Goal: Task Accomplishment & Management: Manage account settings

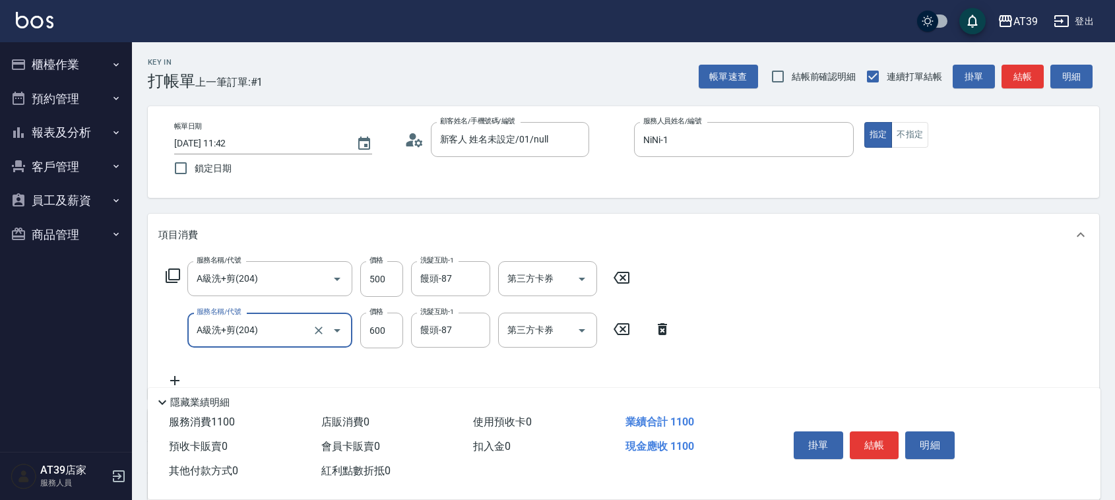
drag, startPoint x: 0, startPoint y: 0, endPoint x: 1084, endPoint y: 343, distance: 1136.6
click at [1084, 343] on div "服務名稱/代號 A級洗+剪(204) 服務名稱/代號 價格 500 價格 洗髮互助-1 饅頭-87 洗髮互助-1 第三方卡券 第三方卡券 服務名稱/代號 A級…" at bounding box center [623, 327] width 951 height 143
click at [1031, 74] on button "結帳" at bounding box center [1022, 77] width 42 height 24
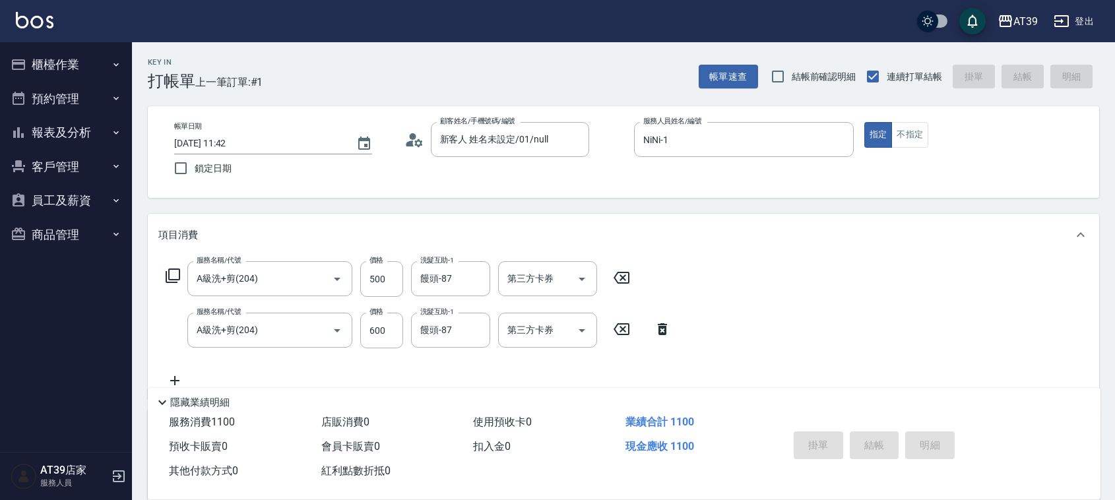
type input "[DATE] 12:38"
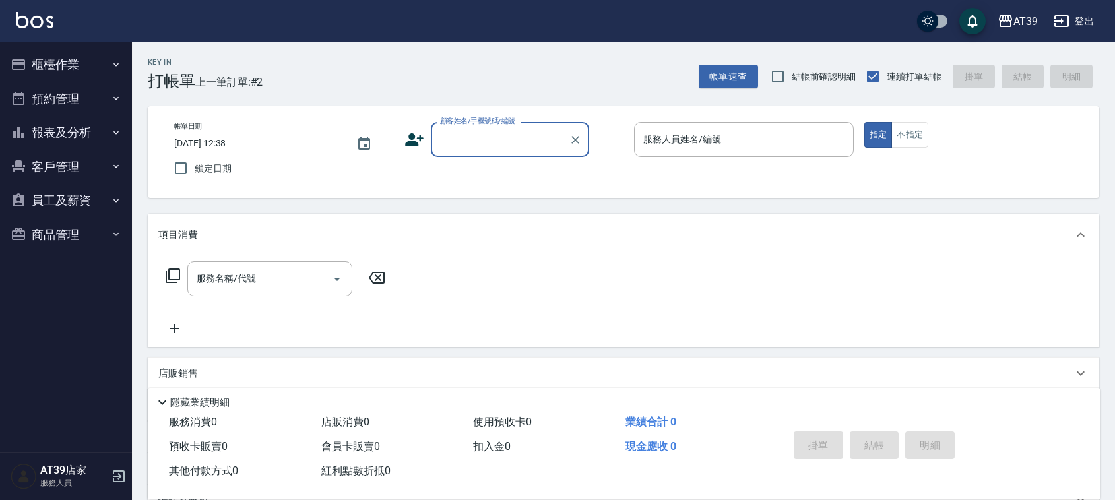
click at [69, 136] on button "報表及分析" at bounding box center [65, 132] width 121 height 34
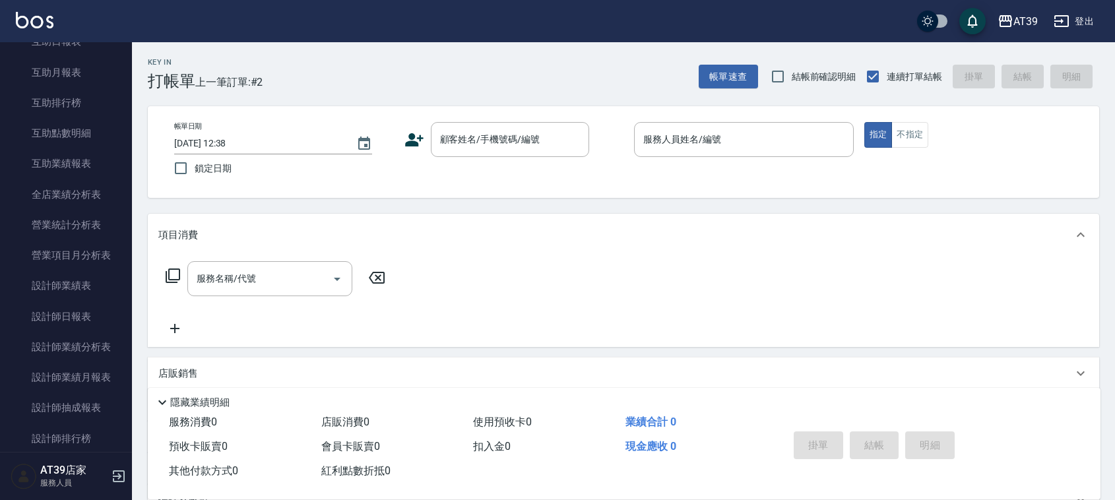
scroll to position [233, 0]
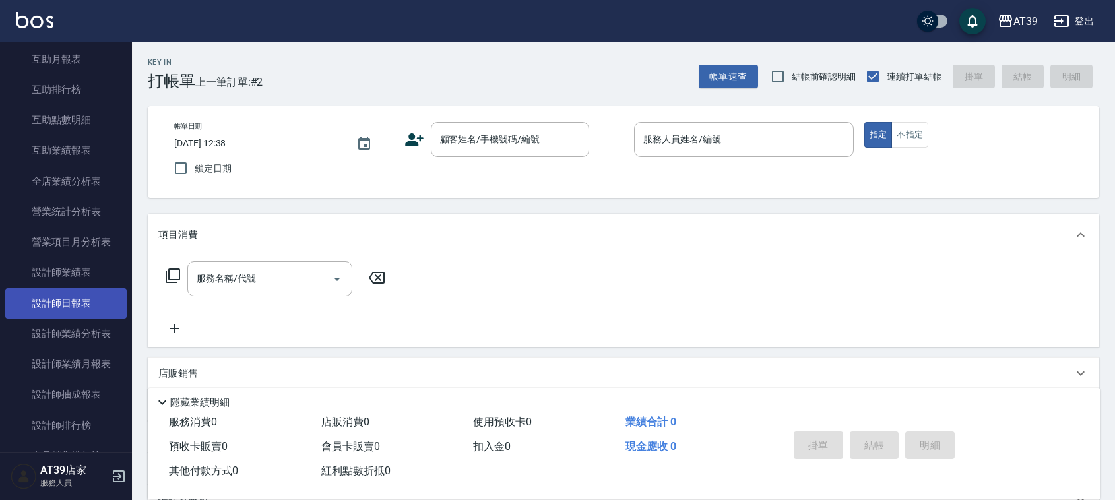
click at [53, 307] on link "設計師日報表" at bounding box center [65, 303] width 121 height 30
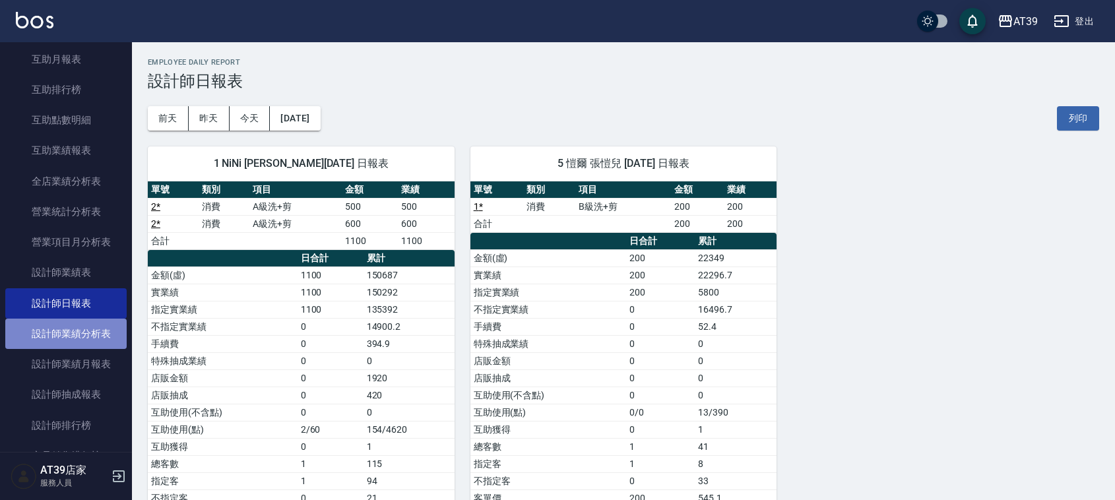
click at [97, 340] on link "設計師業績分析表" at bounding box center [65, 334] width 121 height 30
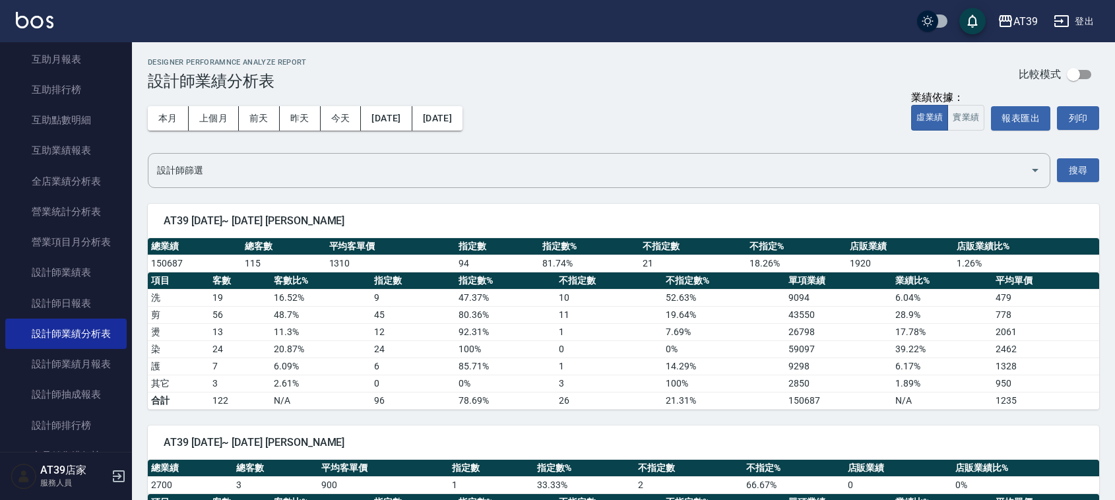
drag, startPoint x: 124, startPoint y: 195, endPoint x: 117, endPoint y: 30, distance: 164.4
click at [125, 147] on nav "櫃檯作業 打帳單 帳單列表 現金收支登錄 每日結帳 排班表 現場電腦打卡 預約管理 預約管理 單日預約紀錄 單週預約紀錄 報表及分析 報表目錄 店家區間累計表…" at bounding box center [66, 247] width 132 height 410
drag, startPoint x: 124, startPoint y: 125, endPoint x: 119, endPoint y: 31, distance: 94.4
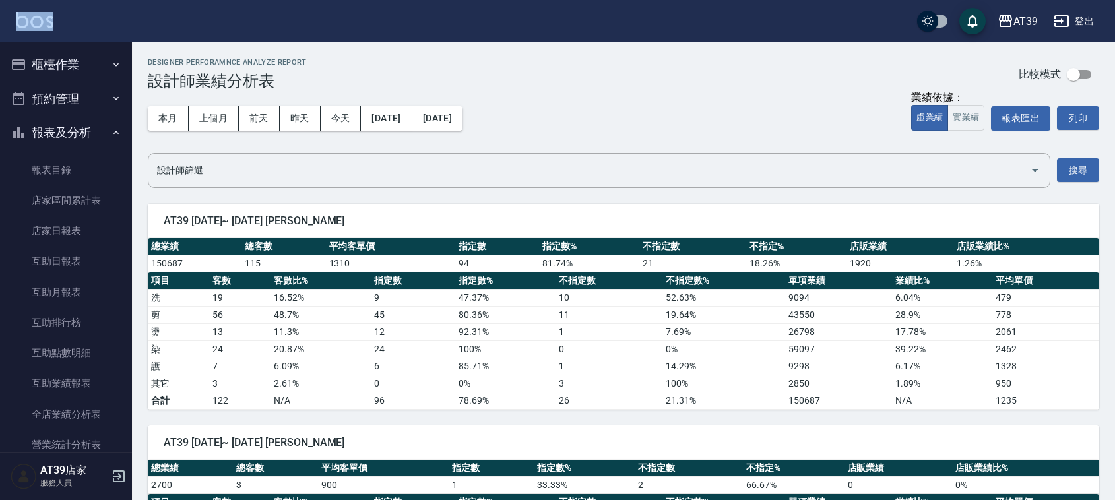
click at [57, 71] on button "櫃檯作業" at bounding box center [65, 64] width 121 height 34
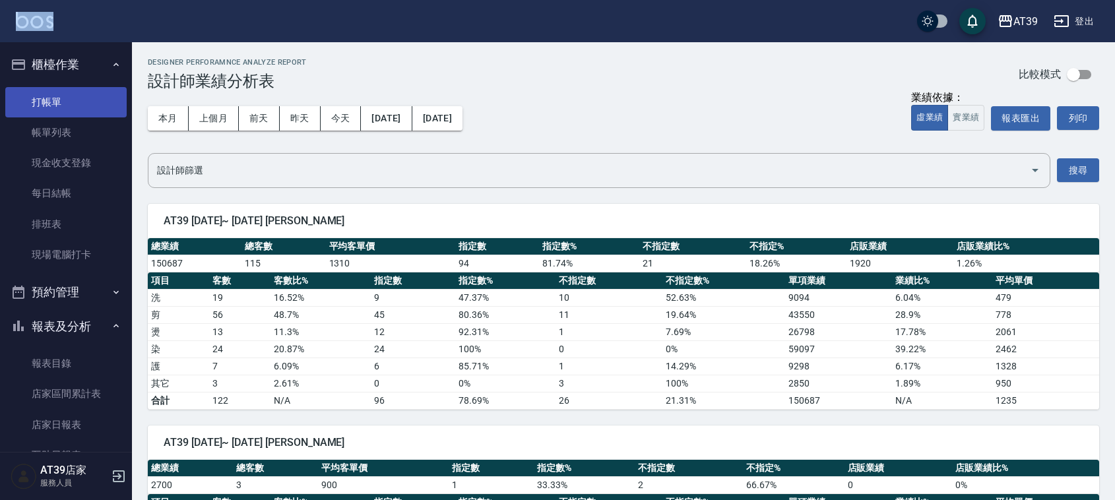
click at [54, 96] on link "打帳單" at bounding box center [65, 102] width 121 height 30
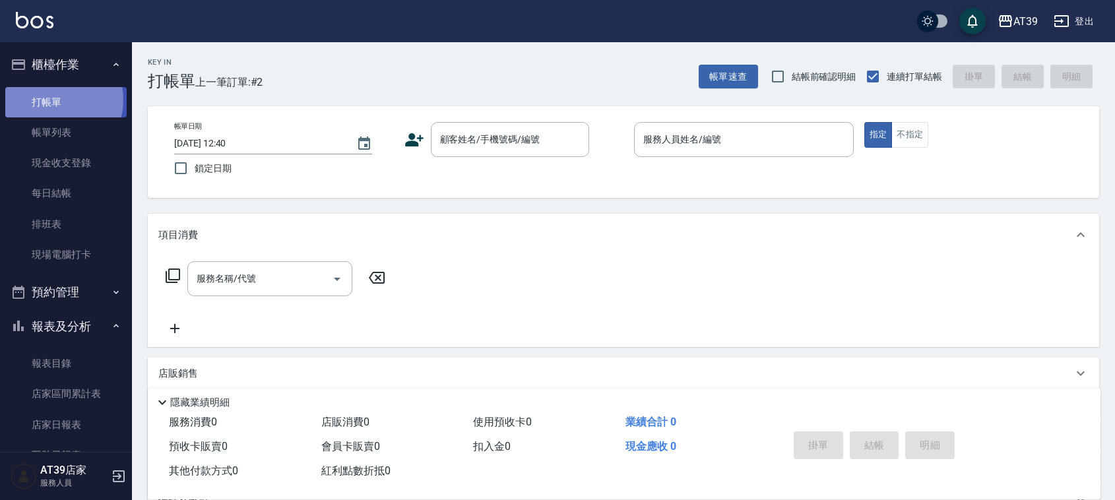
click at [57, 102] on link "打帳單" at bounding box center [65, 102] width 121 height 30
click at [57, 61] on button "櫃檯作業" at bounding box center [65, 64] width 121 height 34
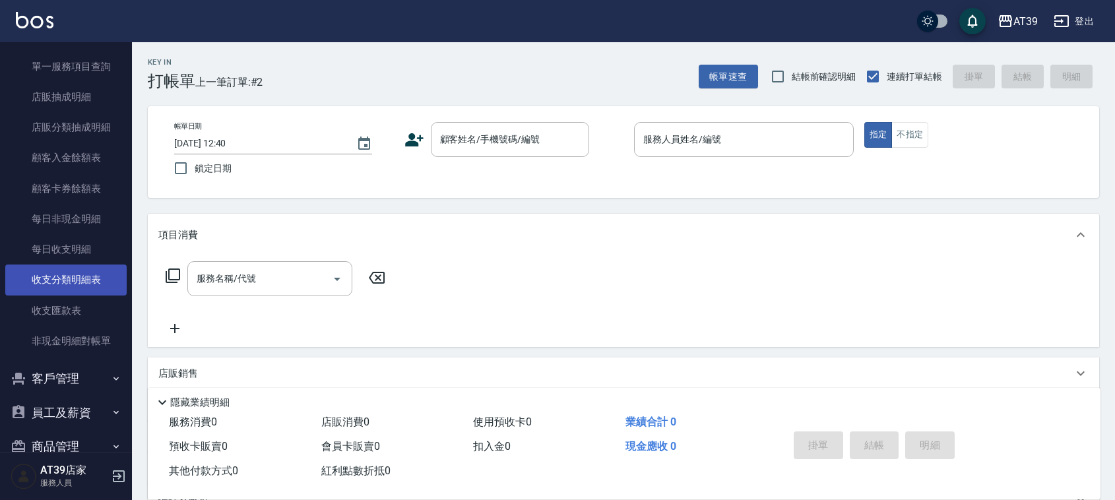
scroll to position [741, 0]
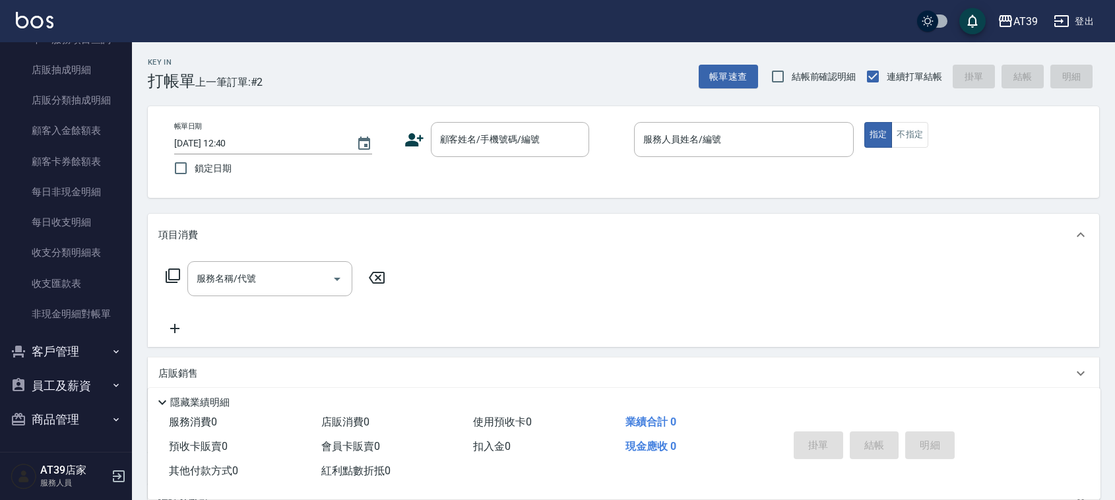
click at [73, 414] on button "商品管理" at bounding box center [65, 419] width 121 height 34
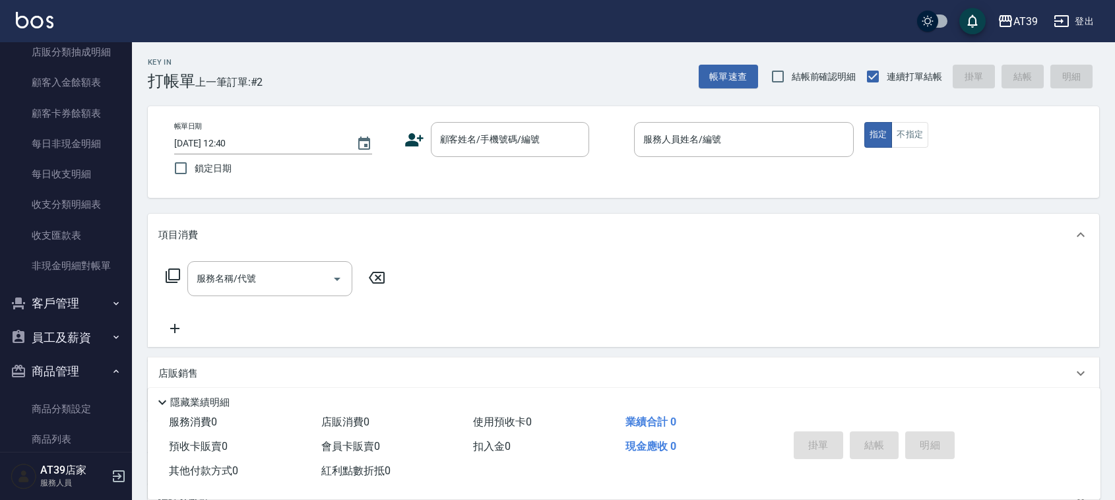
scroll to position [812, 0]
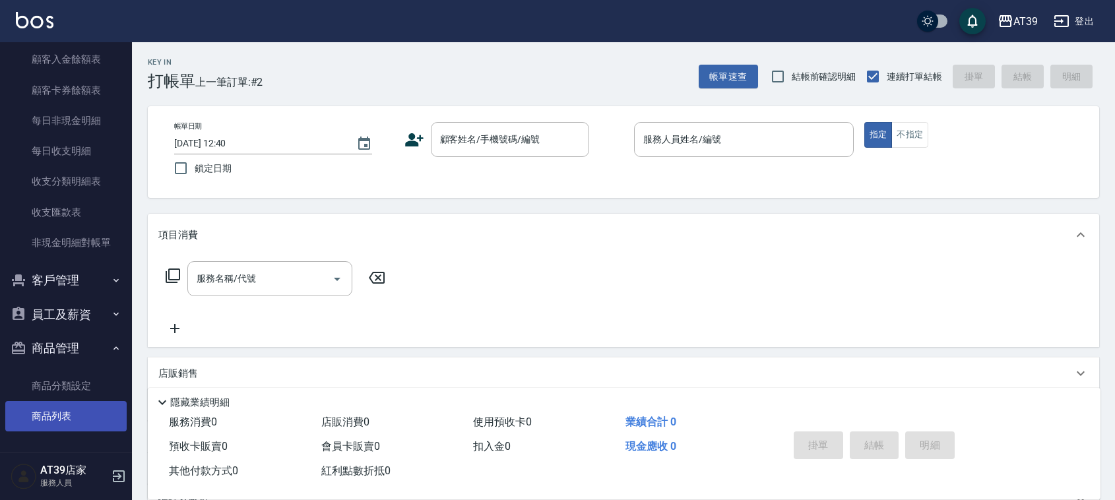
click at [79, 408] on link "商品列表" at bounding box center [65, 416] width 121 height 30
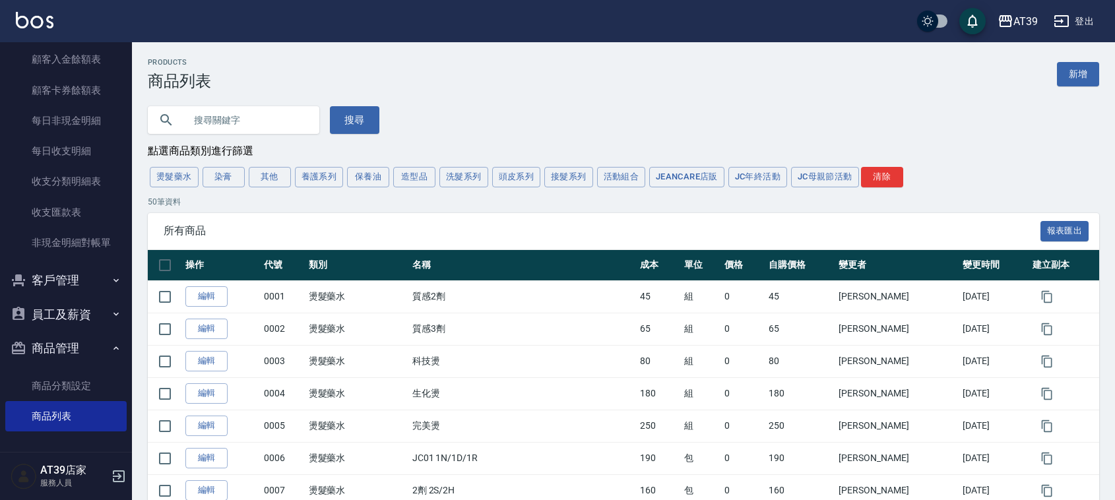
click at [419, 186] on button "造型品" at bounding box center [414, 177] width 42 height 20
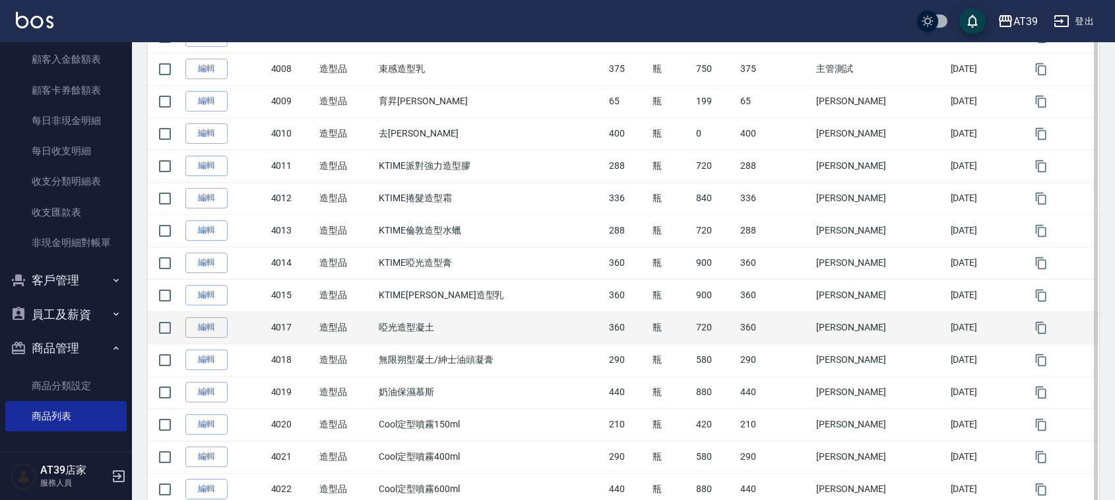
scroll to position [361, 0]
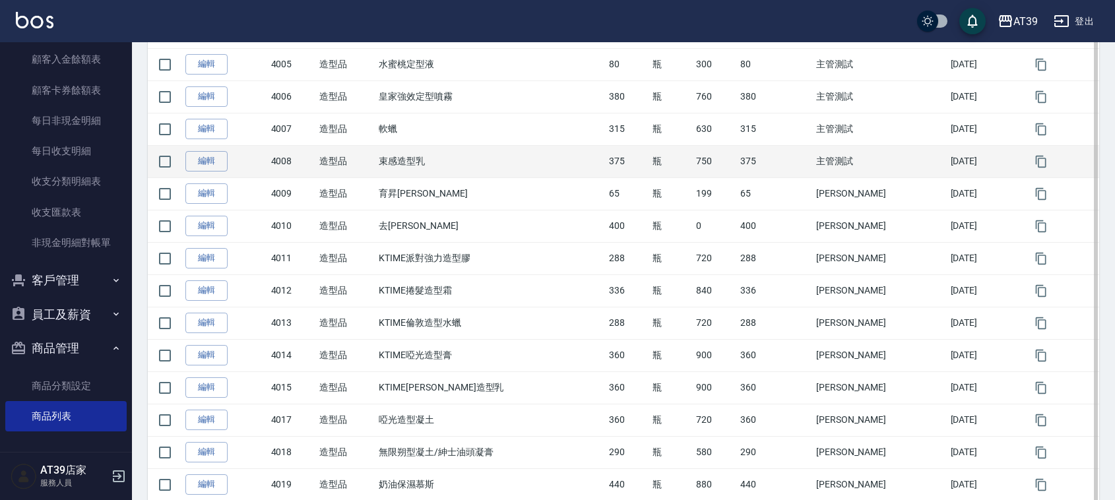
click at [437, 175] on td "束感造型乳" at bounding box center [490, 161] width 230 height 32
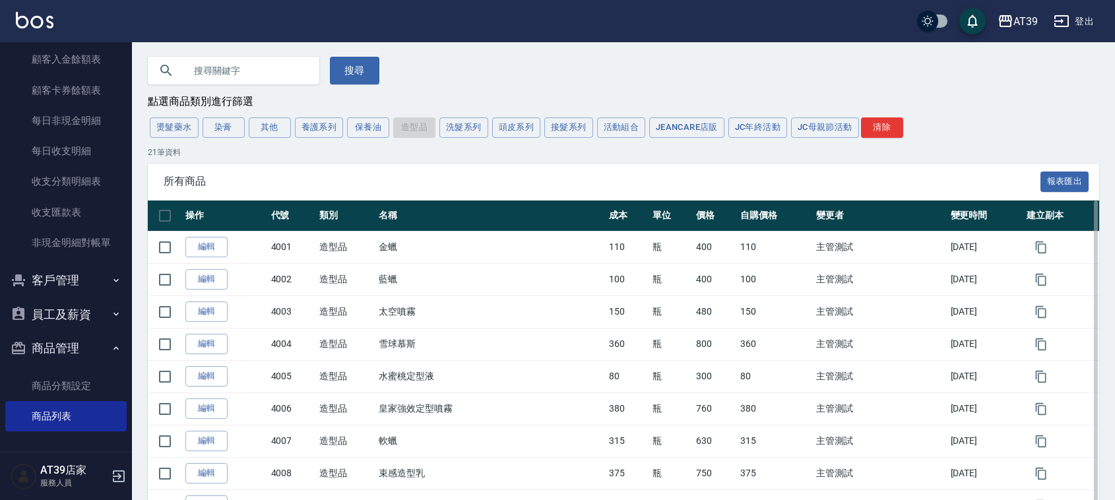
scroll to position [32, 0]
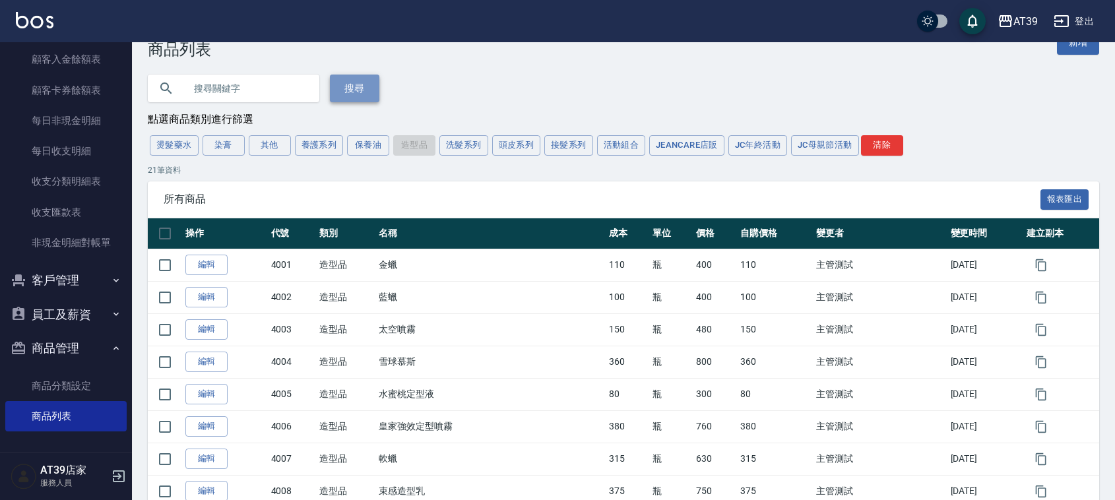
click at [345, 79] on button "搜尋" at bounding box center [354, 89] width 49 height 28
click at [396, 77] on div "搜尋" at bounding box center [615, 81] width 967 height 44
click at [470, 136] on button "洗髮系列" at bounding box center [463, 145] width 49 height 20
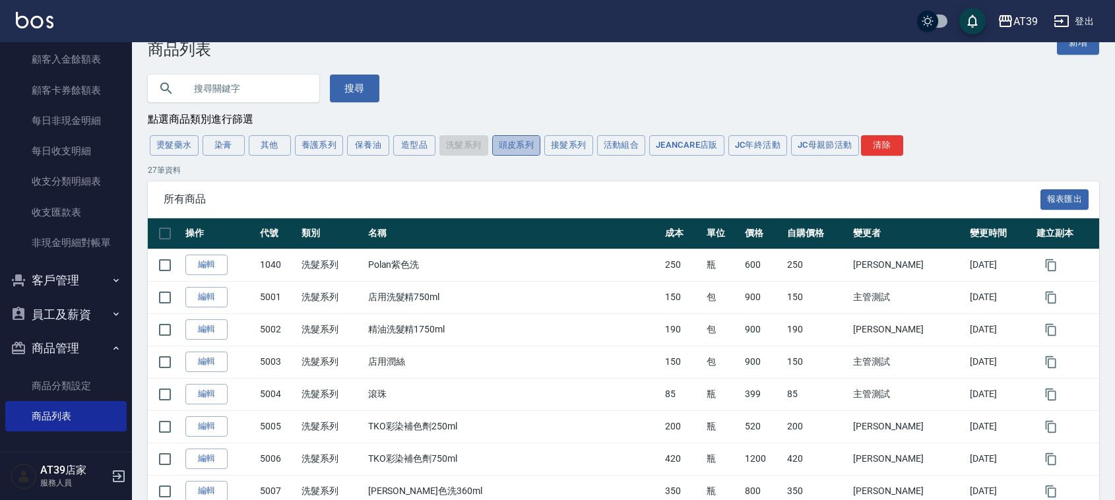
click at [512, 140] on button "頭皮系列" at bounding box center [516, 145] width 49 height 20
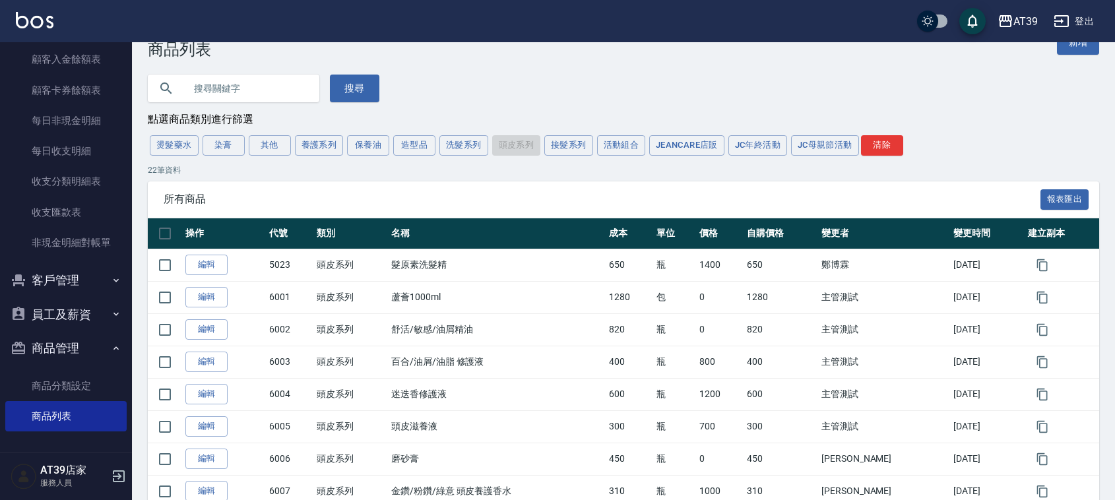
click at [512, 140] on div "燙髮藥水 染膏 其他 養護系列 保養油 造型品 洗髮系列 頭皮系列 接髮系列 活動組合 JeanCare店販 JC年終活動 JC母親節活動 清除" at bounding box center [623, 145] width 951 height 24
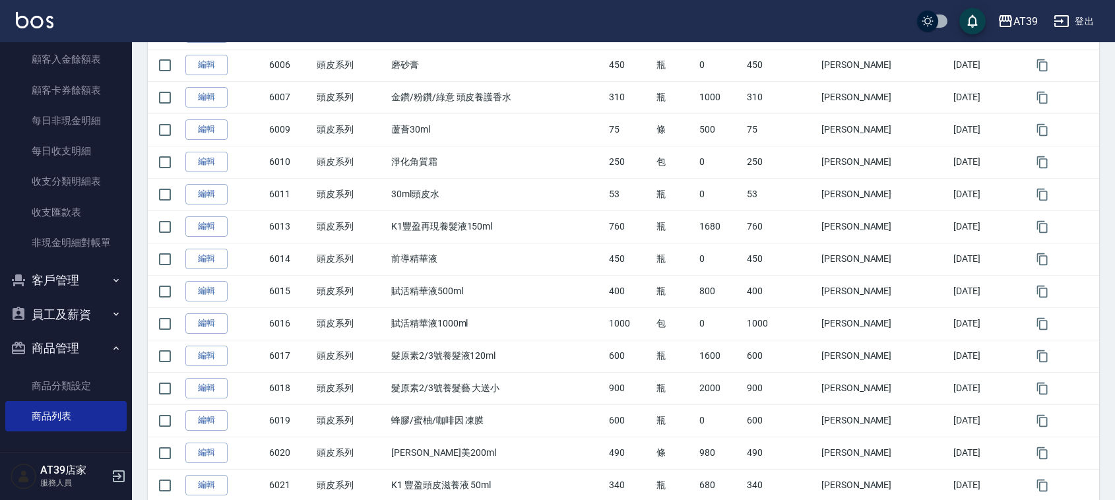
scroll to position [444, 0]
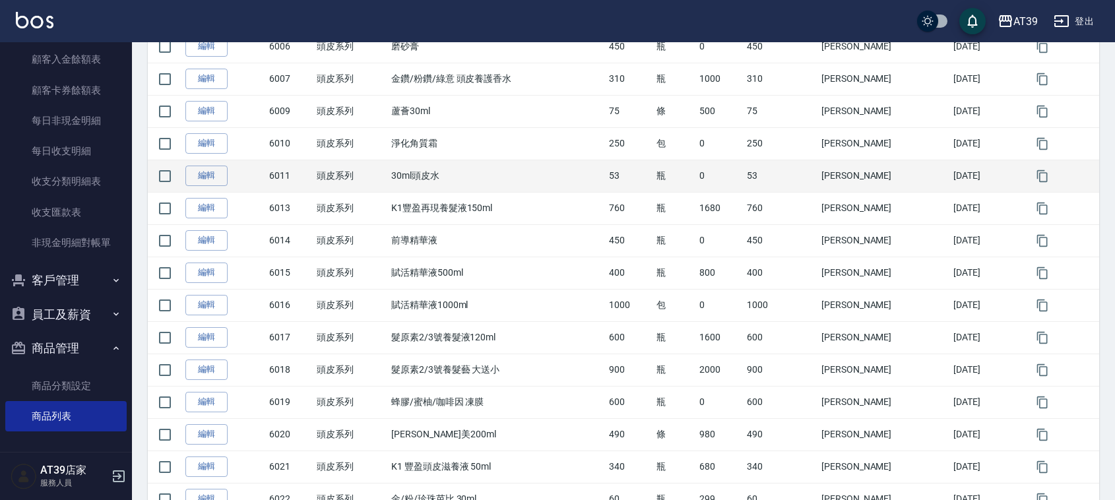
click at [437, 179] on td "30ml頭皮水" at bounding box center [497, 176] width 218 height 32
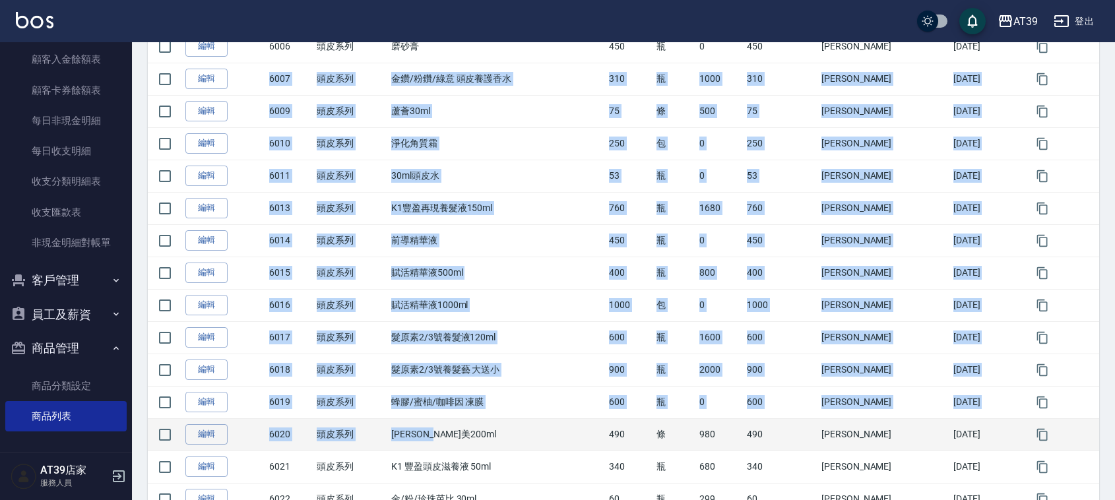
drag, startPoint x: 272, startPoint y: 86, endPoint x: 516, endPoint y: 433, distance: 423.2
click at [516, 433] on tbody "編輯 5023 頭皮系列 髮原素洗髮精 650 瓶 1400 650 [PERSON_NAME][DATE] 編輯 6001 頭皮系列 蘆薈1000ml 12…" at bounding box center [623, 191] width 951 height 711
click at [516, 433] on td "[PERSON_NAME]美200ml" at bounding box center [497, 434] width 218 height 32
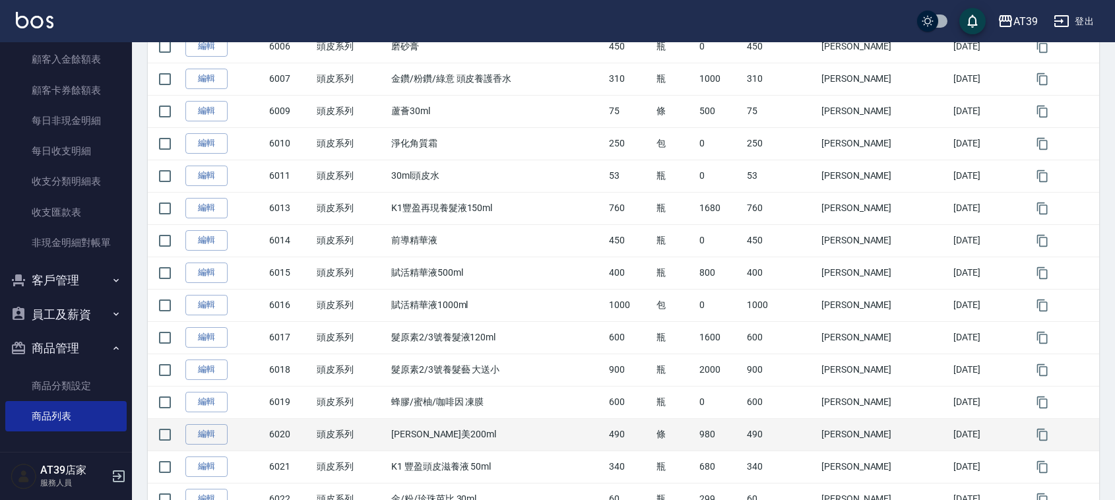
click at [516, 433] on td "[PERSON_NAME]美200ml" at bounding box center [497, 434] width 218 height 32
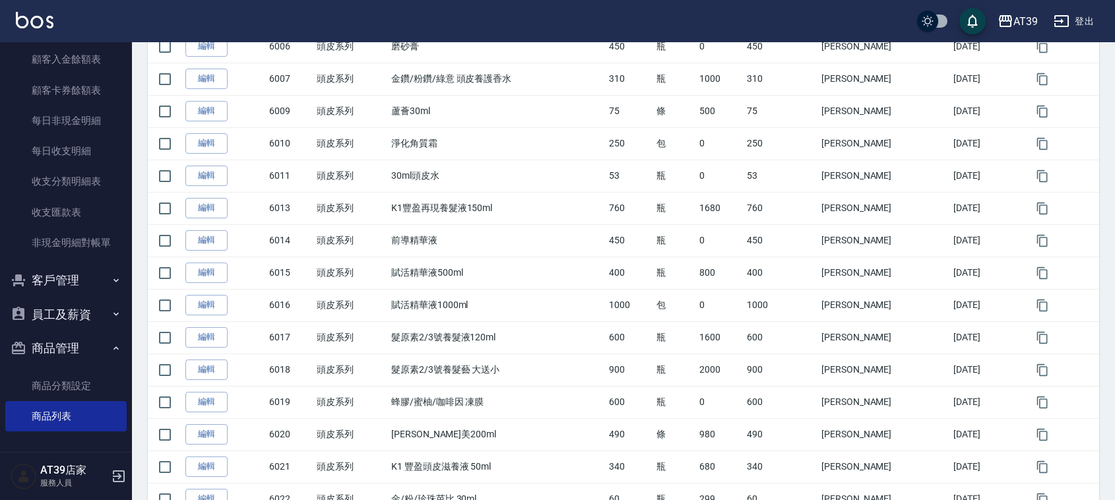
click at [42, 20] on img at bounding box center [35, 20] width 38 height 16
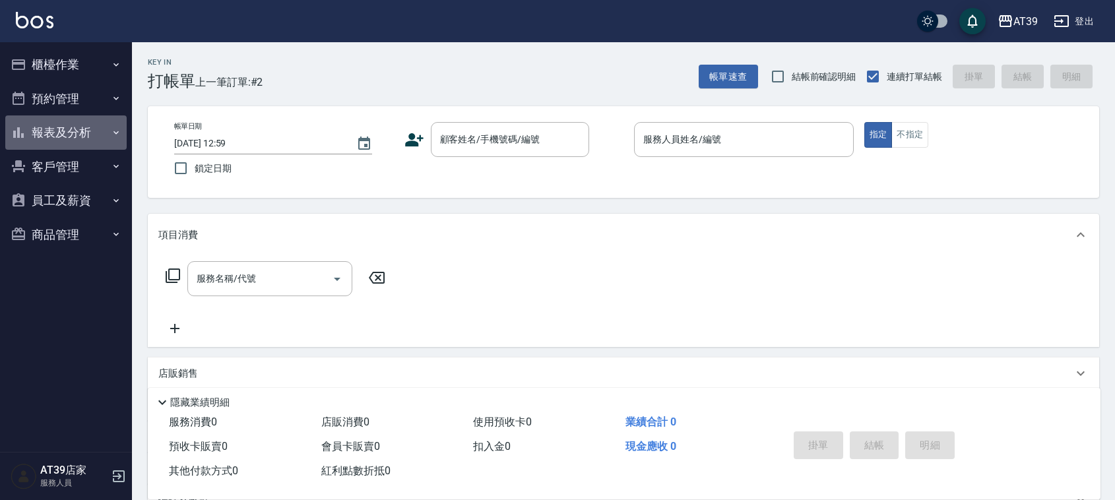
click at [86, 122] on button "報表及分析" at bounding box center [65, 132] width 121 height 34
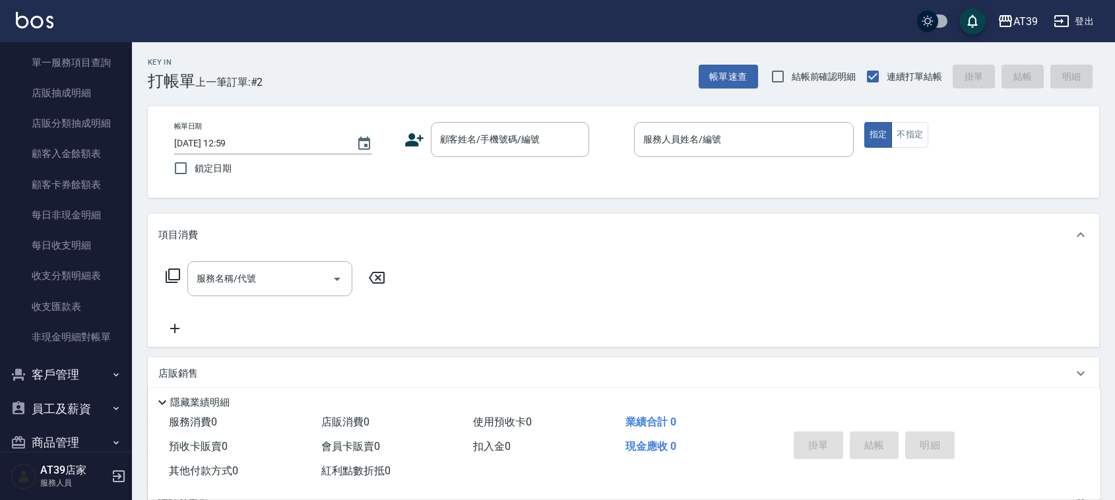
scroll to position [741, 0]
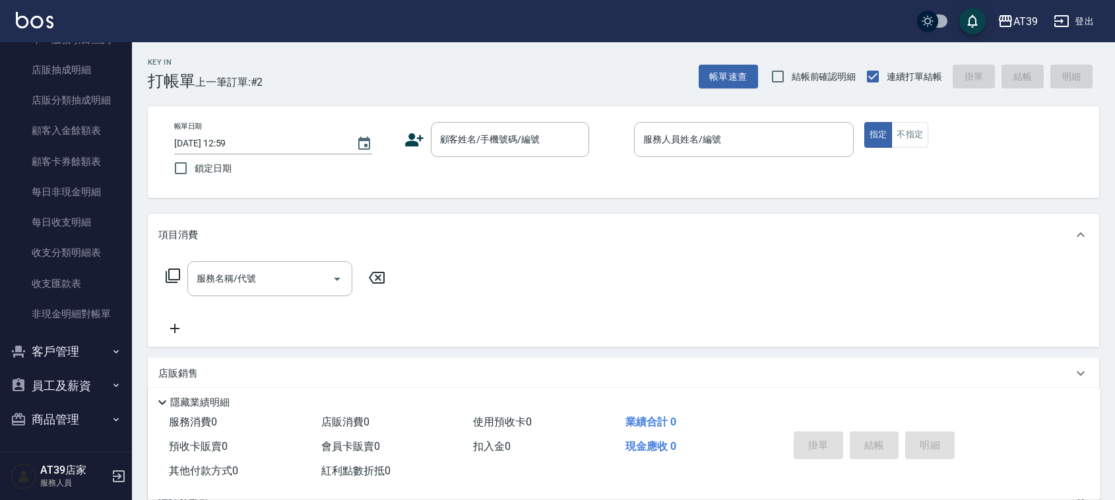
click at [111, 417] on icon "button" at bounding box center [116, 419] width 11 height 11
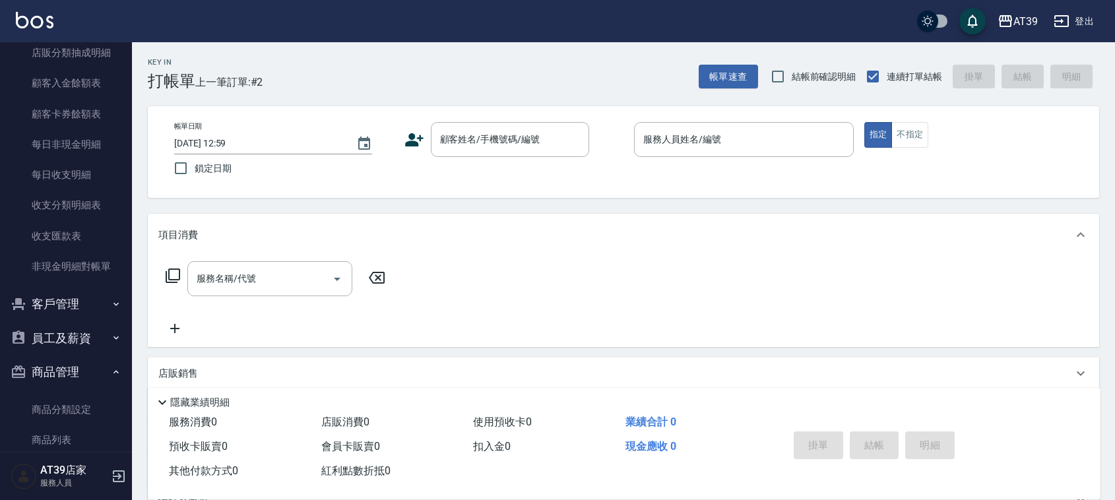
scroll to position [812, 0]
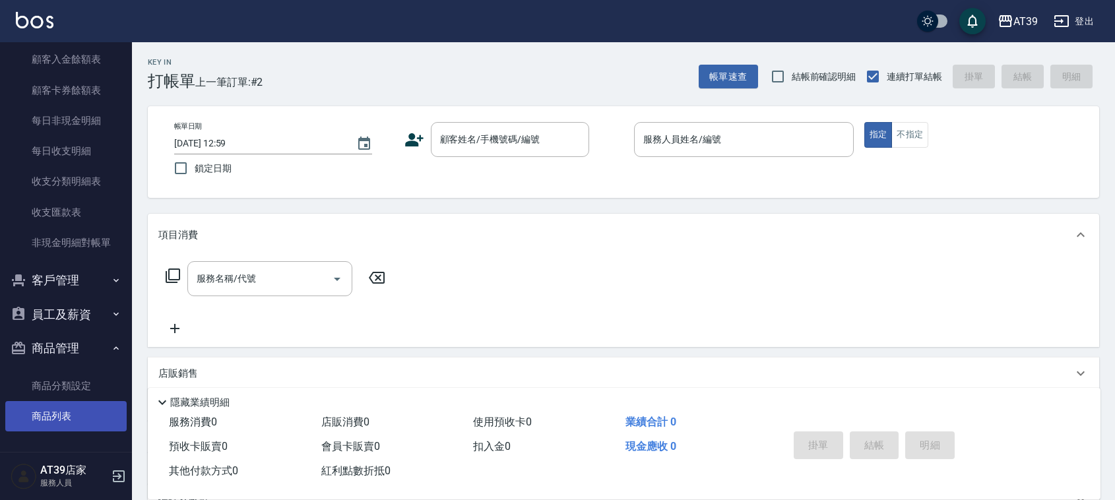
click at [51, 404] on link "商品列表" at bounding box center [65, 416] width 121 height 30
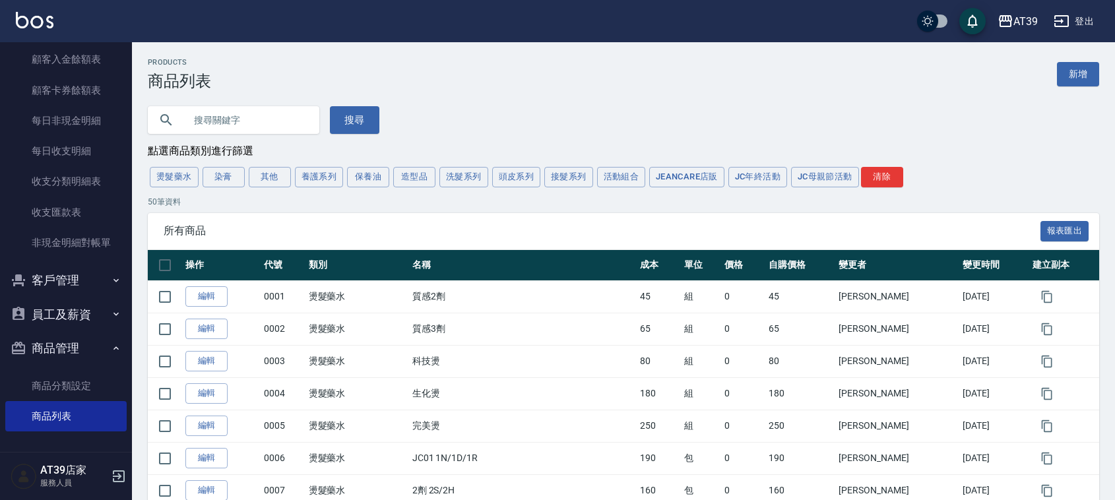
click at [371, 185] on button "保養油" at bounding box center [368, 177] width 42 height 20
click at [410, 183] on button "造型品" at bounding box center [414, 177] width 42 height 20
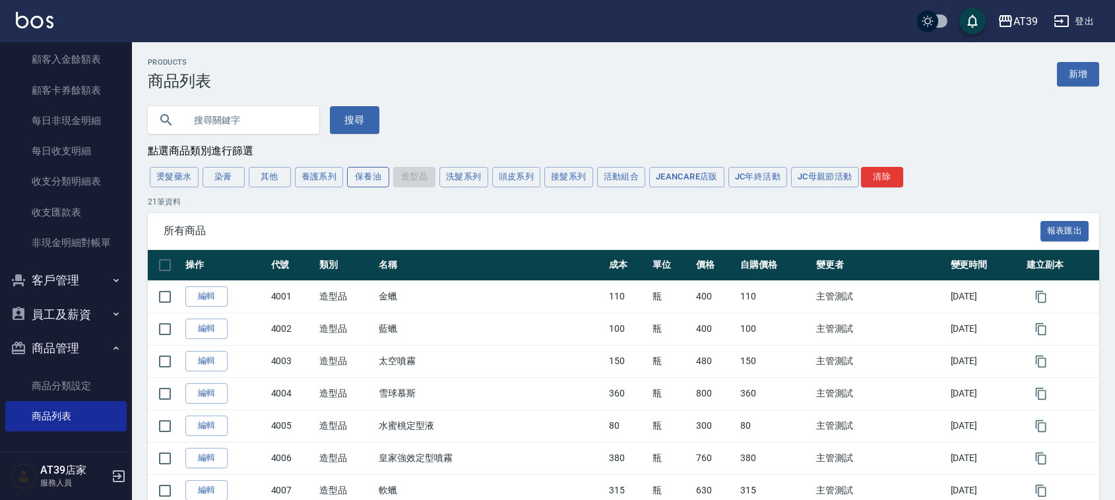
click at [388, 169] on button "保養油" at bounding box center [368, 177] width 42 height 20
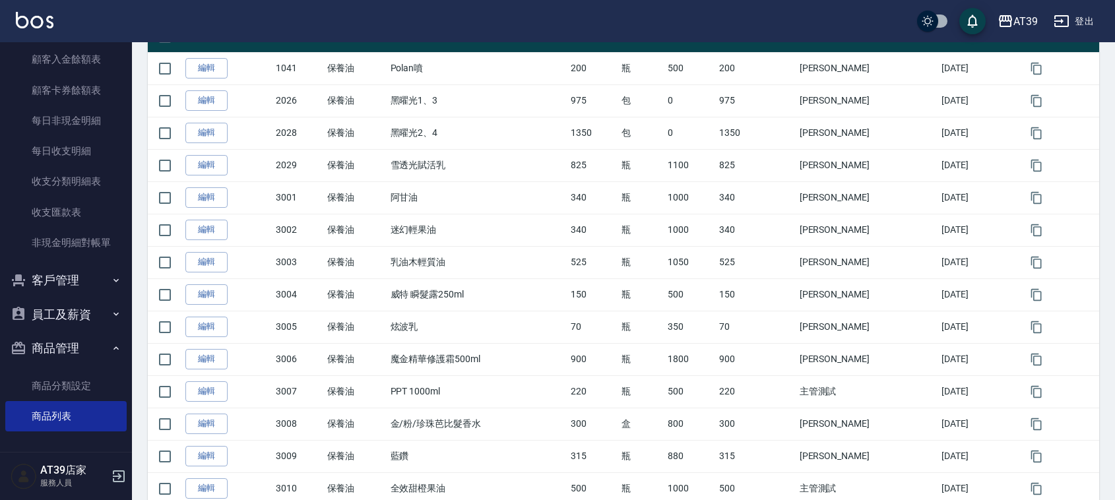
scroll to position [247, 0]
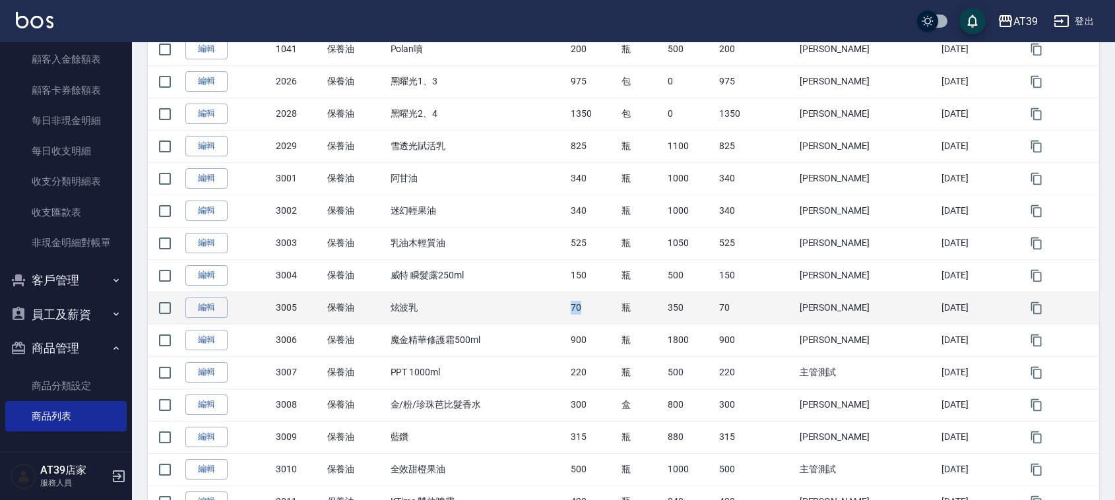
drag, startPoint x: 607, startPoint y: 310, endPoint x: 584, endPoint y: 295, distance: 28.2
click at [584, 295] on td "70" at bounding box center [592, 308] width 51 height 32
click at [585, 295] on td "70" at bounding box center [592, 308] width 51 height 32
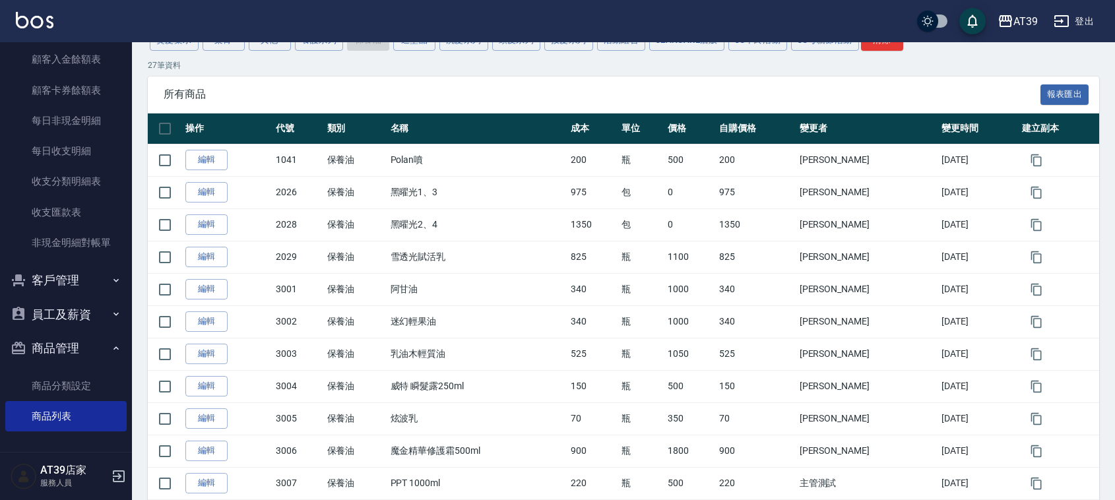
scroll to position [0, 0]
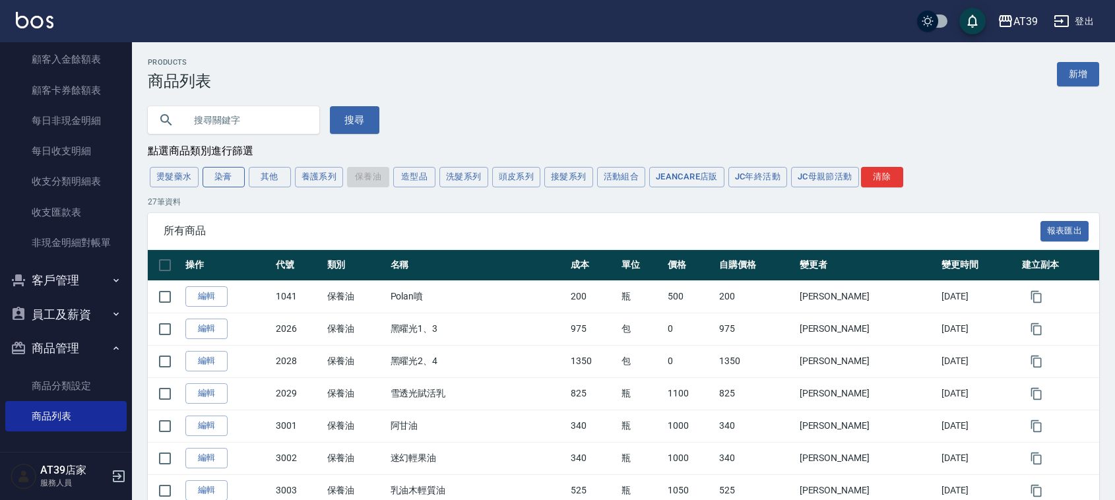
click at [236, 179] on button "染膏" at bounding box center [223, 177] width 42 height 20
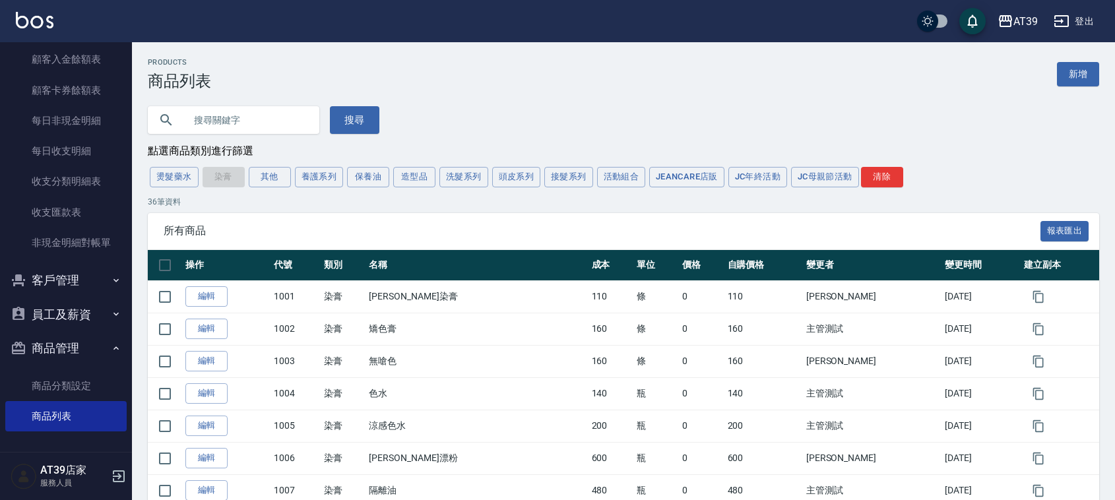
click at [222, 180] on div "燙髮藥水 染膏 其他 養護系列 保養油 造型品 洗髮系列 頭皮系列 接髮系列 活動組合 JeanCare店販 JC年終活動 JC母親節活動 清除" at bounding box center [623, 177] width 951 height 24
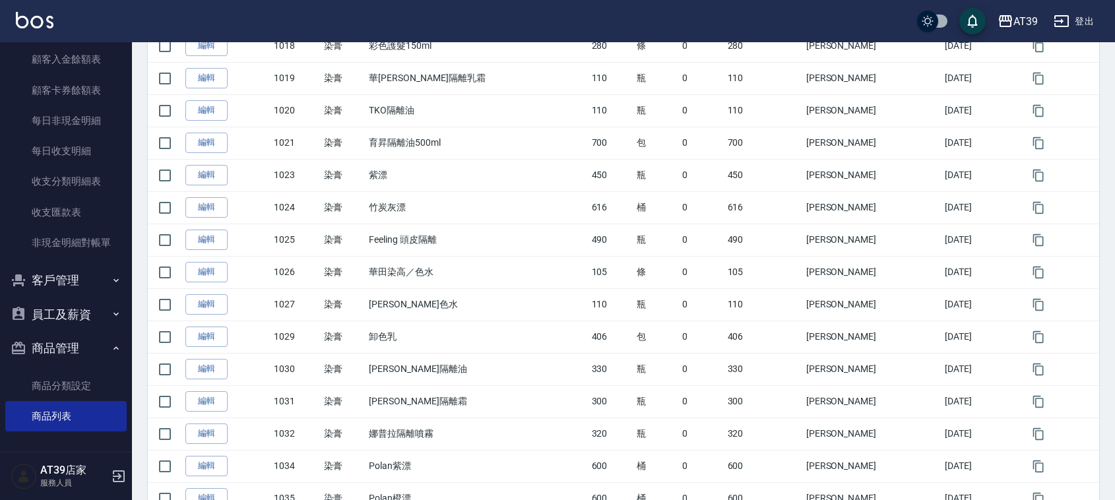
scroll to position [907, 0]
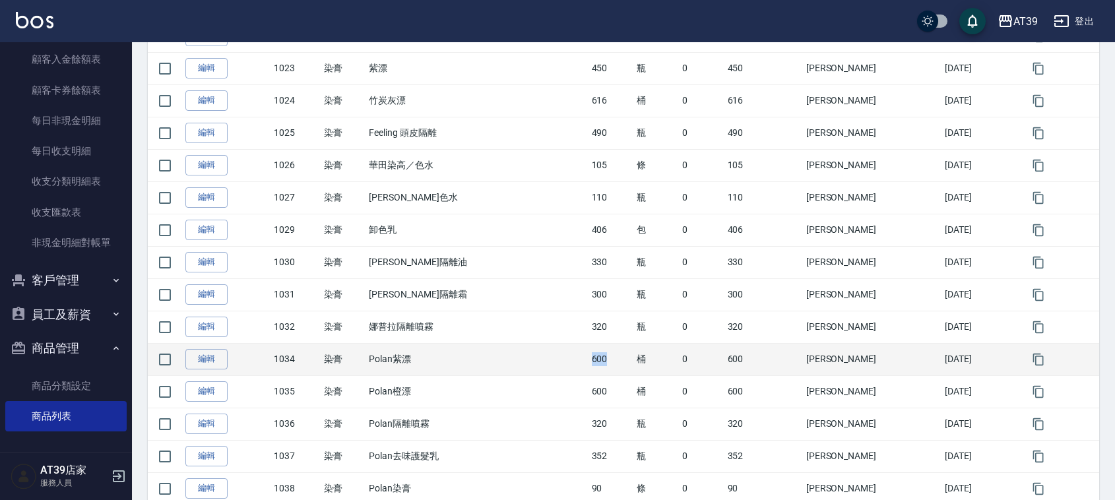
drag, startPoint x: 599, startPoint y: 368, endPoint x: 534, endPoint y: 368, distance: 64.6
click at [534, 368] on tr "編輯 1034 染膏 Polan紫漂 600 桶 0 600 [PERSON_NAME][DATE]" at bounding box center [623, 359] width 951 height 32
click at [534, 364] on td "Polan紫漂" at bounding box center [476, 359] width 222 height 32
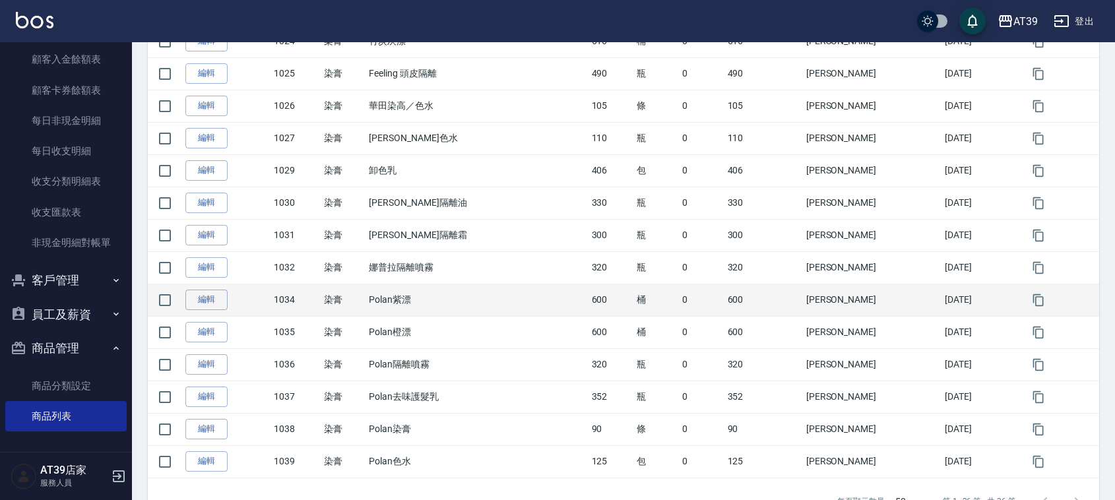
scroll to position [989, 0]
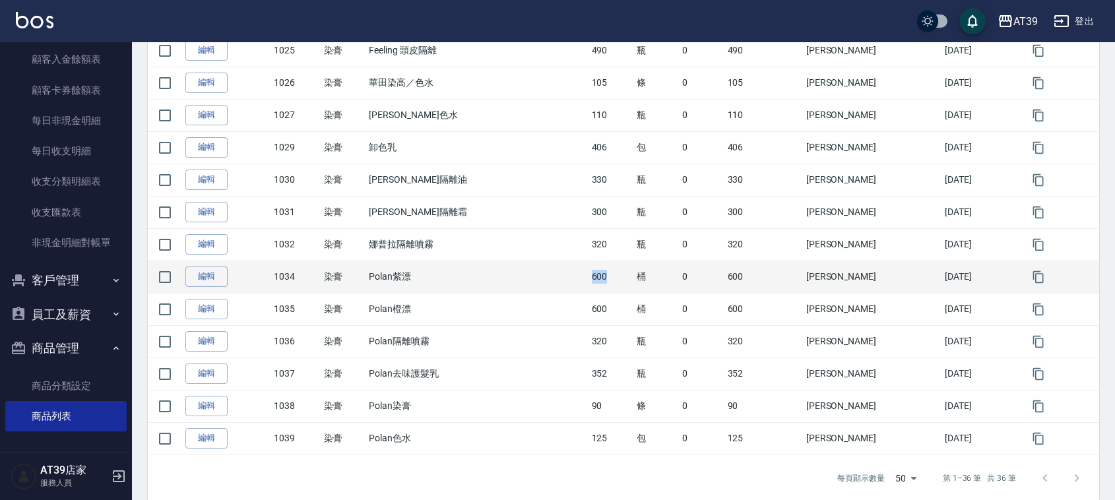
drag, startPoint x: 571, startPoint y: 285, endPoint x: 600, endPoint y: 287, distance: 29.1
click at [600, 287] on td "600" at bounding box center [611, 277] width 46 height 32
drag, startPoint x: 600, startPoint y: 287, endPoint x: 556, endPoint y: 276, distance: 45.6
click at [556, 276] on tr "編輯 1034 染膏 Polan紫漂 600 桶 0 600 [PERSON_NAME][DATE]" at bounding box center [623, 277] width 951 height 32
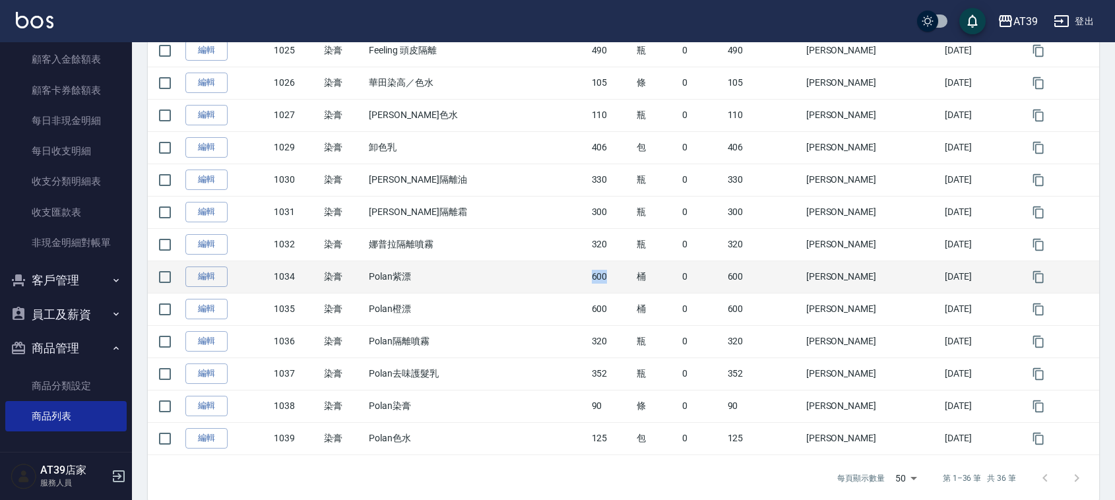
click at [558, 278] on td "Polan紫漂" at bounding box center [476, 277] width 222 height 32
click at [558, 279] on td "Polan紫漂" at bounding box center [476, 277] width 222 height 32
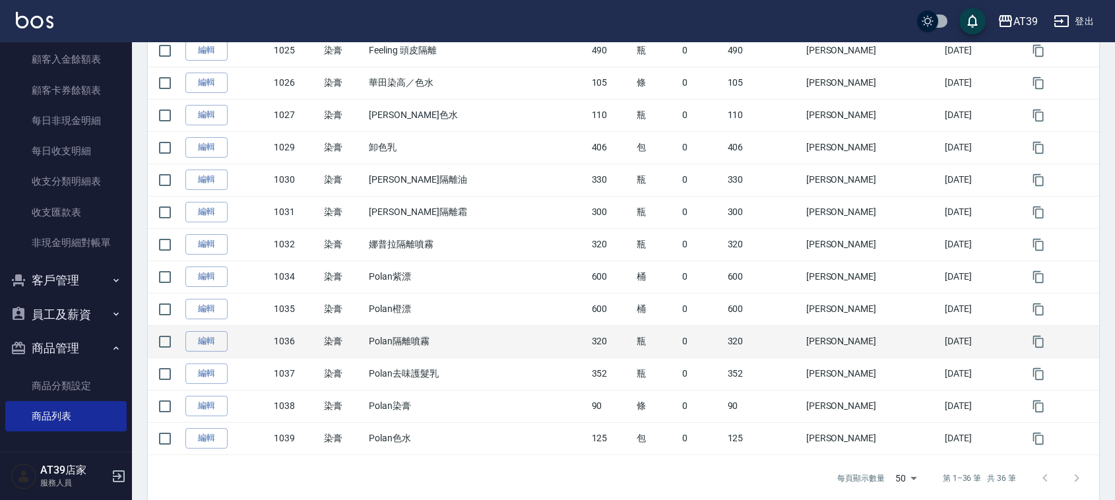
click at [534, 342] on td "Polan隔離噴霧" at bounding box center [476, 341] width 222 height 32
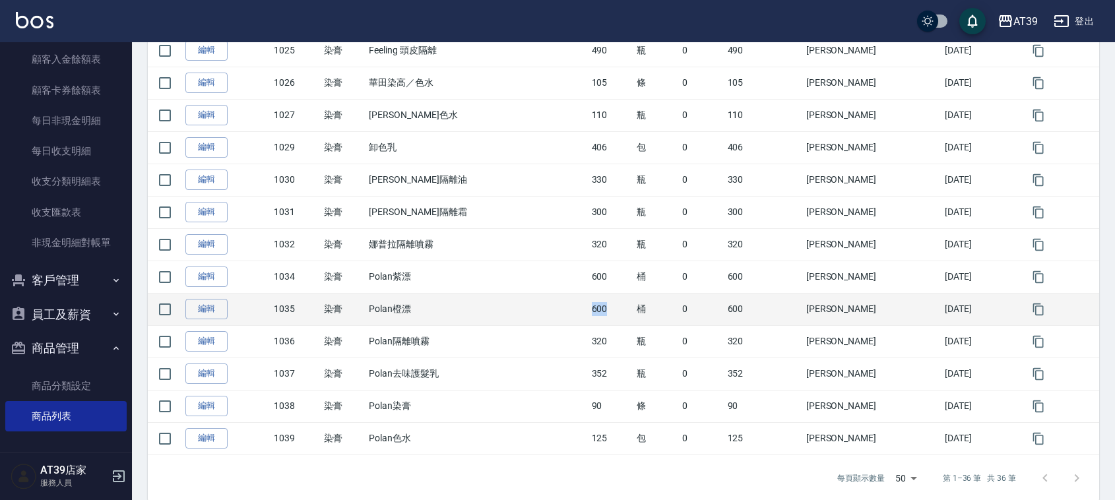
drag, startPoint x: 544, startPoint y: 319, endPoint x: 594, endPoint y: 311, distance: 50.0
click at [594, 311] on tr "編輯 1035 染膏 Polan橙漂 600 桶 0 600 [PERSON_NAME][DATE]" at bounding box center [623, 309] width 951 height 32
click at [594, 311] on td "600" at bounding box center [611, 309] width 46 height 32
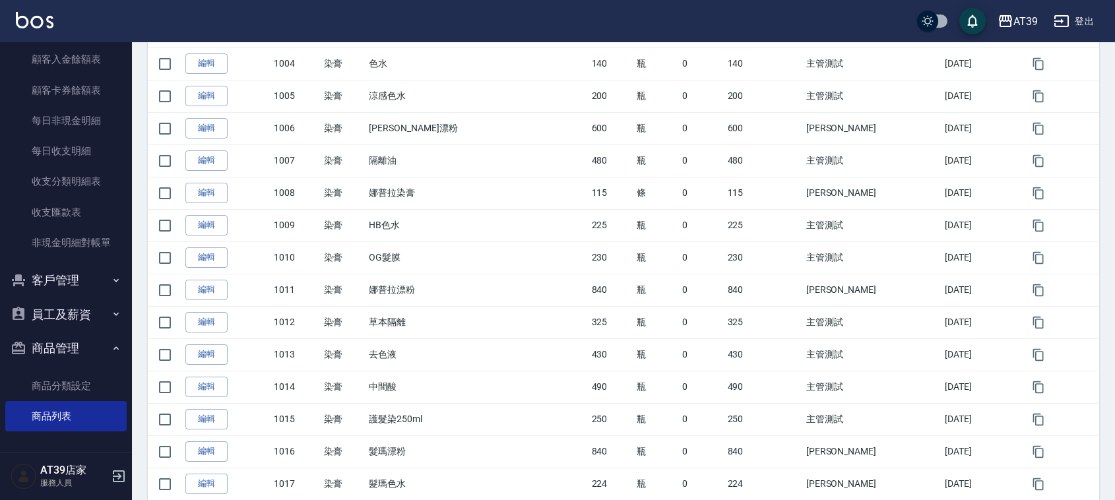
scroll to position [82, 0]
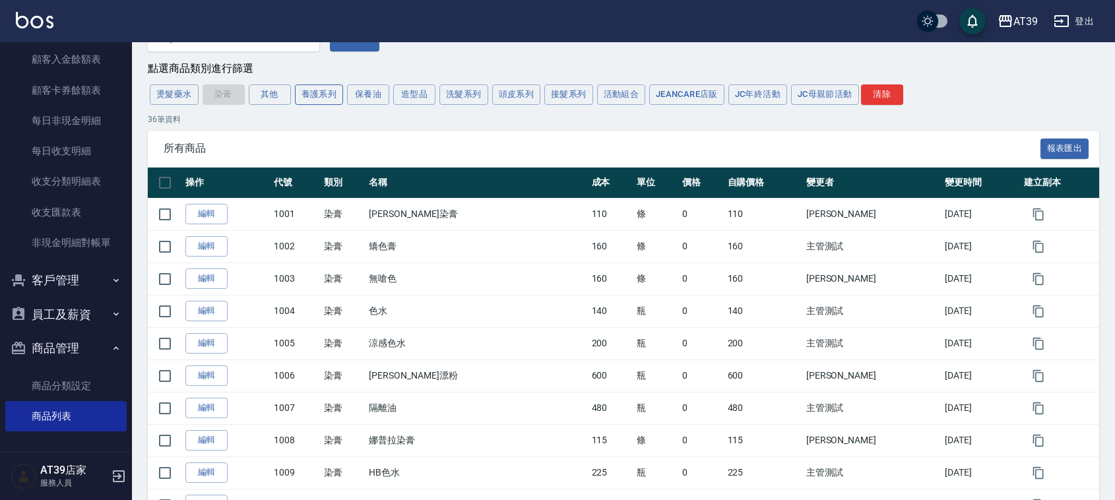
click at [309, 96] on button "養護系列" at bounding box center [319, 94] width 49 height 20
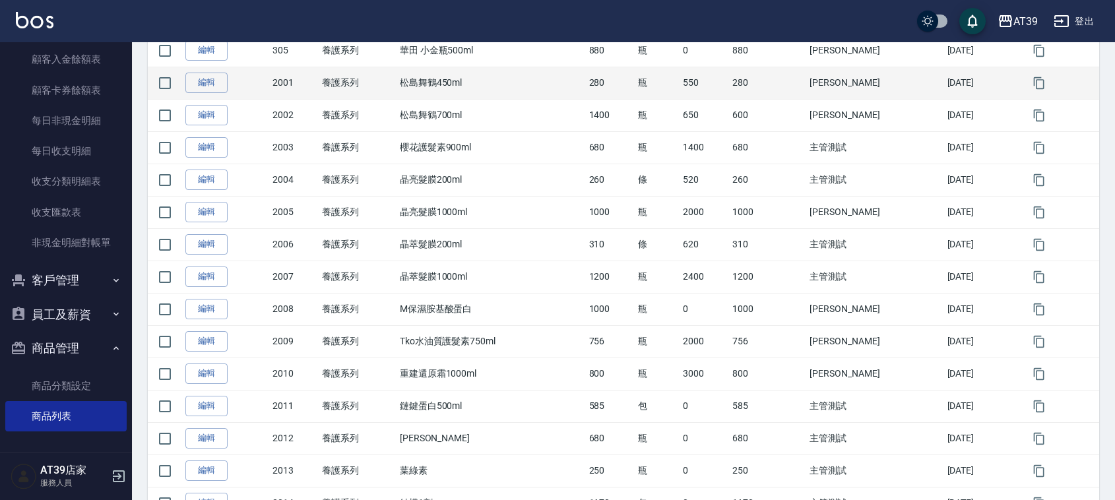
scroll to position [247, 0]
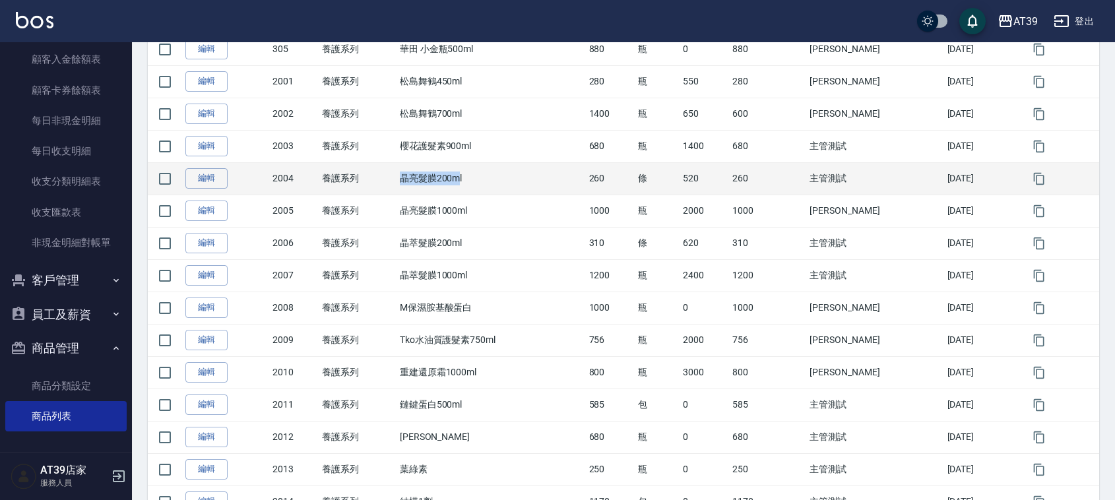
drag, startPoint x: 470, startPoint y: 187, endPoint x: 406, endPoint y: 183, distance: 63.4
click at [406, 183] on td "晶亮髮膜200ml" at bounding box center [490, 178] width 189 height 32
drag, startPoint x: 425, startPoint y: 199, endPoint x: 499, endPoint y: 186, distance: 75.0
click at [499, 186] on tbody "編輯 305 養護系列 華田 小金瓶500ml 880 瓶 0 880 [PERSON_NAME][DATE] 編輯 2001 養護系列 松島舞鶴450ml …" at bounding box center [623, 469] width 951 height 873
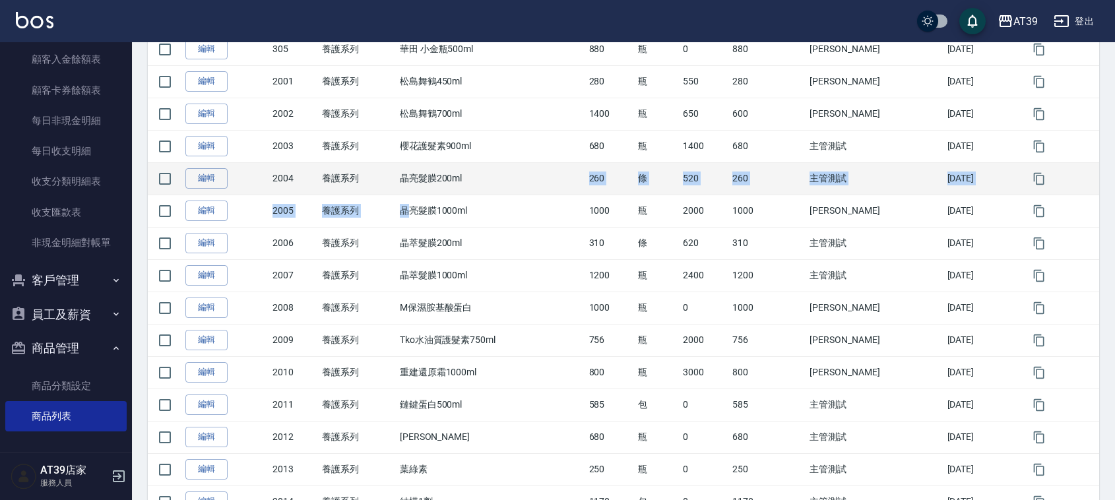
click at [630, 183] on td "260" at bounding box center [610, 178] width 49 height 32
click at [628, 183] on td "260" at bounding box center [610, 178] width 49 height 32
drag, startPoint x: 628, startPoint y: 183, endPoint x: 596, endPoint y: 183, distance: 32.3
click at [596, 183] on tr "編輯 2004 養護系列 晶亮髮膜200ml 260 條 520 260 主管測試 [DATE]" at bounding box center [623, 178] width 951 height 32
click at [586, 183] on td "晶亮髮膜200ml" at bounding box center [490, 178] width 189 height 32
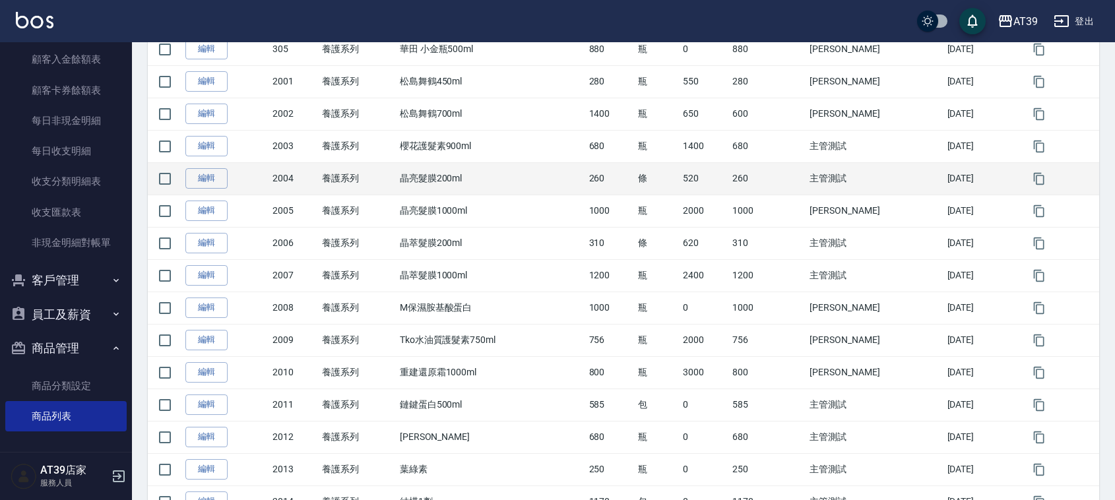
click at [586, 183] on td "晶亮髮膜200ml" at bounding box center [490, 178] width 189 height 32
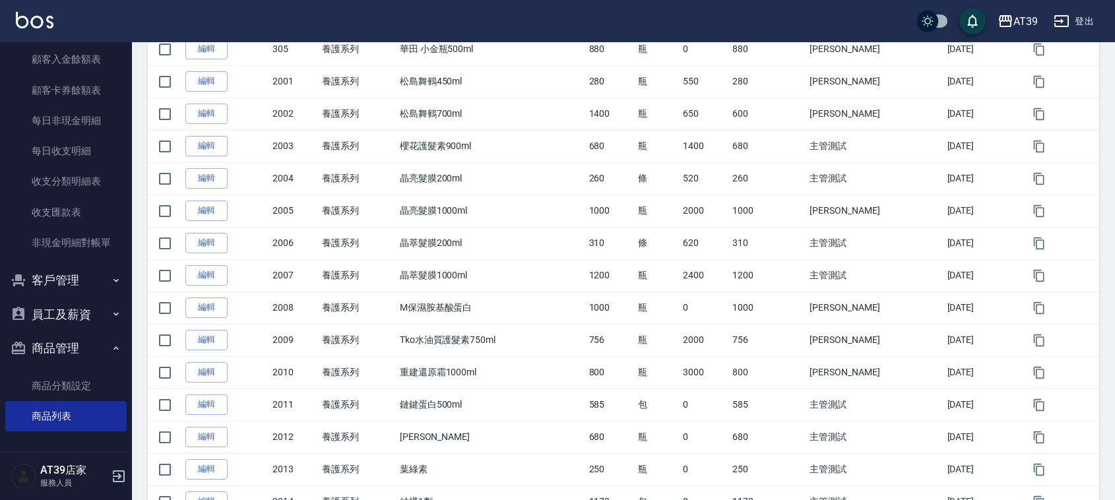
click at [34, 18] on img at bounding box center [35, 20] width 38 height 16
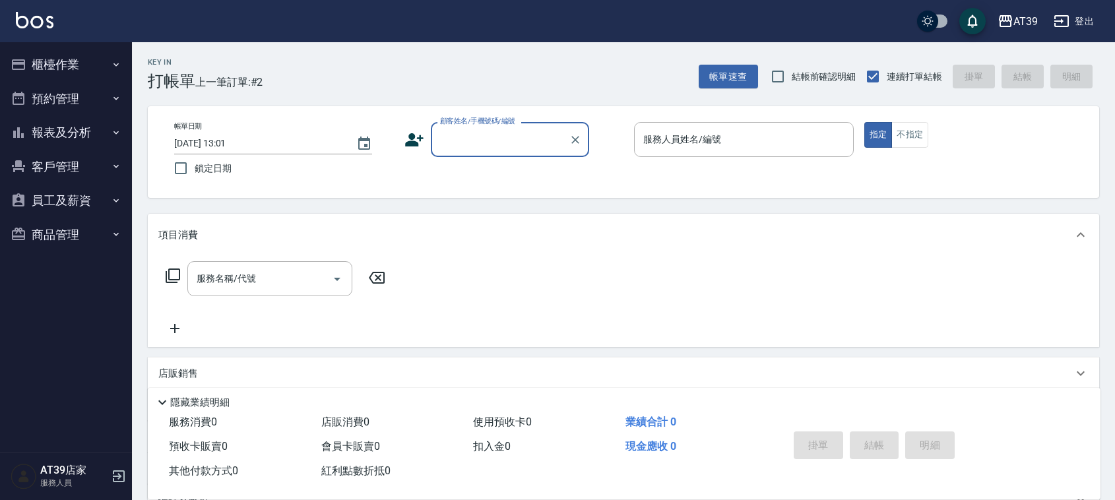
click at [81, 228] on button "商品管理" at bounding box center [65, 235] width 121 height 34
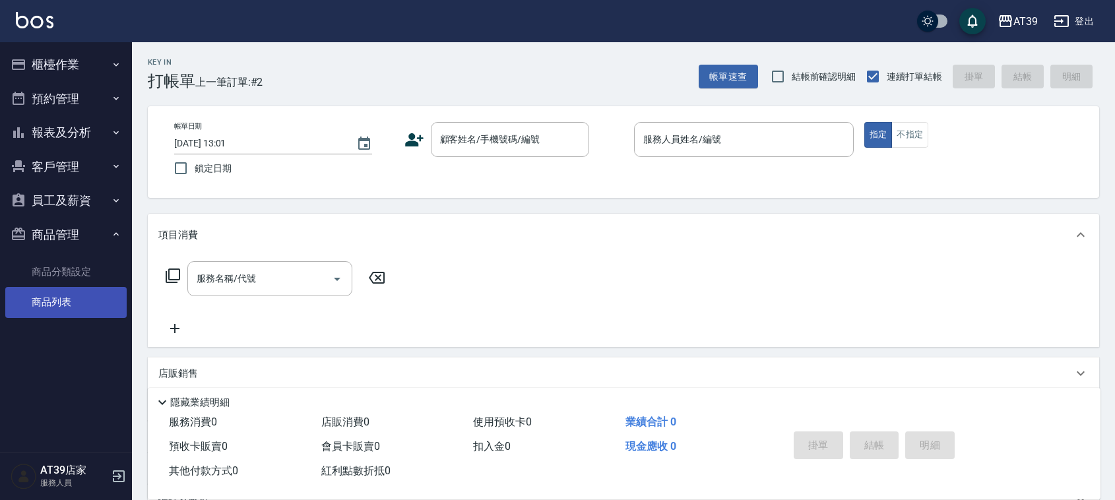
click at [43, 295] on link "商品列表" at bounding box center [65, 302] width 121 height 30
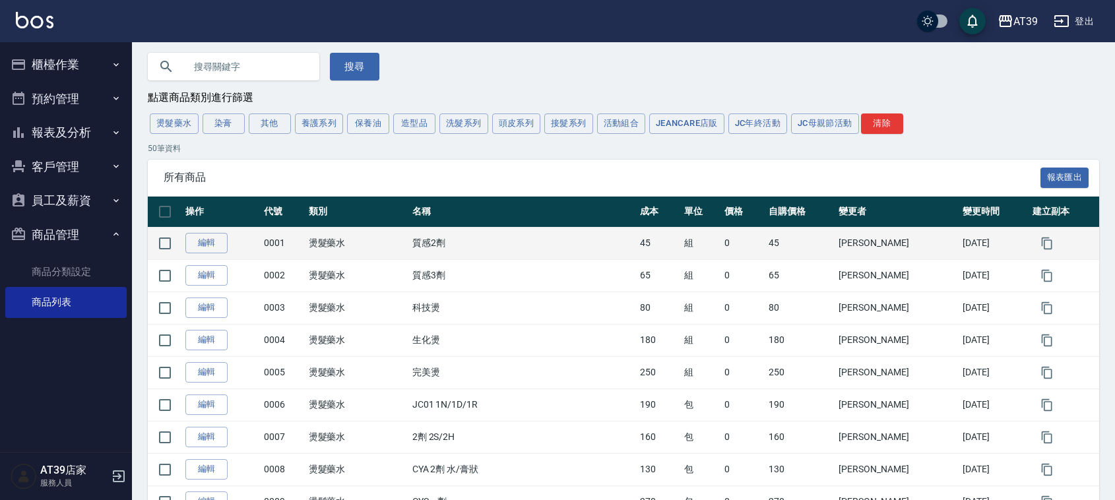
scroll to position [82, 0]
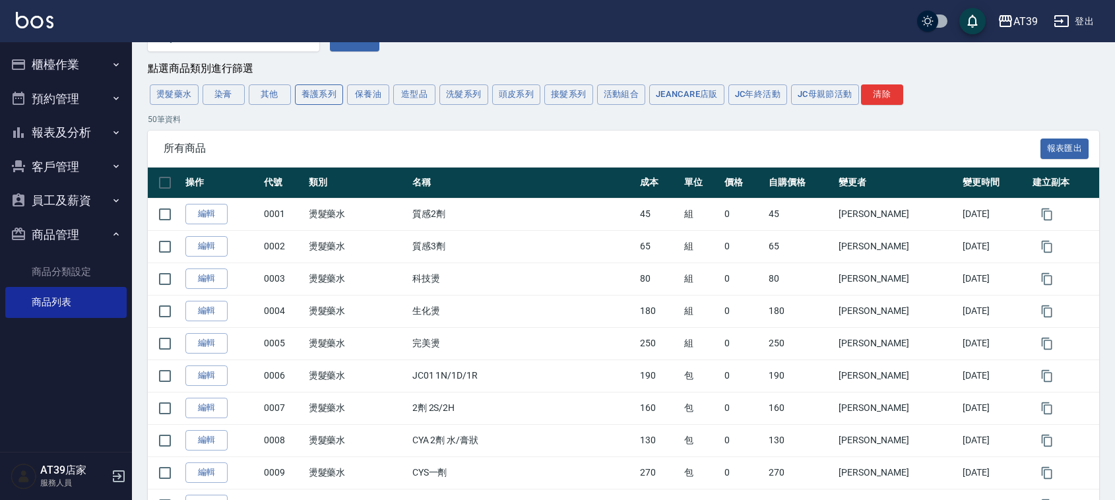
click at [334, 100] on button "養護系列" at bounding box center [319, 94] width 49 height 20
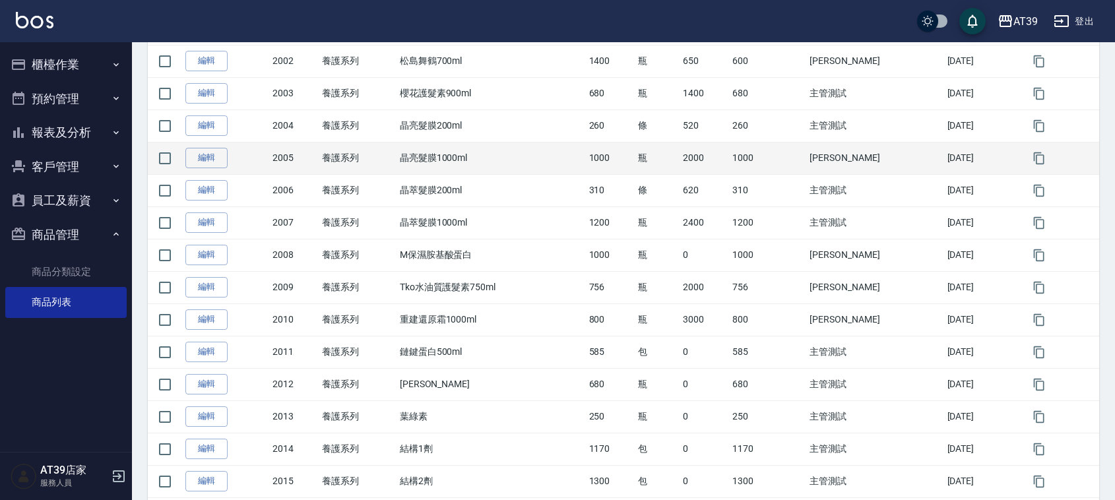
scroll to position [330, 0]
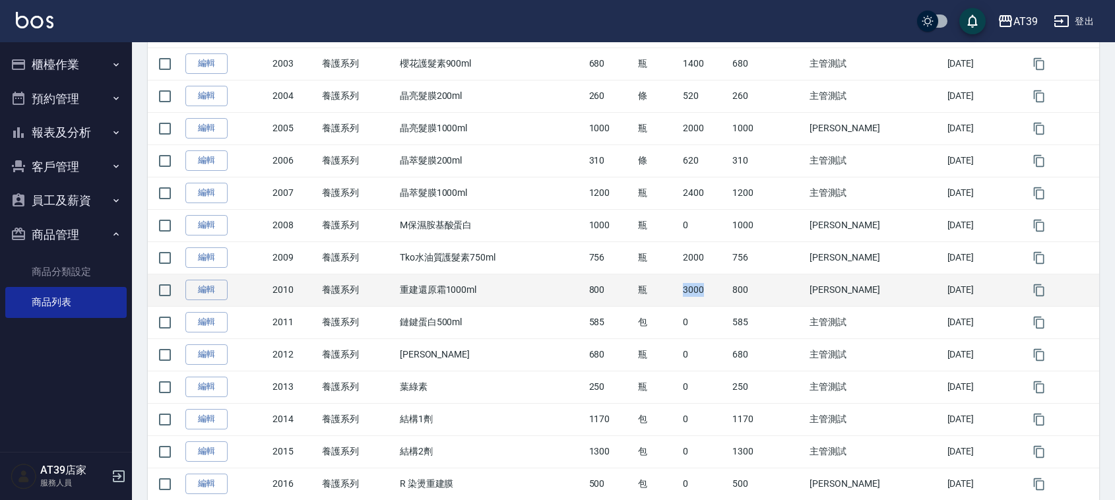
drag, startPoint x: 739, startPoint y: 297, endPoint x: 689, endPoint y: 297, distance: 49.5
click at [689, 297] on tr "編輯 2010 養護系列 重建還原霜1000ml 800 瓶 3000 800 [PERSON_NAME][DATE]" at bounding box center [623, 290] width 951 height 32
click at [679, 295] on td "瓶" at bounding box center [656, 290] width 45 height 32
drag, startPoint x: 683, startPoint y: 295, endPoint x: 739, endPoint y: 291, distance: 55.5
click at [739, 291] on tr "編輯 2010 養護系列 重建還原霜1000ml 800 瓶 3000 800 [PERSON_NAME][DATE]" at bounding box center [623, 290] width 951 height 32
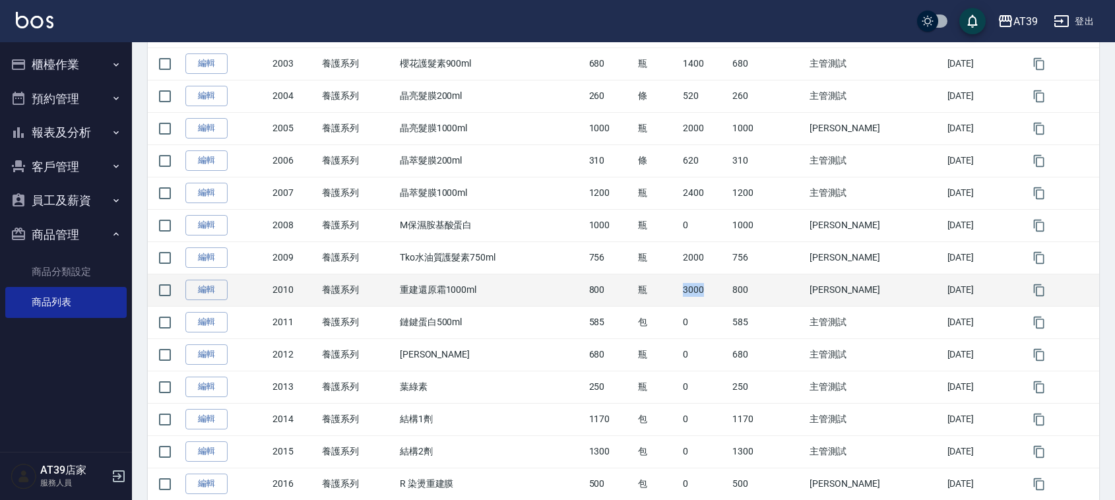
click at [729, 291] on td "3000" at bounding box center [703, 290] width 49 height 32
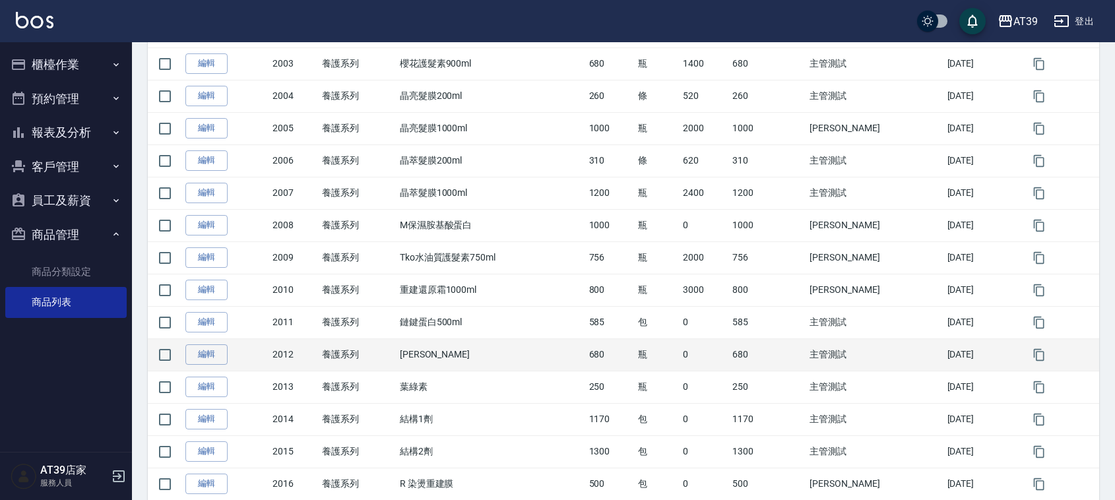
click at [665, 343] on td "瓶" at bounding box center [656, 354] width 45 height 32
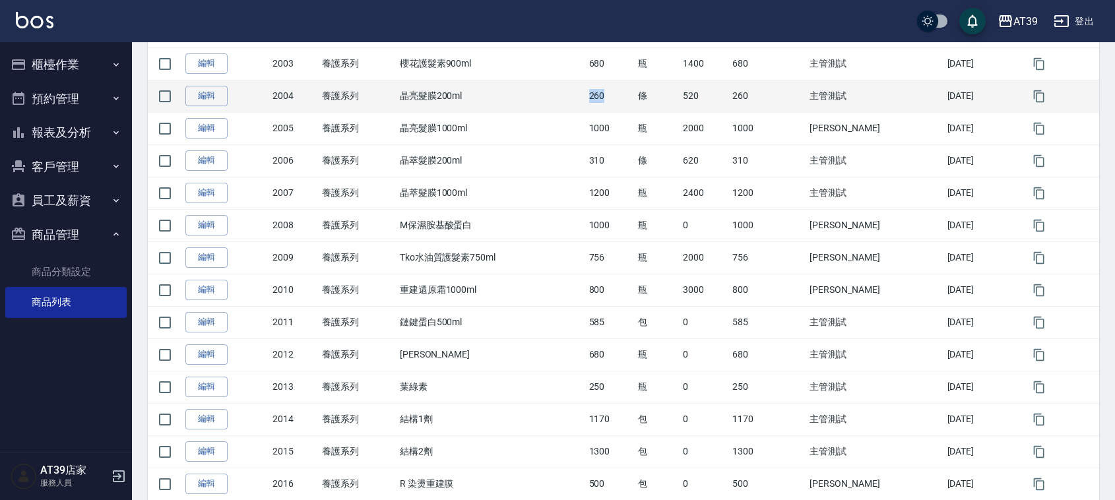
drag, startPoint x: 601, startPoint y: 102, endPoint x: 625, endPoint y: 103, distance: 23.1
click at [625, 103] on tr "編輯 2004 養護系列 晶亮髮膜200ml 260 條 520 260 主管測試 [DATE]" at bounding box center [623, 96] width 951 height 32
click at [625, 103] on td "260" at bounding box center [610, 96] width 49 height 32
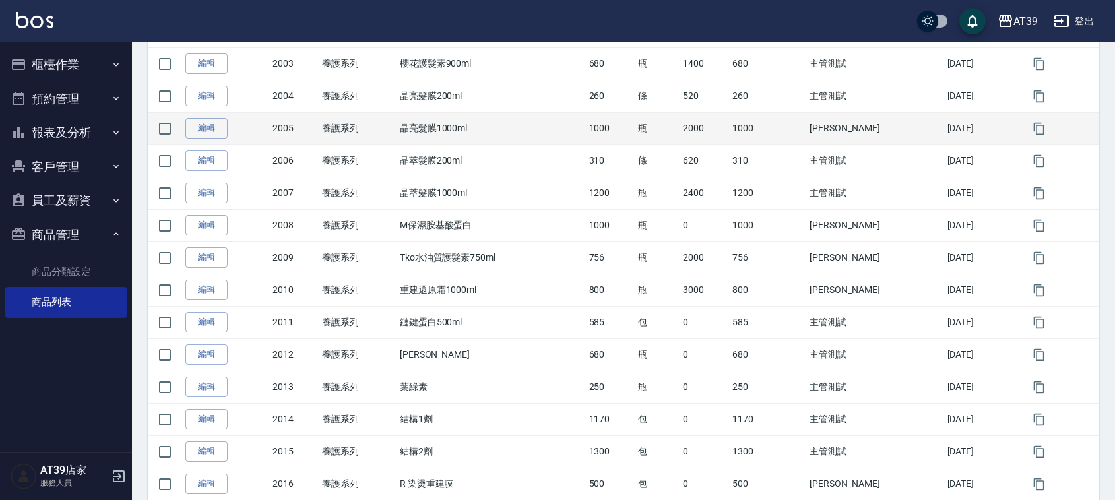
click at [631, 127] on td "1000" at bounding box center [610, 128] width 49 height 32
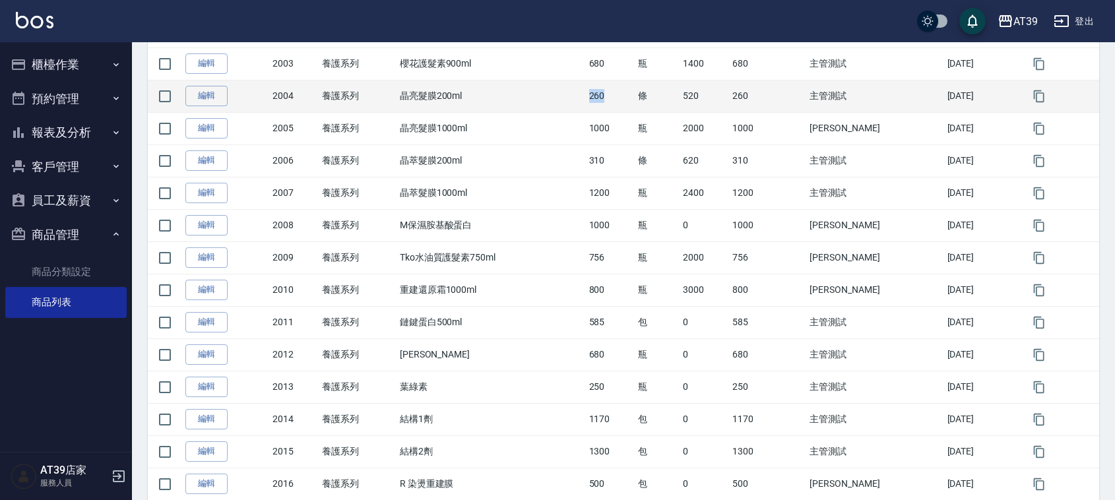
drag, startPoint x: 622, startPoint y: 98, endPoint x: 601, endPoint y: 106, distance: 21.9
click at [601, 106] on tr "編輯 2004 養護系列 晶亮髮膜200ml 260 條 520 260 主管測試 [DATE]" at bounding box center [623, 96] width 951 height 32
click at [586, 106] on td "晶亮髮膜200ml" at bounding box center [490, 96] width 189 height 32
drag, startPoint x: 605, startPoint y: 97, endPoint x: 621, endPoint y: 104, distance: 17.8
click at [621, 104] on td "260" at bounding box center [610, 96] width 49 height 32
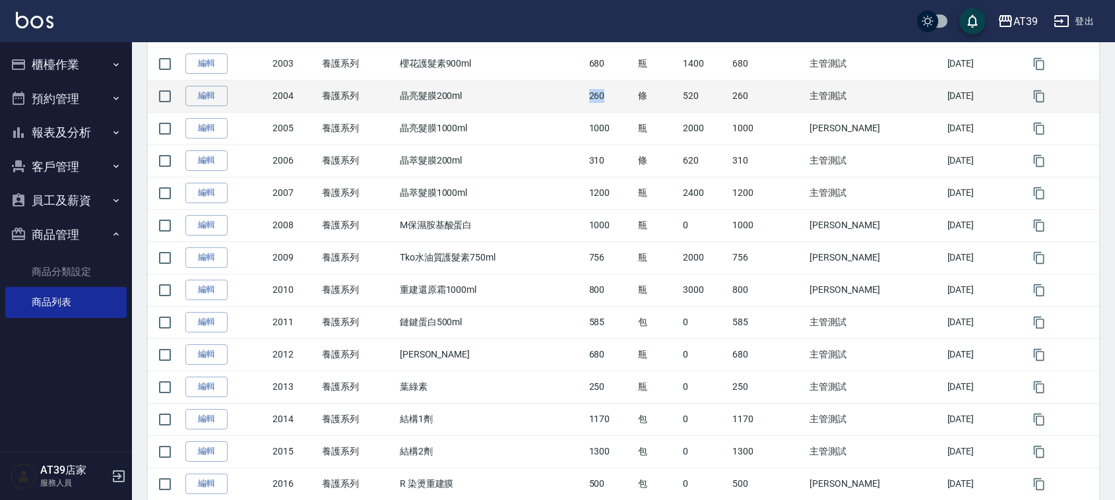
click at [621, 104] on td "260" at bounding box center [610, 96] width 49 height 32
drag, startPoint x: 621, startPoint y: 104, endPoint x: 605, endPoint y: 104, distance: 16.5
click at [605, 104] on td "260" at bounding box center [610, 96] width 49 height 32
drag, startPoint x: 410, startPoint y: 96, endPoint x: 503, endPoint y: 100, distance: 93.1
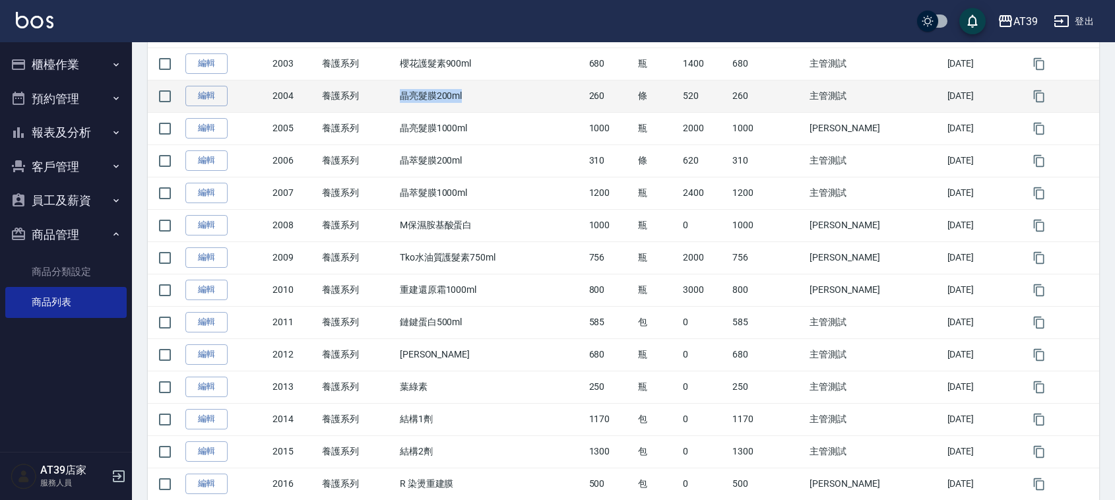
click at [503, 100] on td "晶亮髮膜200ml" at bounding box center [490, 96] width 189 height 32
click at [495, 102] on td "晶亮髮膜200ml" at bounding box center [490, 96] width 189 height 32
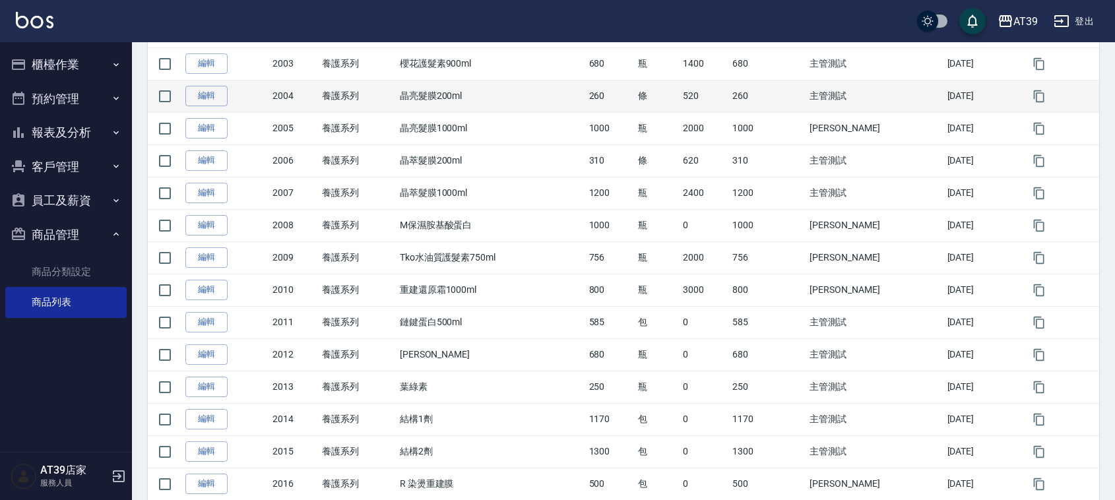
click at [495, 102] on td "晶亮髮膜200ml" at bounding box center [490, 96] width 189 height 32
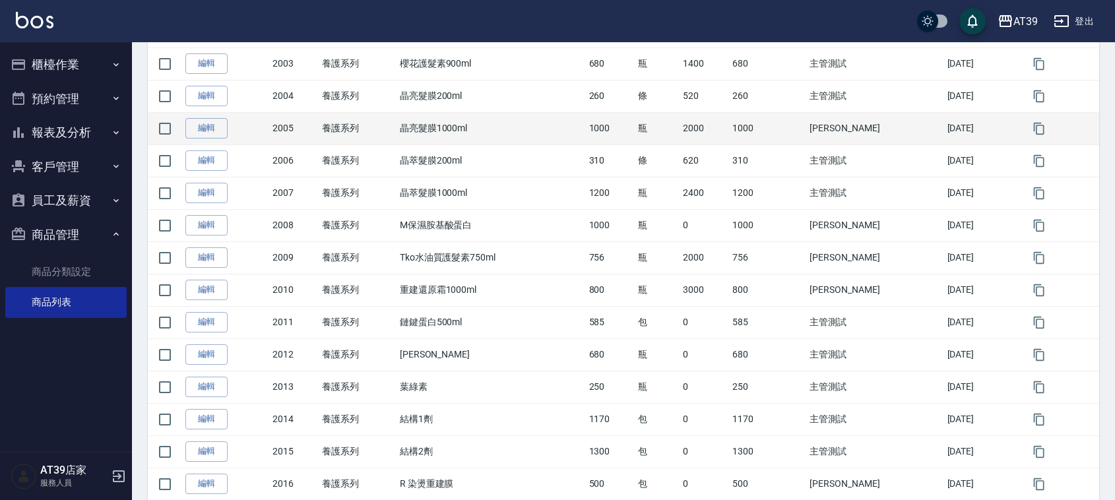
click at [508, 117] on td "晶亮髮膜1000ml" at bounding box center [490, 128] width 189 height 32
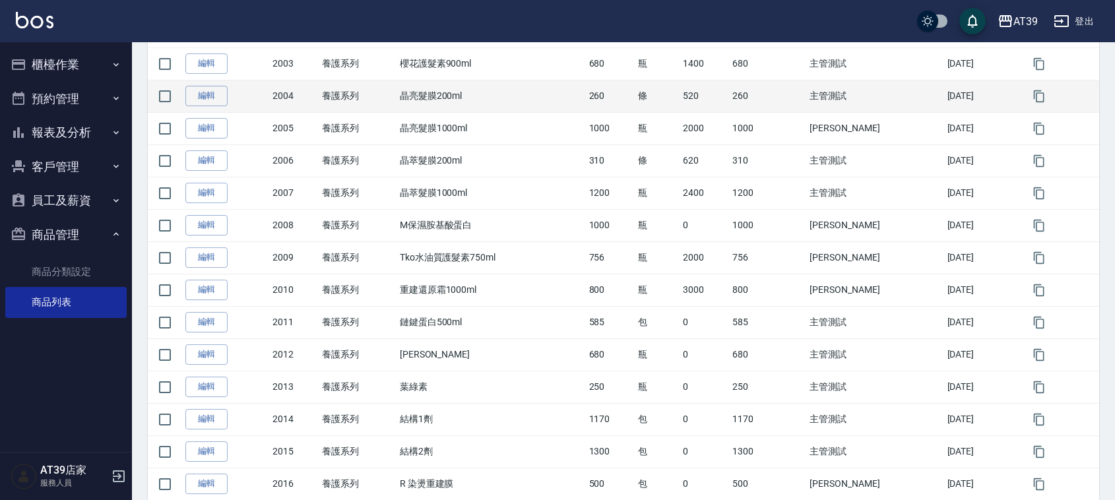
click at [489, 94] on td "晶亮髮膜200ml" at bounding box center [490, 96] width 189 height 32
drag, startPoint x: 406, startPoint y: 94, endPoint x: 489, endPoint y: 91, distance: 83.2
click at [489, 91] on td "晶亮髮膜200ml" at bounding box center [490, 96] width 189 height 32
drag, startPoint x: 489, startPoint y: 91, endPoint x: 406, endPoint y: 102, distance: 84.5
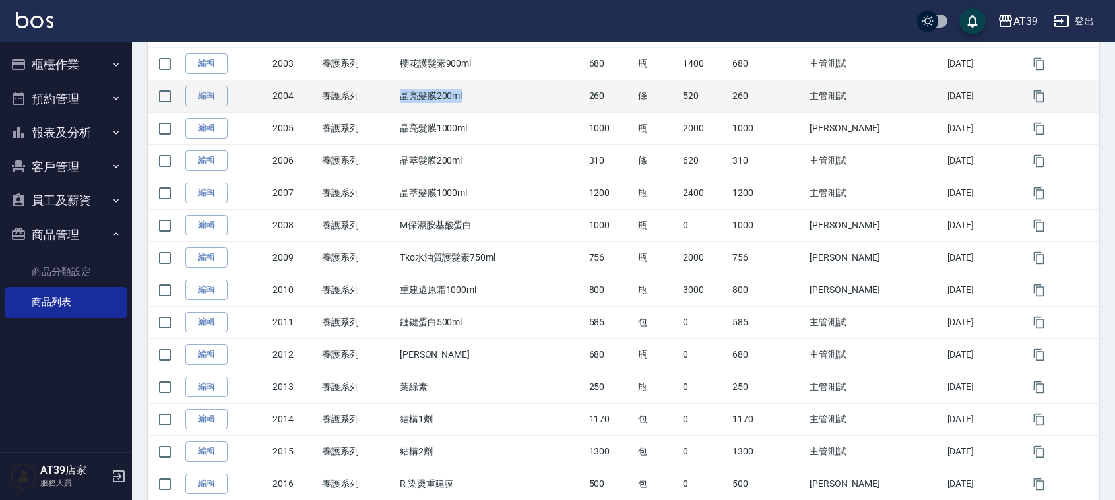
click at [406, 102] on td "晶亮髮膜200ml" at bounding box center [490, 96] width 189 height 32
click at [406, 101] on td "晶亮髮膜200ml" at bounding box center [490, 96] width 189 height 32
drag, startPoint x: 406, startPoint y: 101, endPoint x: 411, endPoint y: 106, distance: 7.0
click at [411, 106] on td "晶亮髮膜200ml" at bounding box center [490, 96] width 189 height 32
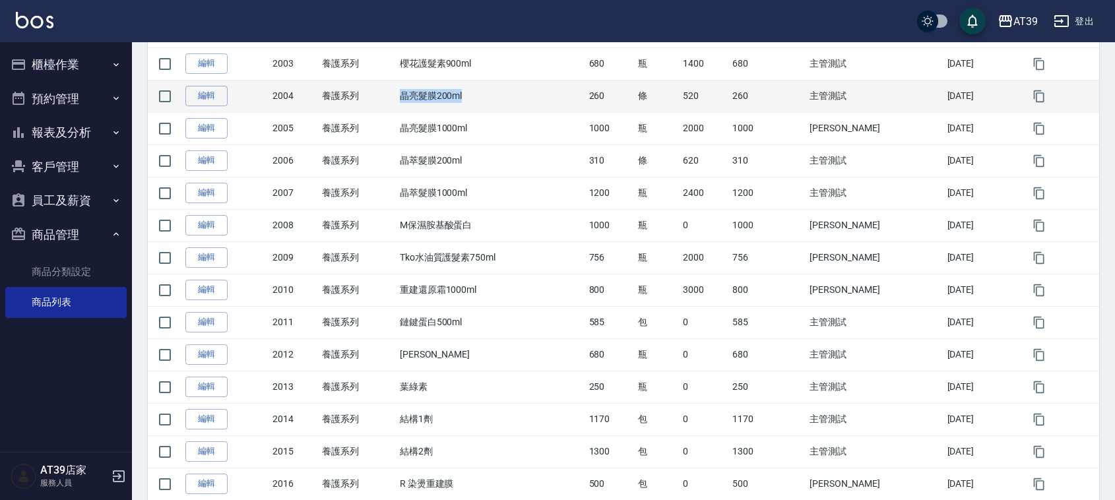
drag, startPoint x: 406, startPoint y: 101, endPoint x: 481, endPoint y: 98, distance: 75.3
click at [481, 98] on td "晶亮髮膜200ml" at bounding box center [490, 96] width 189 height 32
drag, startPoint x: 399, startPoint y: 100, endPoint x: 478, endPoint y: 103, distance: 79.2
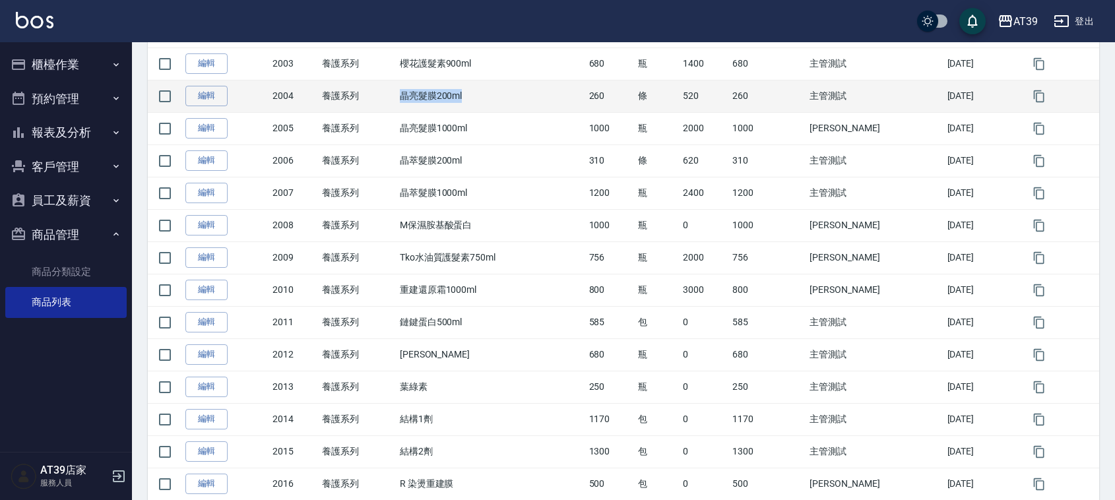
click at [478, 103] on tr "編輯 2004 養護系列 晶亮髮膜200ml 260 條 520 260 主管測試 [DATE]" at bounding box center [623, 96] width 951 height 32
click at [478, 103] on td "晶亮髮膜200ml" at bounding box center [490, 96] width 189 height 32
drag, startPoint x: 478, startPoint y: 103, endPoint x: 412, endPoint y: 98, distance: 66.2
click at [412, 98] on td "晶亮髮膜200ml" at bounding box center [490, 96] width 189 height 32
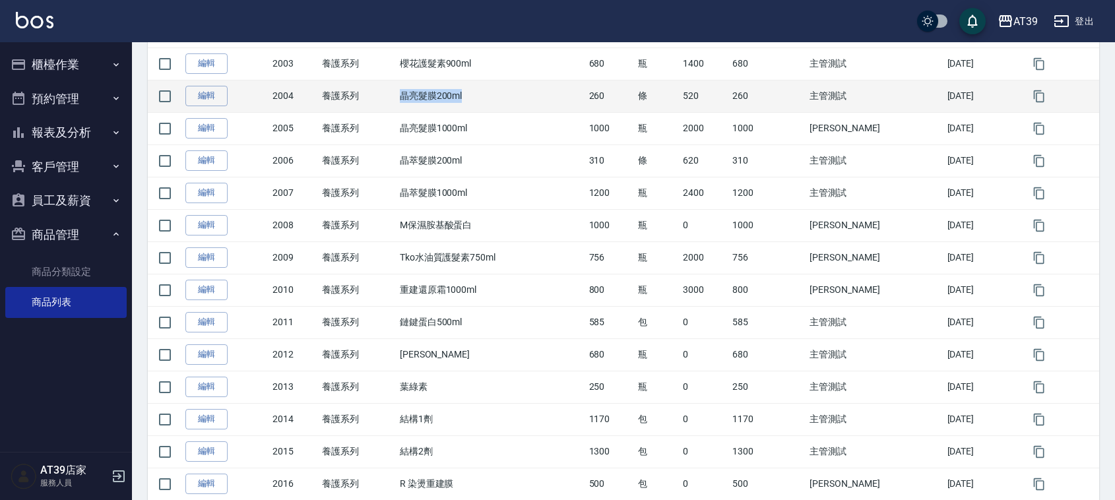
drag, startPoint x: 412, startPoint y: 98, endPoint x: 490, endPoint y: 84, distance: 78.9
click at [490, 84] on td "晶亮髮膜200ml" at bounding box center [490, 96] width 189 height 32
drag, startPoint x: 490, startPoint y: 84, endPoint x: 413, endPoint y: 98, distance: 78.3
click at [413, 98] on td "晶亮髮膜200ml" at bounding box center [490, 96] width 189 height 32
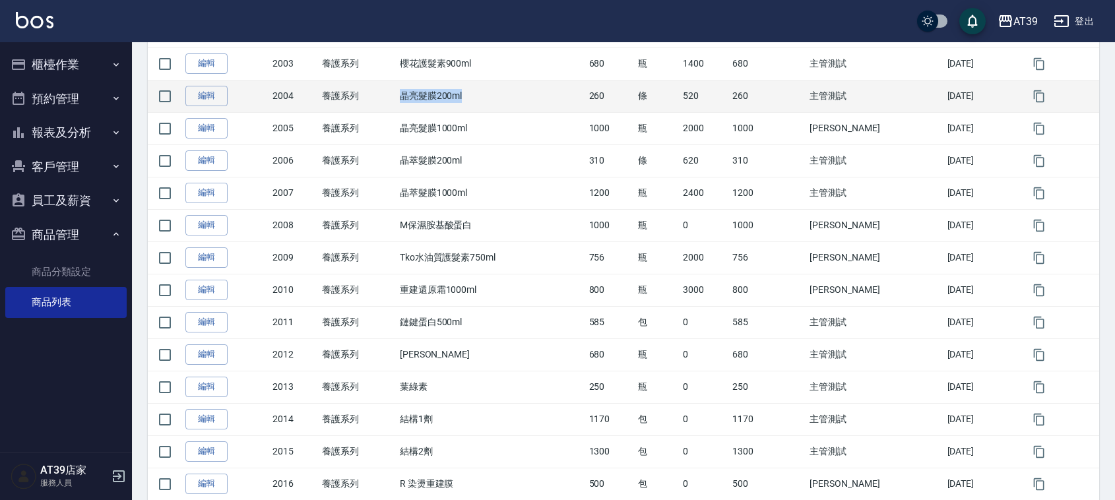
click at [413, 98] on td "晶亮髮膜200ml" at bounding box center [490, 96] width 189 height 32
drag, startPoint x: 413, startPoint y: 98, endPoint x: 479, endPoint y: 92, distance: 66.8
click at [479, 92] on td "晶亮髮膜200ml" at bounding box center [490, 96] width 189 height 32
click at [479, 94] on td "晶亮髮膜200ml" at bounding box center [490, 96] width 189 height 32
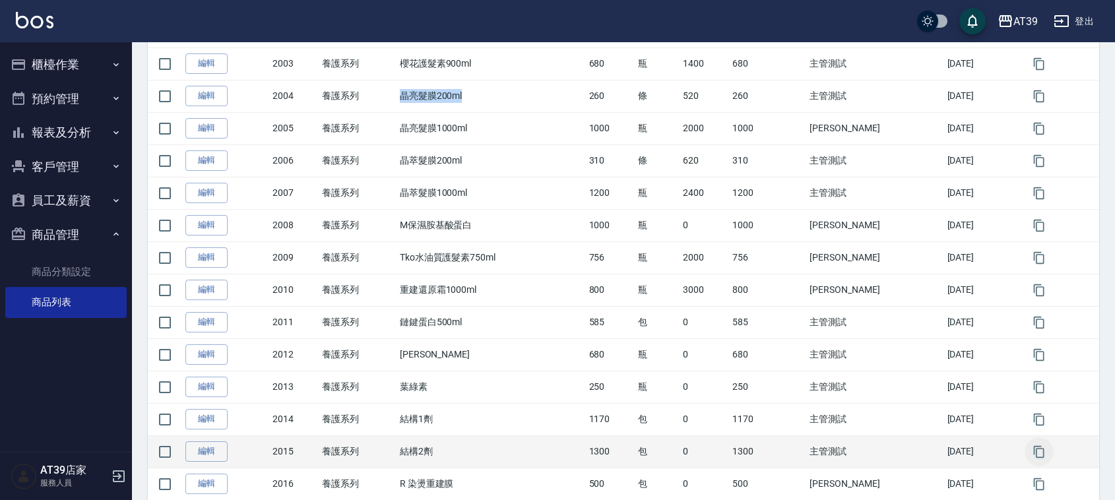
click at [1032, 449] on icon "button" at bounding box center [1038, 451] width 13 height 13
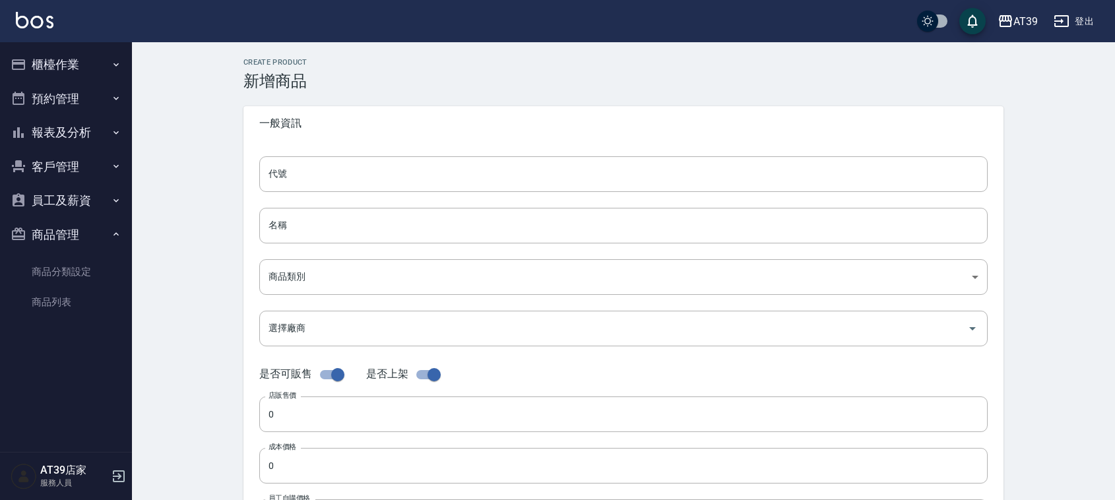
type input "2015的副本"
type input "結構2劑的副本"
type input "72341954-21b6-480a-9475-59faa098d9d8"
type input "1300"
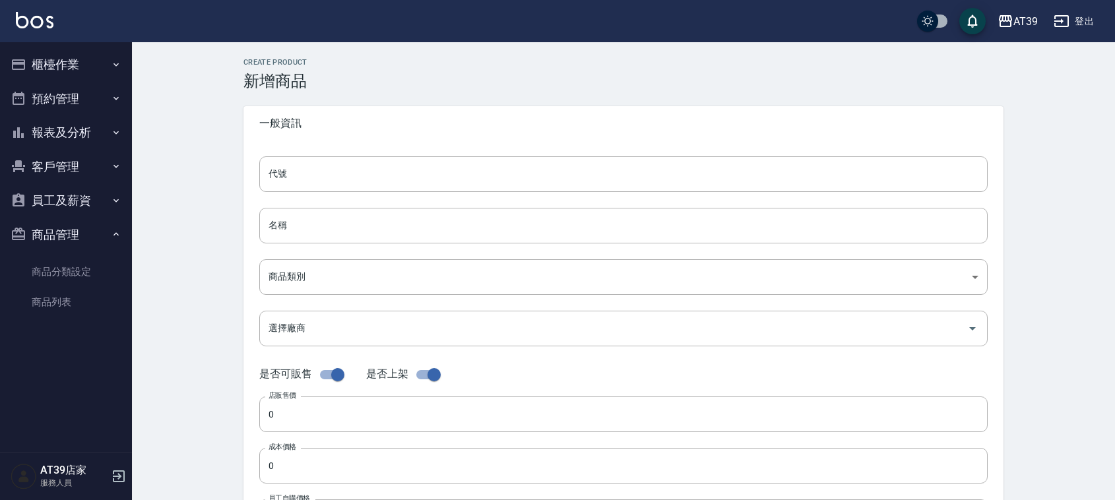
type input "包"
type input "UNSET"
drag, startPoint x: 102, startPoint y: 127, endPoint x: 93, endPoint y: 120, distance: 11.3
click at [93, 120] on button "報表及分析" at bounding box center [65, 132] width 121 height 34
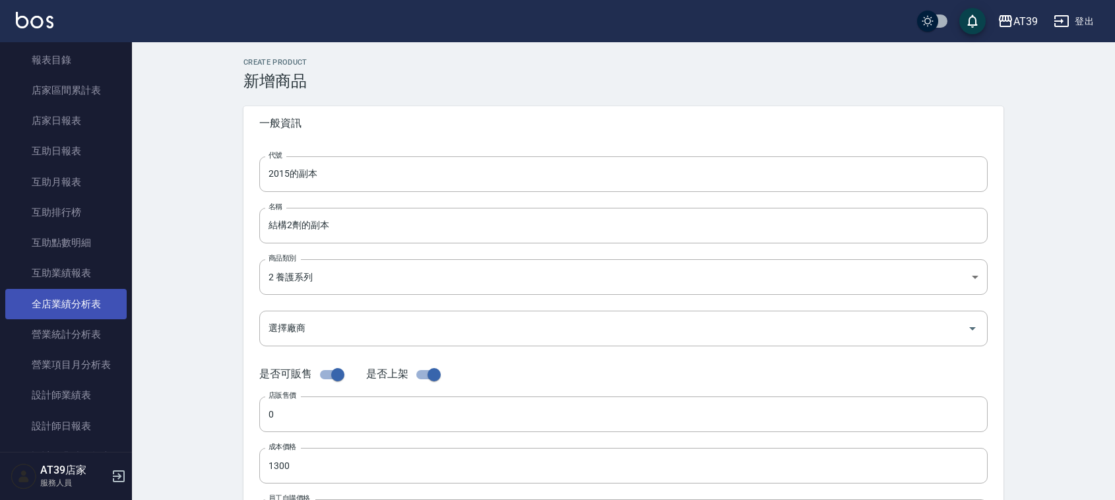
scroll to position [247, 0]
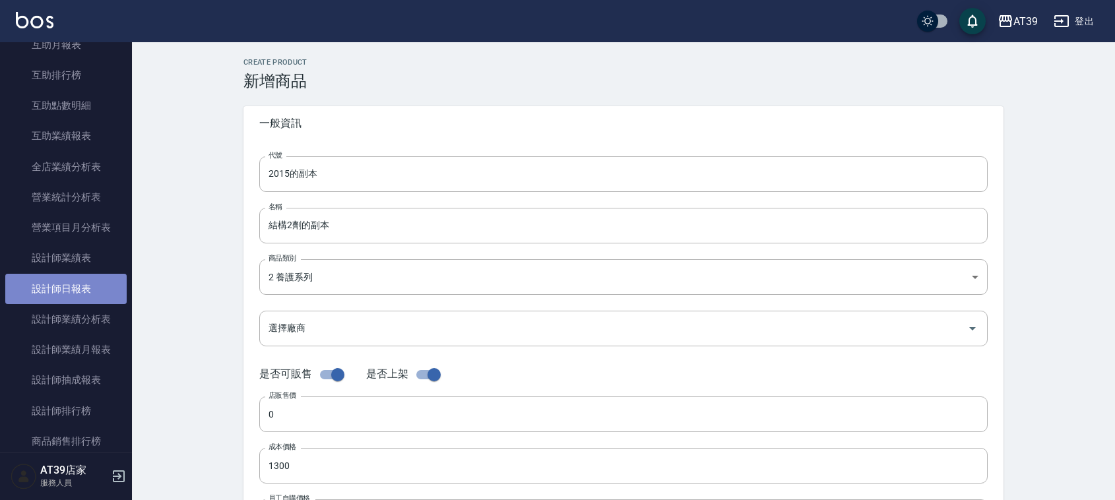
click at [87, 290] on link "設計師日報表" at bounding box center [65, 289] width 121 height 30
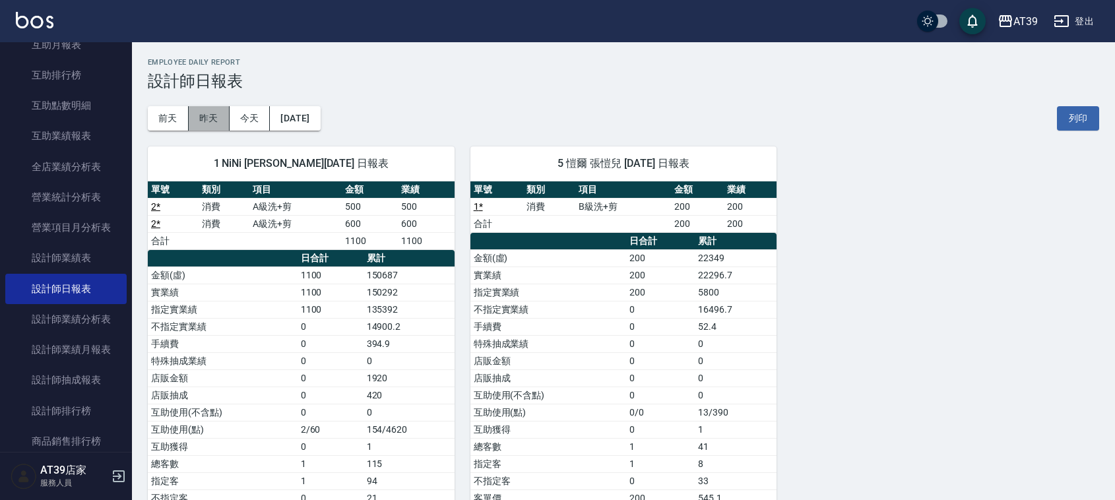
click at [219, 113] on button "昨天" at bounding box center [209, 118] width 41 height 24
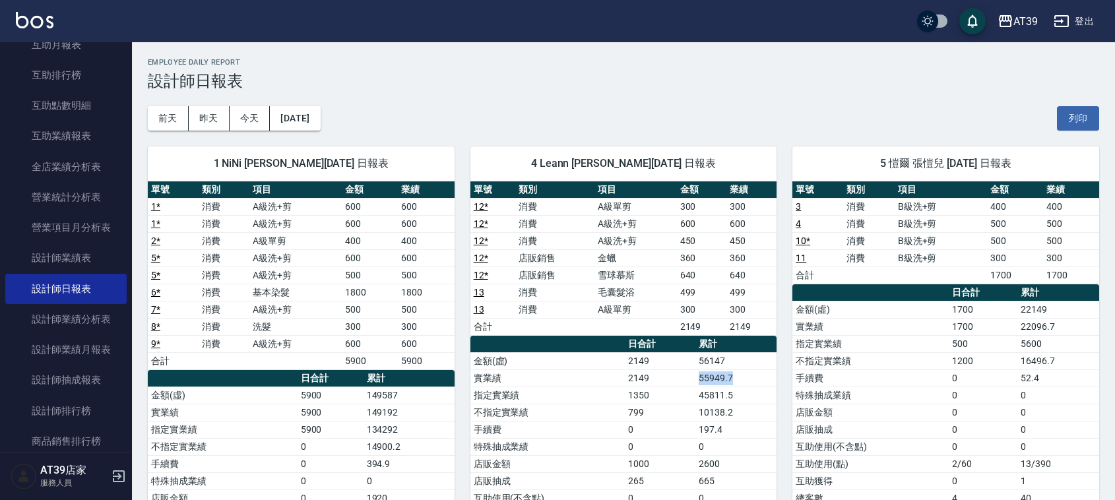
drag, startPoint x: 697, startPoint y: 381, endPoint x: 743, endPoint y: 377, distance: 45.7
click at [743, 377] on td "55949.7" at bounding box center [735, 377] width 81 height 17
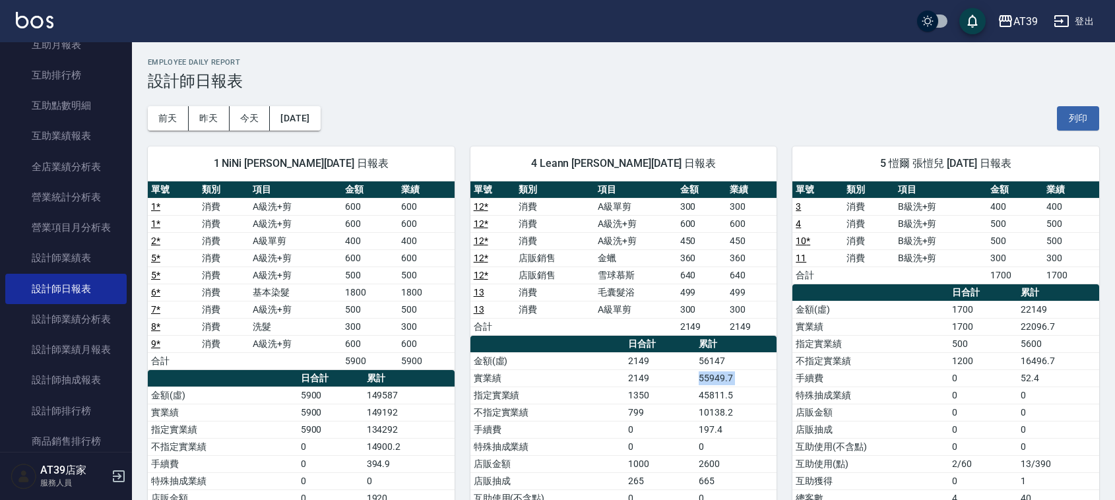
click at [743, 377] on td "55949.7" at bounding box center [735, 377] width 81 height 17
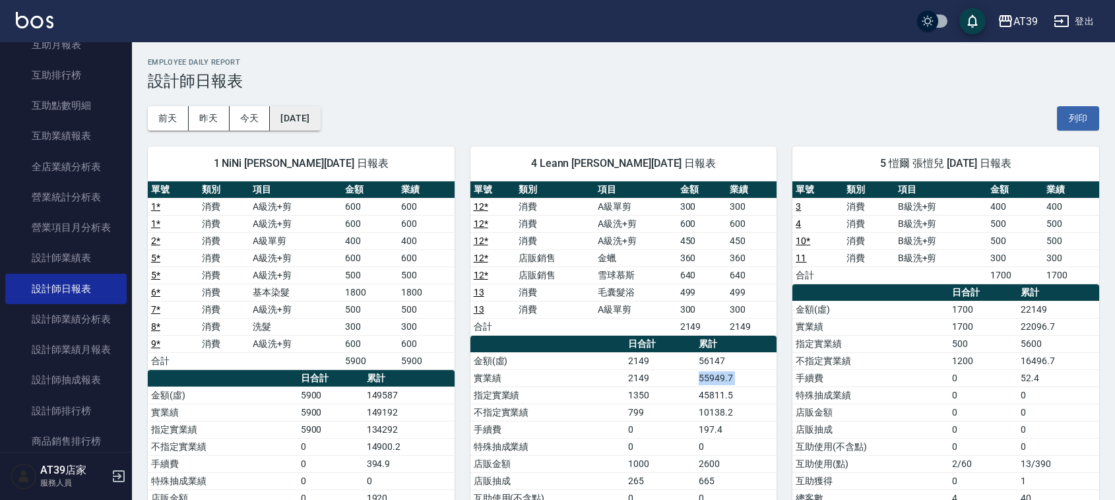
click at [291, 119] on button "[DATE]" at bounding box center [295, 118] width 50 height 24
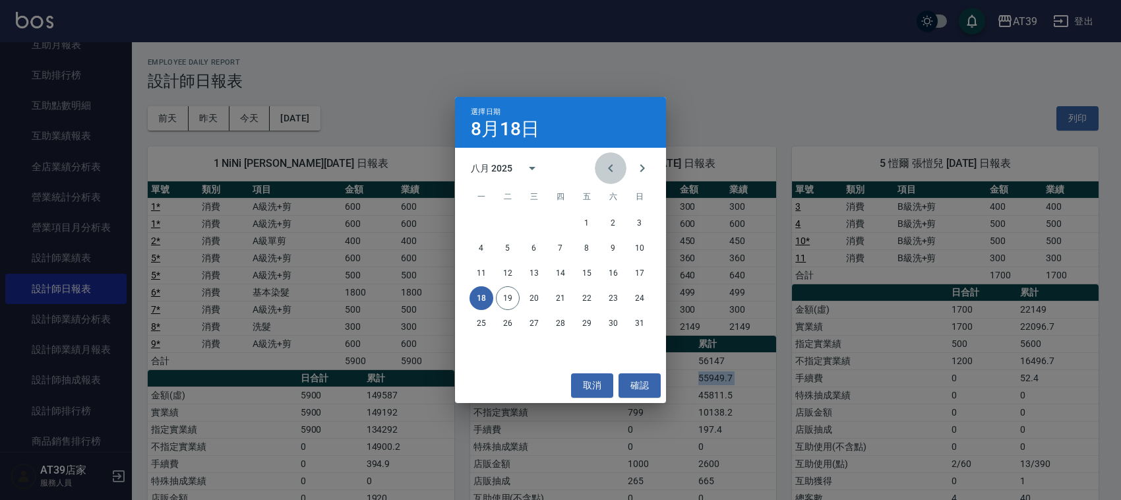
click at [605, 159] on button "Previous month" at bounding box center [611, 168] width 32 height 32
click at [475, 344] on button "30" at bounding box center [482, 348] width 24 height 24
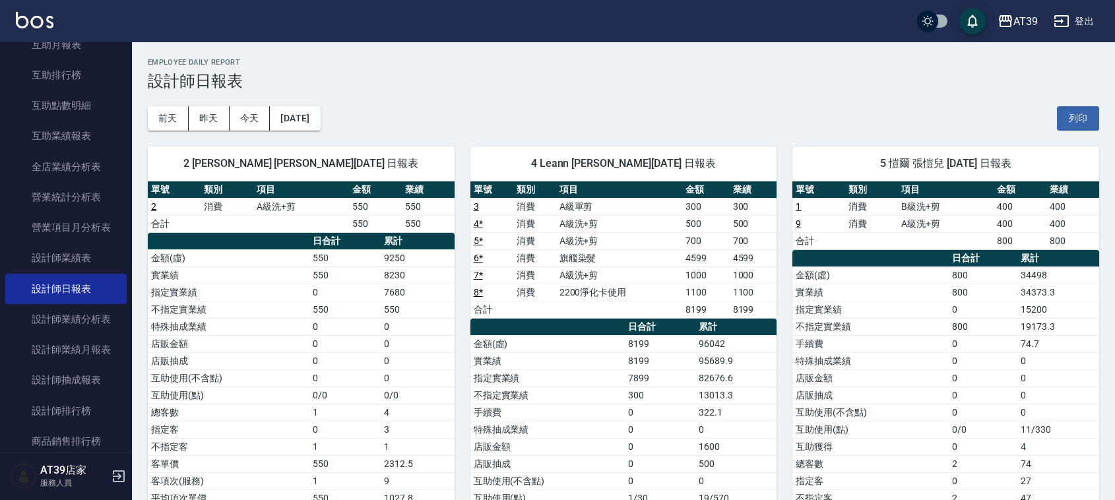
scroll to position [82, 0]
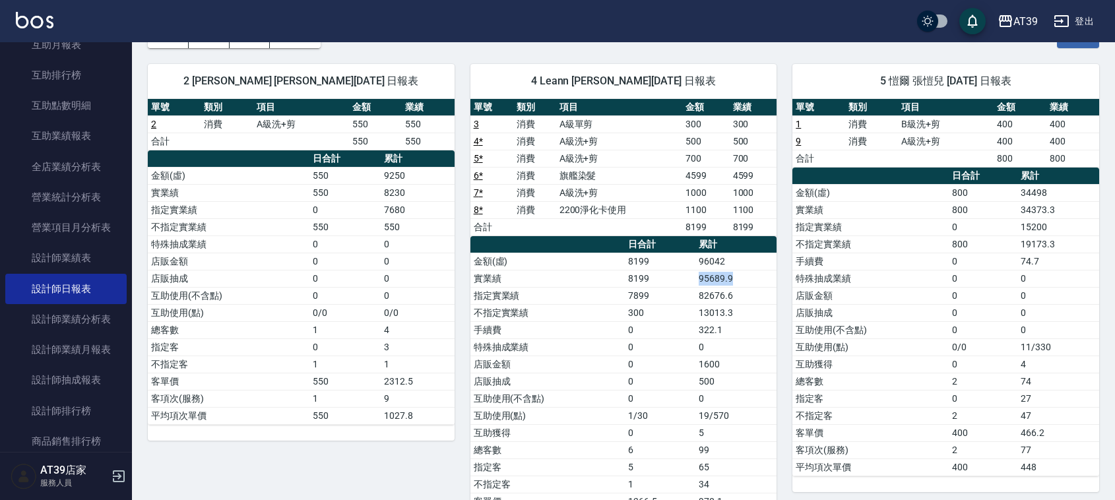
drag, startPoint x: 681, startPoint y: 272, endPoint x: 742, endPoint y: 276, distance: 60.8
click at [742, 276] on tr "實業績 8199 95689.9" at bounding box center [623, 278] width 307 height 17
click at [742, 276] on td "95689.9" at bounding box center [735, 278] width 81 height 17
click at [27, 18] on img at bounding box center [35, 20] width 38 height 16
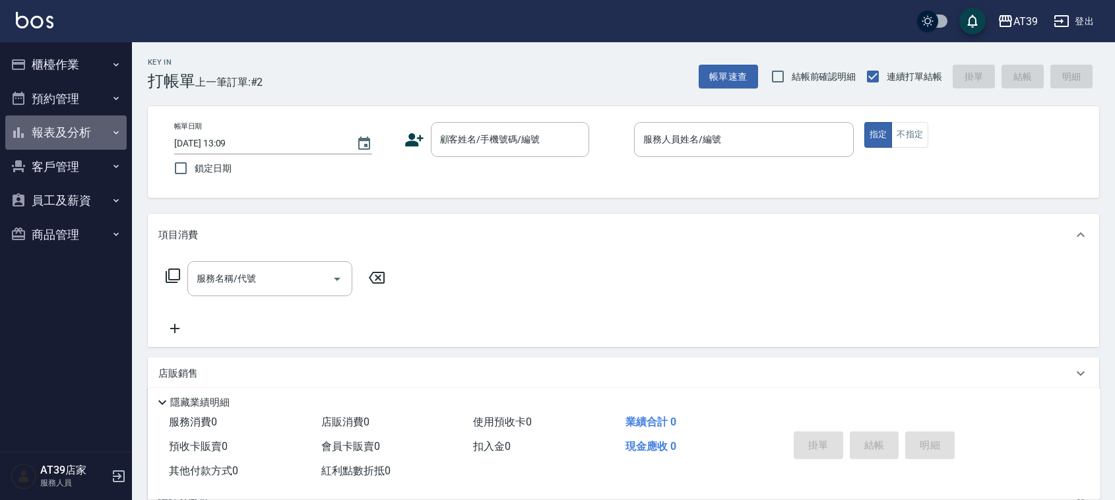
click at [75, 117] on button "報表及分析" at bounding box center [65, 132] width 121 height 34
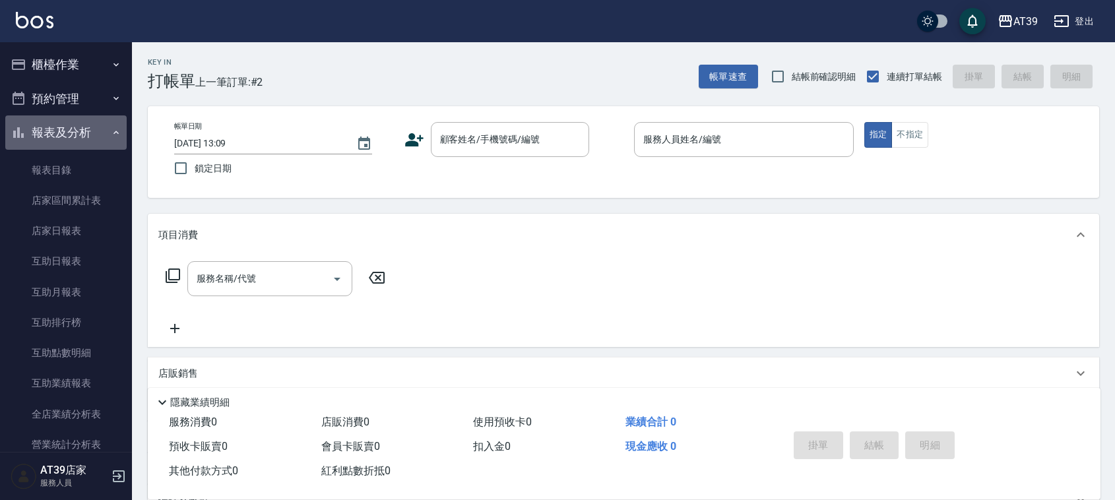
click at [109, 137] on button "報表及分析" at bounding box center [65, 132] width 121 height 34
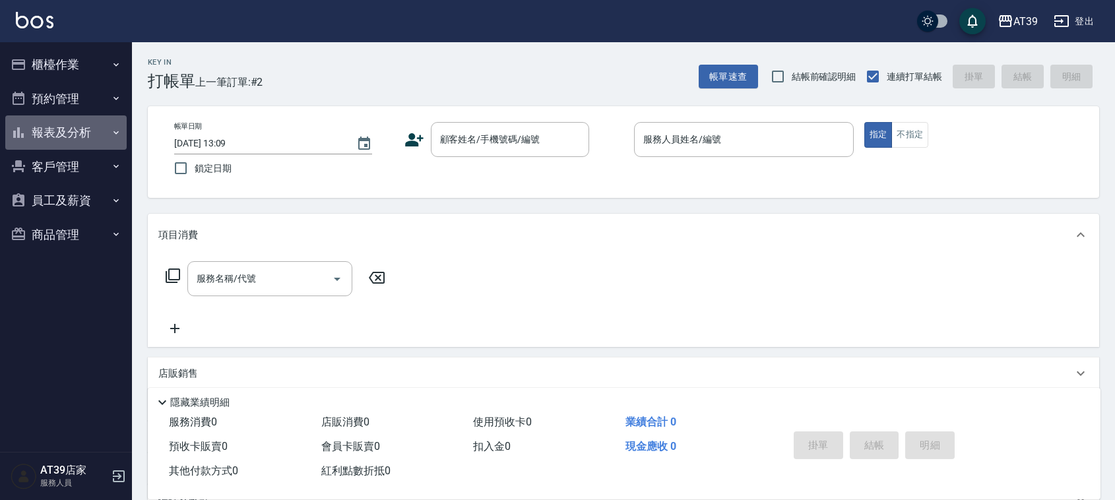
click at [109, 137] on button "報表及分析" at bounding box center [65, 132] width 121 height 34
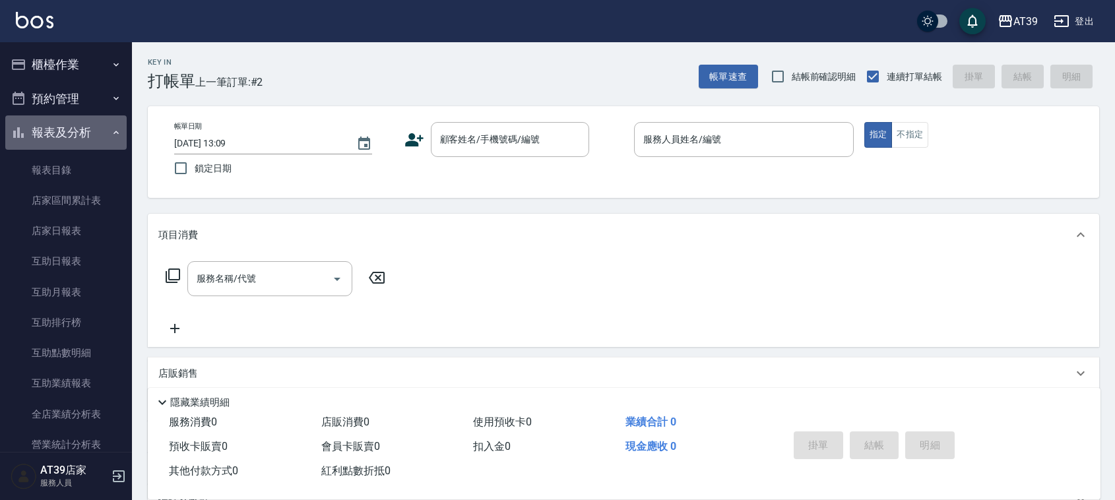
click at [109, 137] on button "報表及分析" at bounding box center [65, 132] width 121 height 34
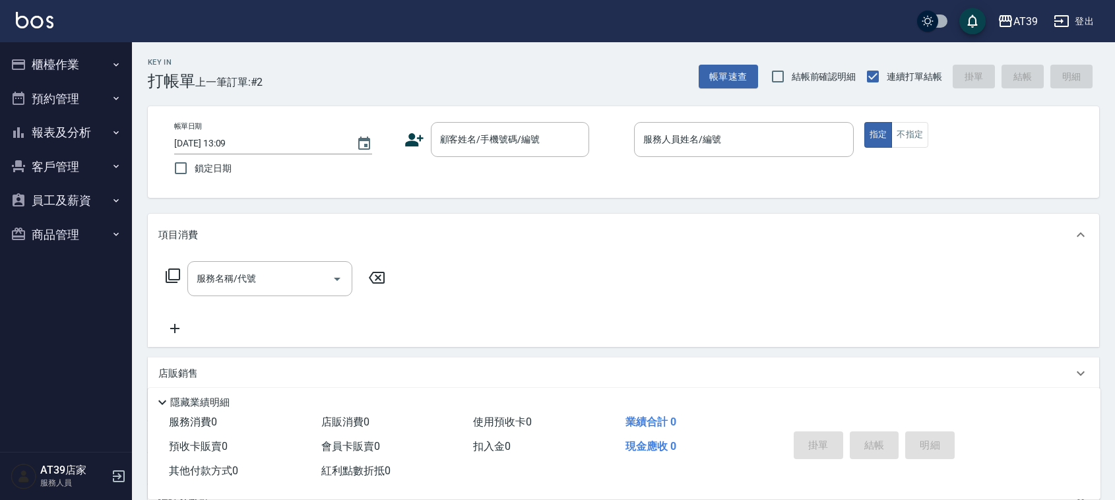
click at [113, 130] on icon "button" at bounding box center [116, 132] width 11 height 11
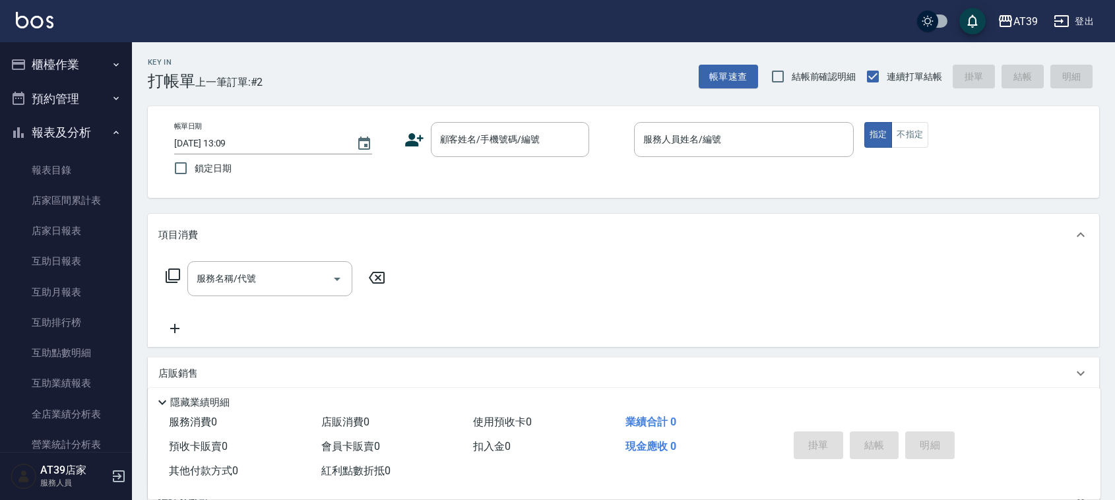
click at [113, 130] on icon "button" at bounding box center [116, 132] width 11 height 11
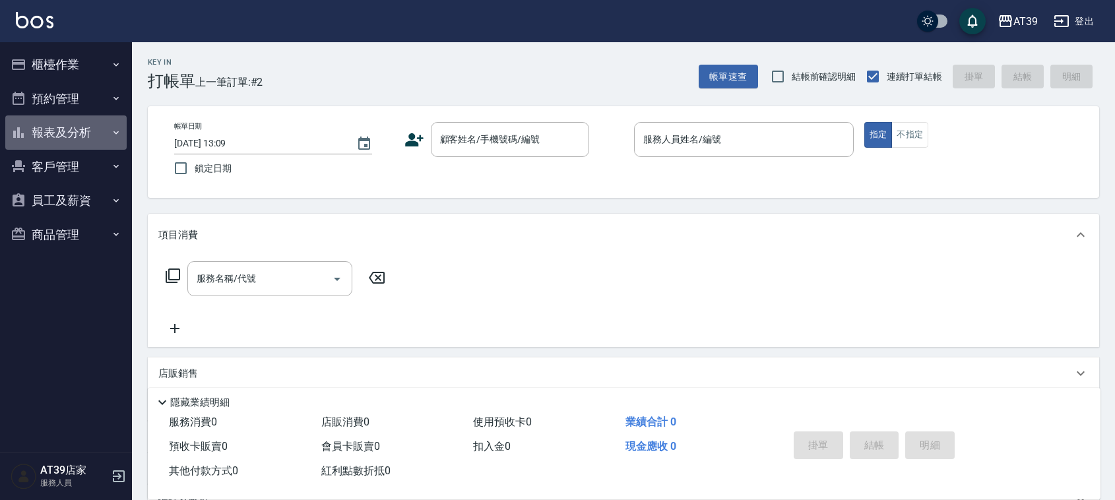
click at [113, 130] on icon "button" at bounding box center [116, 132] width 11 height 11
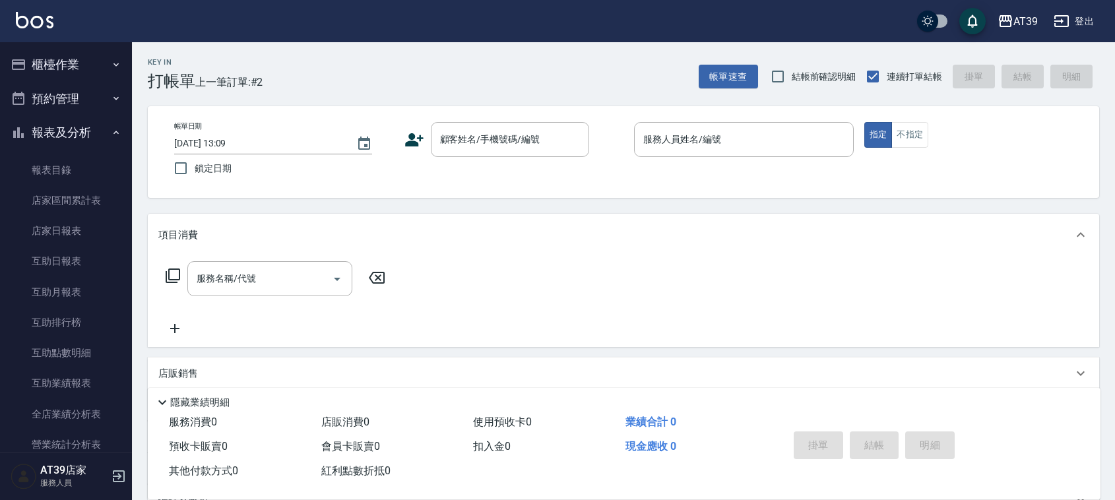
click at [146, 115] on div "Key In 打帳單 上一筆訂單:#2 帳單速查 結帳前確認明細 連續打單結帳 掛單 結帳 明細 帳單日期 [DATE] 13:09 鎖定日期 顧客姓名/手機…" at bounding box center [623, 342] width 983 height 600
click at [138, 61] on div "Key In 打帳單 上一筆訂單:#2" at bounding box center [197, 66] width 131 height 48
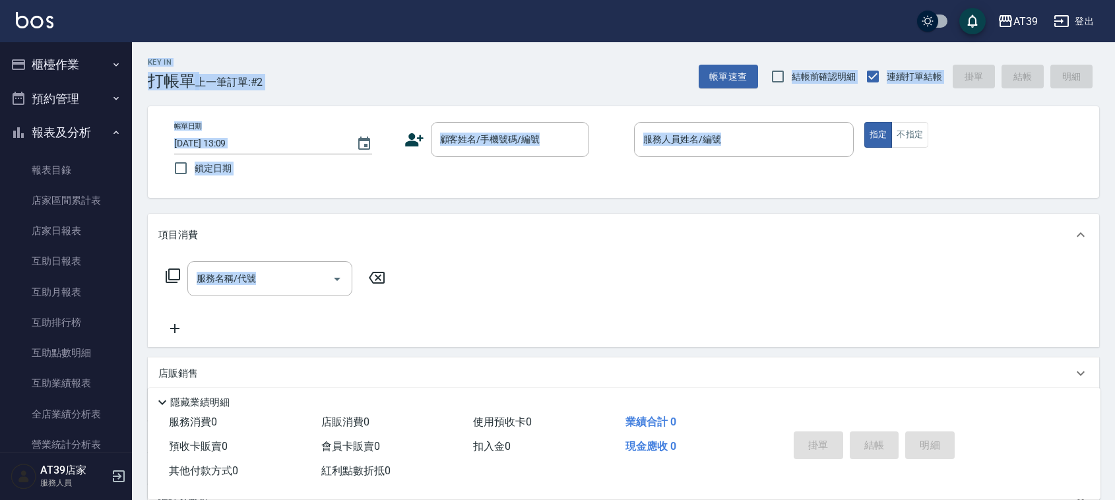
drag, startPoint x: 138, startPoint y: 61, endPoint x: 466, endPoint y: 353, distance: 438.7
click at [466, 353] on div "Key In 打帳單 上一筆訂單:#2 帳單速查 結帳前確認明細 連續打單結帳 掛單 結帳 明細 帳單日期 [DATE] 13:09 鎖定日期 顧客姓名/手機…" at bounding box center [623, 342] width 983 height 600
click at [468, 344] on div "服務名稱/代號 服務名稱/代號" at bounding box center [623, 301] width 951 height 91
drag, startPoint x: 476, startPoint y: 354, endPoint x: 159, endPoint y: 51, distance: 438.5
click at [159, 51] on div "Key In 打帳單 上一筆訂單:#2 帳單速查 結帳前確認明細 連續打單結帳 掛單 結帳 明細 帳單日期 [DATE] 13:09 鎖定日期 顧客姓名/手機…" at bounding box center [623, 342] width 983 height 600
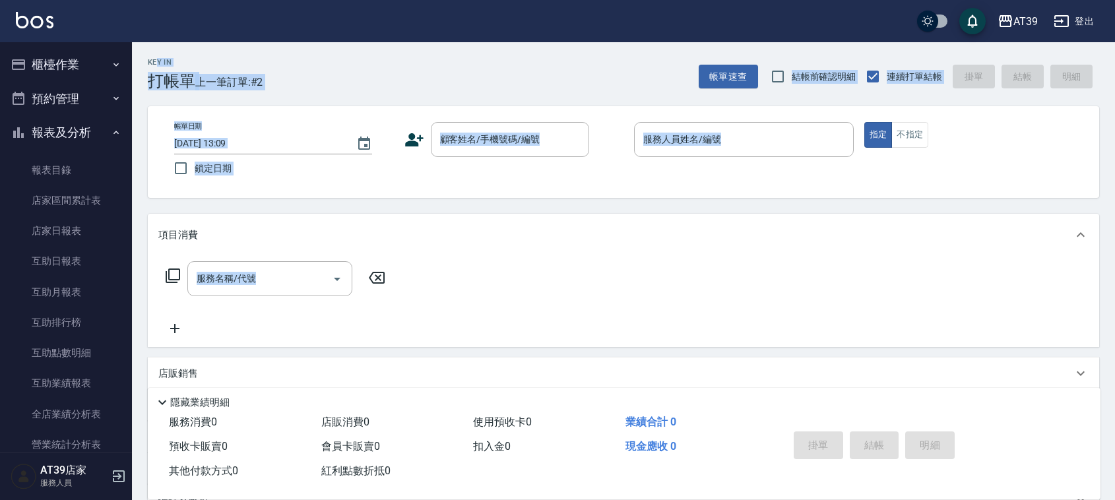
click at [156, 51] on div "Key In 打帳單 上一筆訂單:#2" at bounding box center [197, 66] width 131 height 48
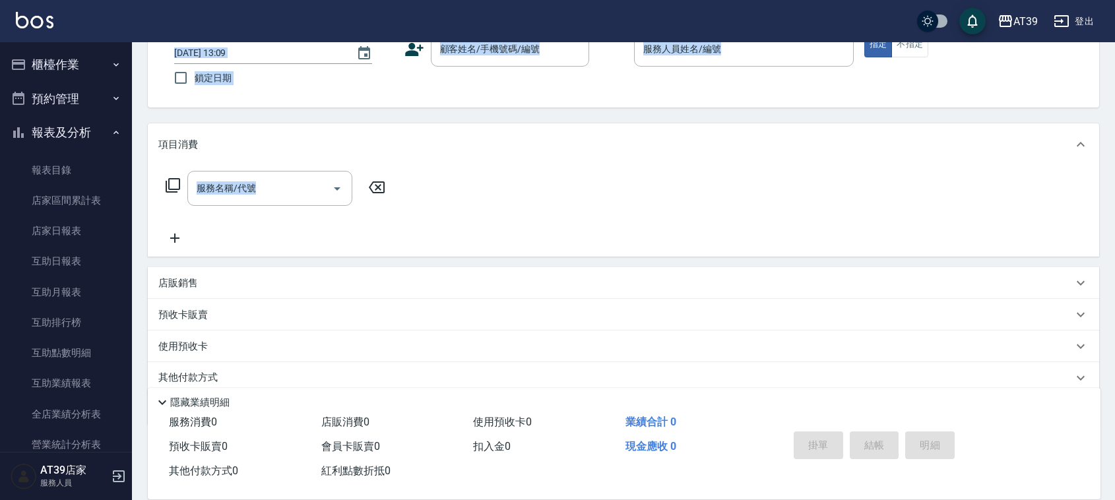
scroll to position [140, 0]
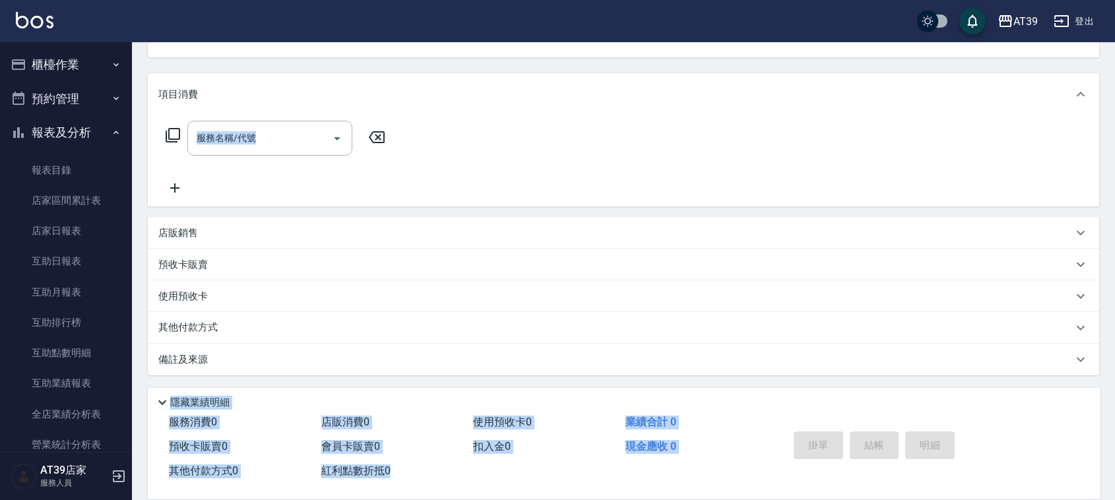
drag, startPoint x: 146, startPoint y: 57, endPoint x: 466, endPoint y: 470, distance: 522.8
click at [466, 470] on div "Key In 打帳單 上一筆訂單:#2 帳單速查 結帳前確認明細 連續打單結帳 掛單 結帳 明細 帳單日期 [DATE] 13:09 鎖定日期 顧客姓名/手機…" at bounding box center [623, 202] width 983 height 600
click at [892, 208] on div "項目消費 服務名稱/代號 服務名稱/代號 店販銷售 服務人員姓名/編號 服務人員姓名/編號 商品代號/名稱 商品代號/名稱 預收卡販賣 卡券名稱/代號 卡券名…" at bounding box center [623, 224] width 951 height 302
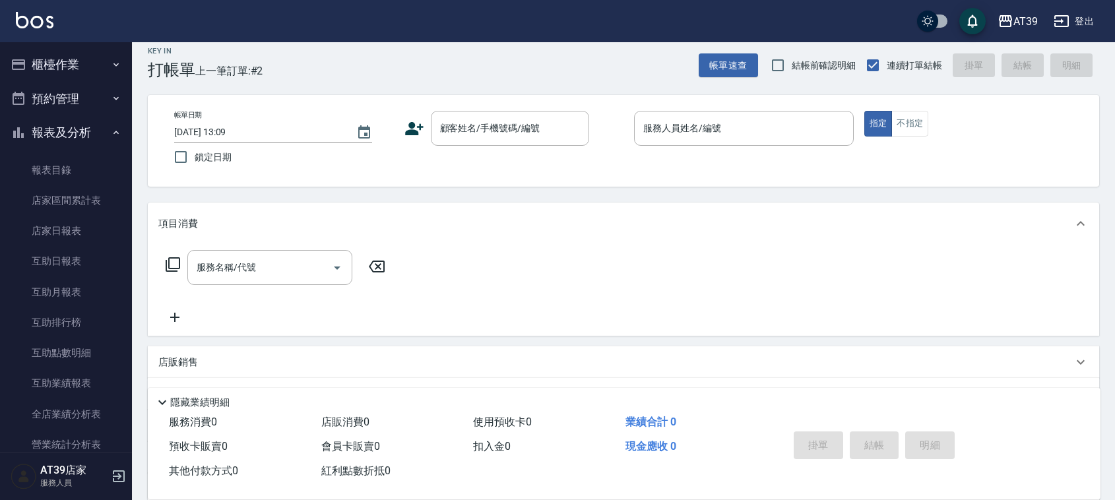
scroll to position [0, 0]
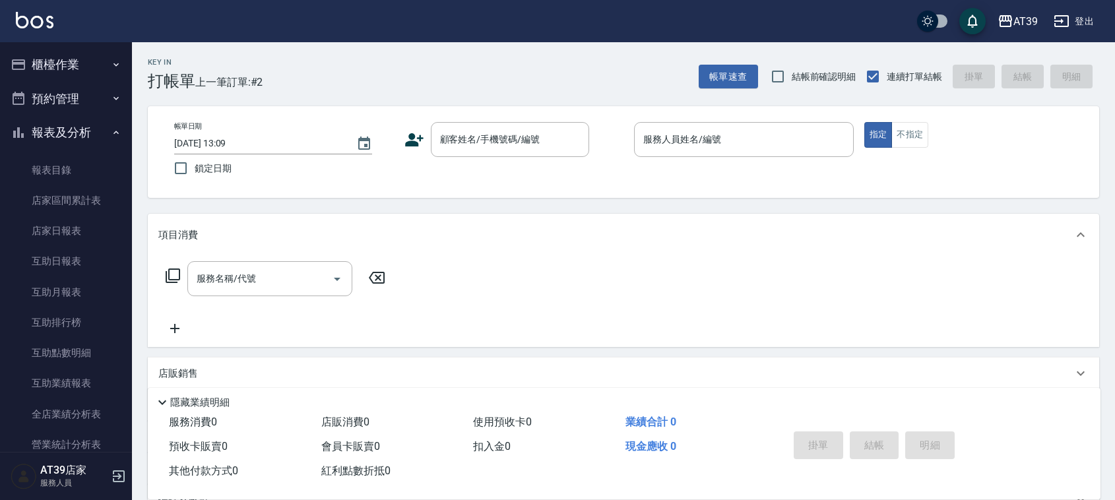
click at [226, 401] on p "隱藏業績明細" at bounding box center [199, 403] width 59 height 14
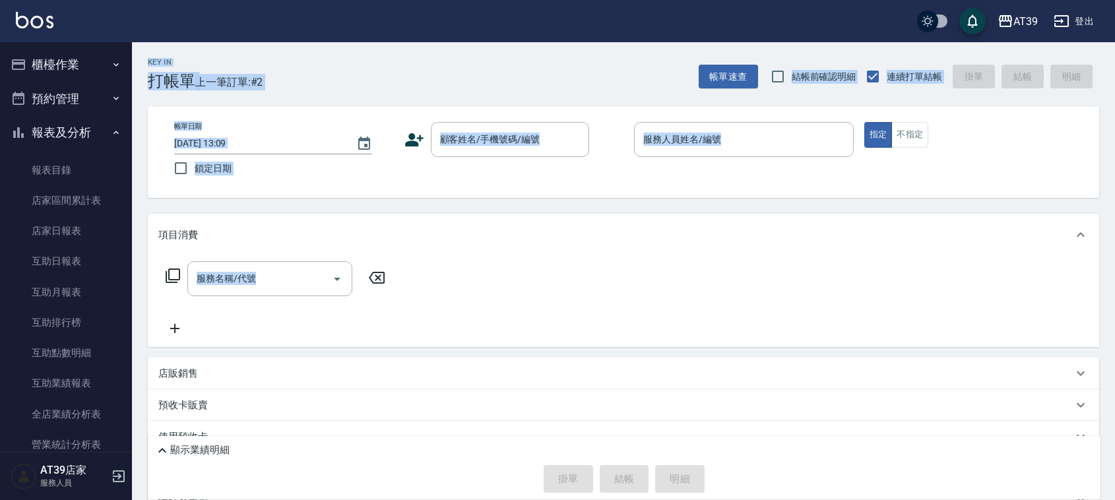
drag, startPoint x: 149, startPoint y: 64, endPoint x: 445, endPoint y: 354, distance: 414.1
click at [445, 354] on div "Key In 打帳單 上一筆訂單:#2 帳單速查 結帳前確認明細 連續打單結帳 掛單 結帳 明細 帳單日期 [DATE] 13:09 鎖定日期 顧客姓名/手機…" at bounding box center [623, 315] width 983 height 546
click at [445, 354] on div "項目消費 服務名稱/代號 服務名稱/代號 店販銷售 服務人員姓名/編號 服務人員姓名/編號 商品代號/名稱 商品代號/名稱 預收卡販賣 卡券名稱/代號 卡券名…" at bounding box center [623, 365] width 951 height 302
drag, startPoint x: 445, startPoint y: 354, endPoint x: 131, endPoint y: 57, distance: 432.5
click at [131, 57] on div "AT39 登出 櫃檯作業 打帳單 帳單列表 現金收支登錄 每日結帳 排班表 現場電腦打卡 預約管理 預約管理 單日預約紀錄 單週預約紀錄 報表及分析 報表目錄…" at bounding box center [557, 294] width 1115 height 588
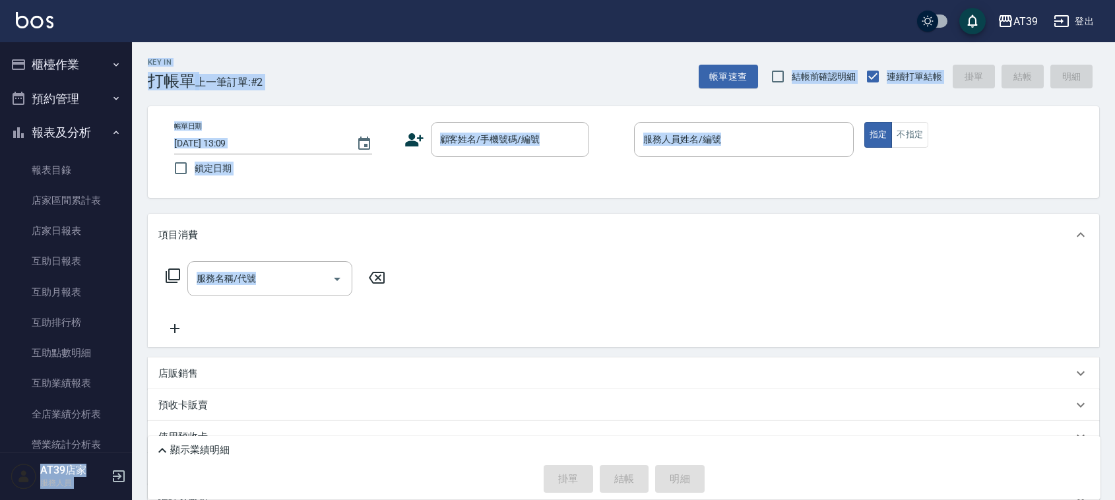
click at [462, 328] on div "服務名稱/代號 服務名稱/代號" at bounding box center [623, 301] width 951 height 91
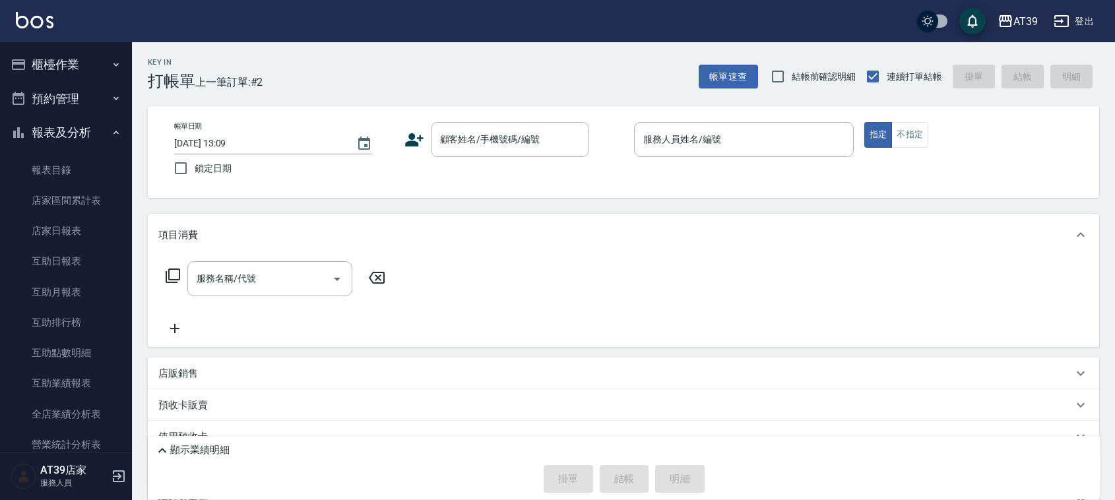
click at [462, 328] on div "服務名稱/代號 服務名稱/代號" at bounding box center [623, 301] width 951 height 91
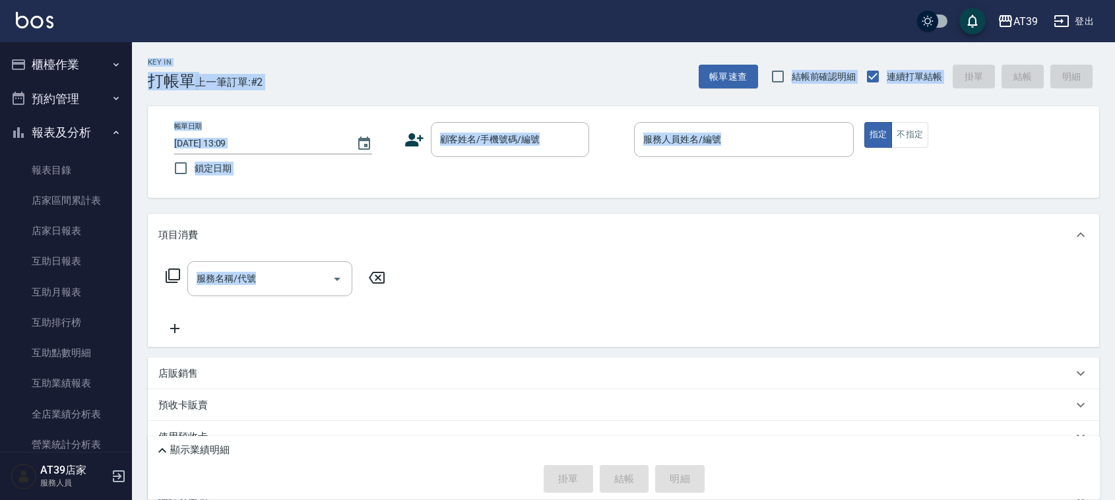
scroll to position [88, 0]
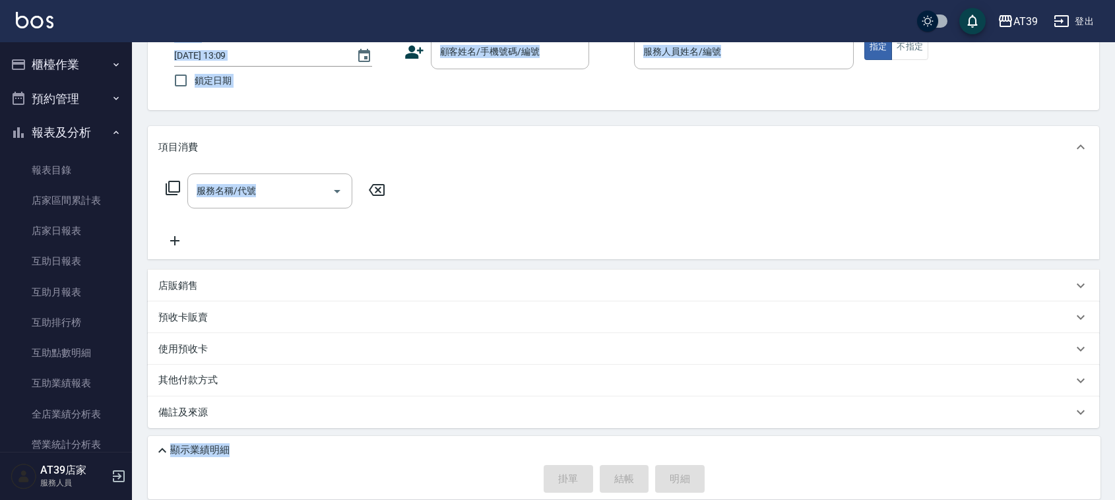
drag, startPoint x: 147, startPoint y: 63, endPoint x: 255, endPoint y: 459, distance: 410.7
click at [255, 459] on div "Key In 打帳單 上一筆訂單:#2 帳單速查 結帳前確認明細 連續打單結帳 掛單 結帳 明細 帳單日期 [DATE] 13:09 鎖定日期 顧客姓名/手機…" at bounding box center [623, 227] width 983 height 546
click at [159, 452] on icon at bounding box center [162, 450] width 8 height 5
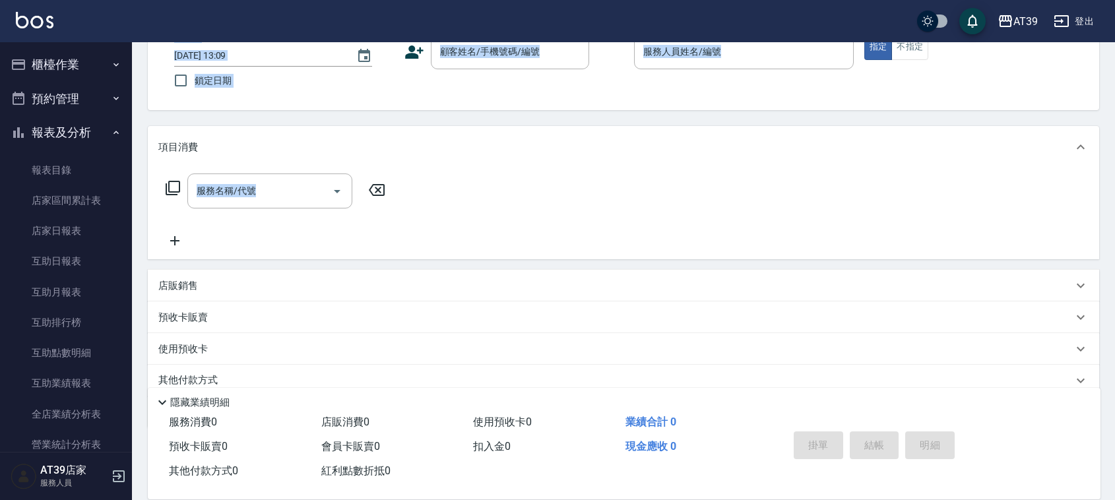
click at [163, 394] on icon at bounding box center [162, 402] width 16 height 16
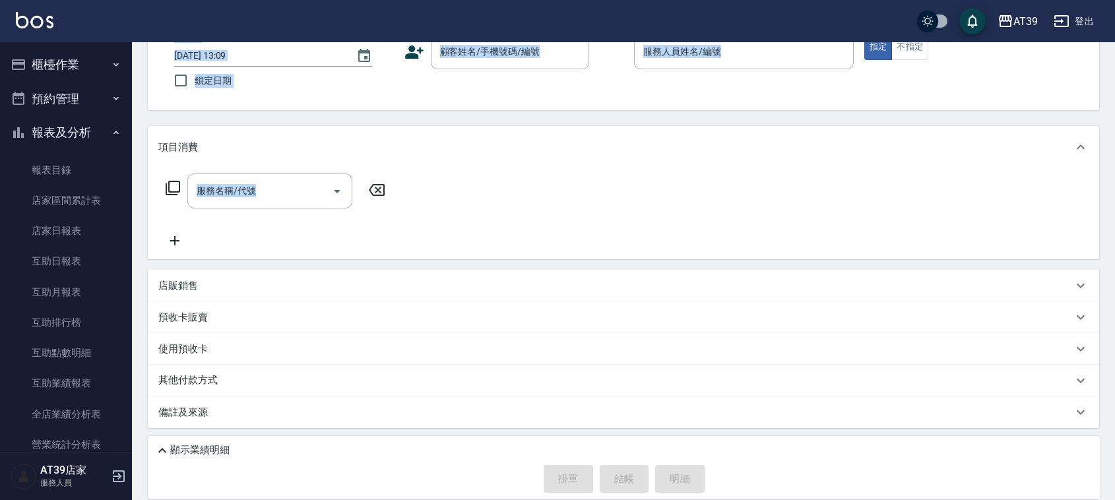
scroll to position [358, 0]
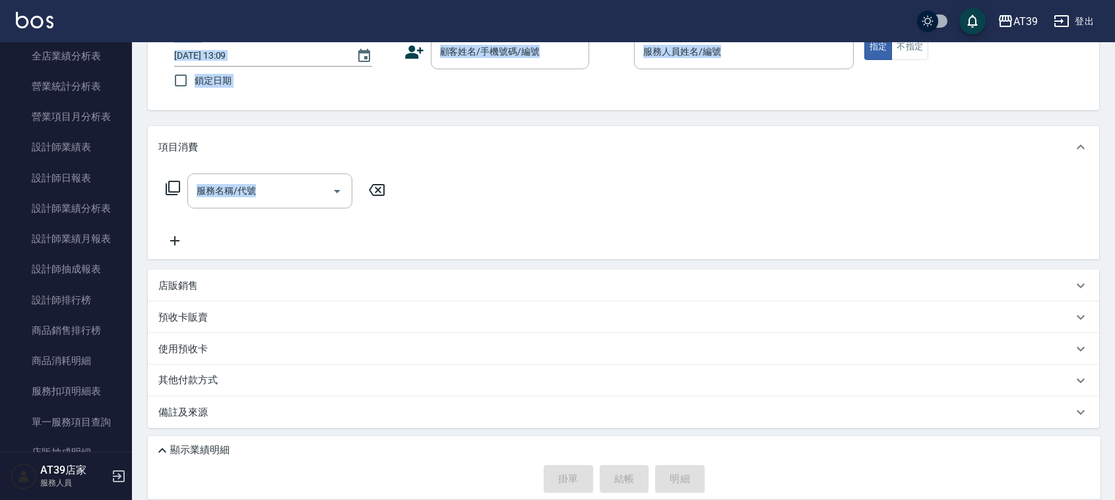
click at [142, 123] on div "Key In 打帳單 上一筆訂單:#2 帳單速查 結帳前確認明細 連續打單結帳 掛單 結帳 明細 帳單日期 [DATE] 13:09 鎖定日期 顧客姓名/手機…" at bounding box center [623, 227] width 983 height 546
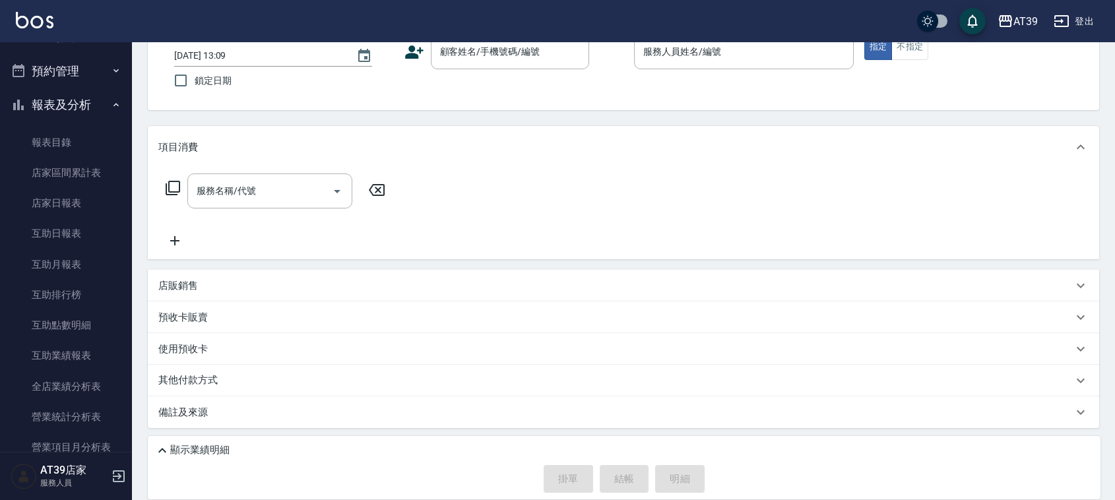
scroll to position [0, 0]
click at [106, 125] on button "報表及分析" at bounding box center [65, 132] width 121 height 34
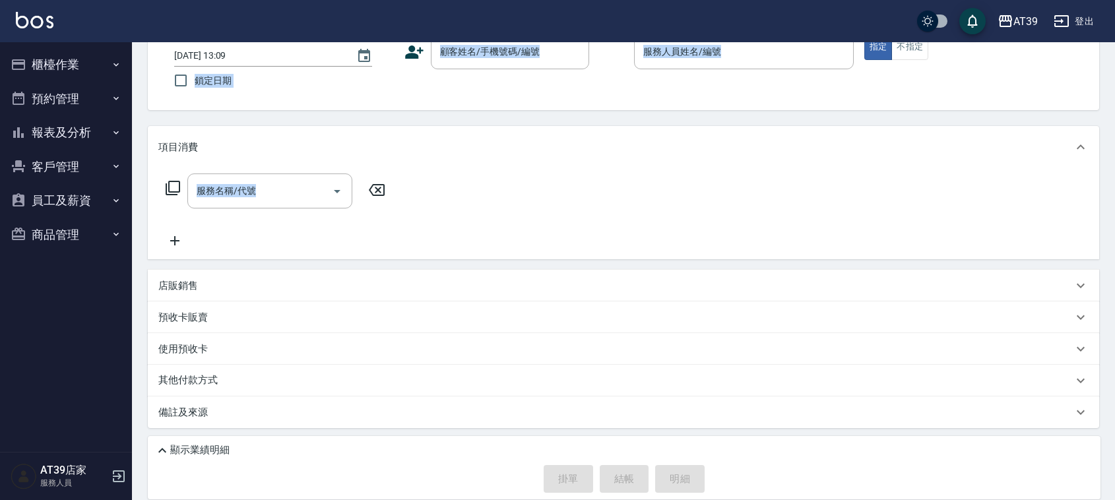
drag, startPoint x: 136, startPoint y: 77, endPoint x: 401, endPoint y: 258, distance: 321.2
click at [401, 258] on div "Key In 打帳單 上一筆訂單:#2 帳單速查 結帳前確認明細 連續打單結帳 掛單 結帳 明細 帳單日期 [DATE] 13:09 鎖定日期 顧客姓名/手機…" at bounding box center [623, 227] width 983 height 546
click at [402, 255] on div "服務名稱/代號 服務名稱/代號" at bounding box center [623, 213] width 951 height 91
drag, startPoint x: 402, startPoint y: 255, endPoint x: 130, endPoint y: 56, distance: 337.4
click at [130, 56] on div "AT39 登出 櫃檯作業 打帳單 帳單列表 現金收支登錄 每日結帳 排班表 現場電腦打卡 預約管理 預約管理 單日預約紀錄 單週預約紀錄 報表及分析 報表目錄…" at bounding box center [557, 206] width 1115 height 588
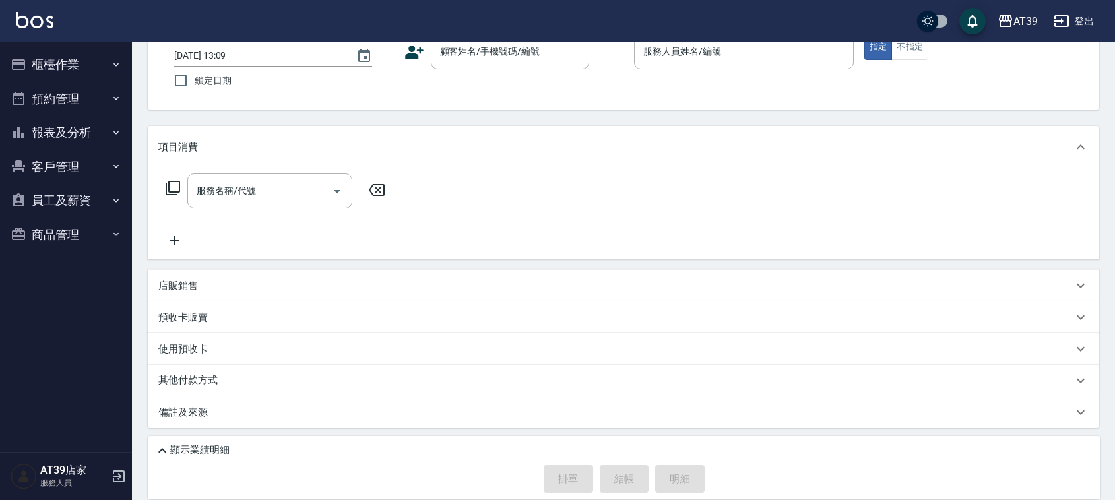
click at [130, 56] on nav "櫃檯作業 打帳單 帳單列表 現金收支登錄 每日結帳 排班表 現場電腦打卡 預約管理 預約管理 單日預約紀錄 單週預約紀錄 報表及分析 報表目錄 店家區間累計表…" at bounding box center [66, 247] width 132 height 410
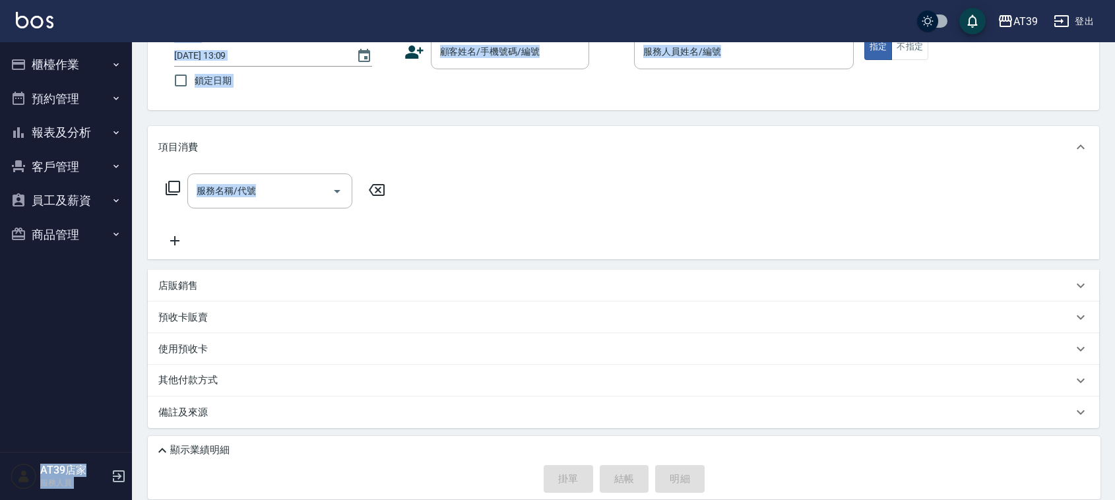
drag, startPoint x: 130, startPoint y: 56, endPoint x: 399, endPoint y: 255, distance: 334.8
click at [399, 255] on div "AT39 登出 櫃檯作業 打帳單 帳單列表 現金收支登錄 每日結帳 排班表 現場電腦打卡 預約管理 預約管理 單日預約紀錄 單週預約紀錄 報表及分析 報表目錄…" at bounding box center [557, 206] width 1115 height 588
click at [399, 255] on div "服務名稱/代號 服務名稱/代號" at bounding box center [623, 213] width 951 height 91
drag, startPoint x: 399, startPoint y: 255, endPoint x: 130, endPoint y: 61, distance: 331.7
click at [130, 61] on div "AT39 登出 櫃檯作業 打帳單 帳單列表 現金收支登錄 每日結帳 排班表 現場電腦打卡 預約管理 預約管理 單日預約紀錄 單週預約紀錄 報表及分析 報表目錄…" at bounding box center [557, 206] width 1115 height 588
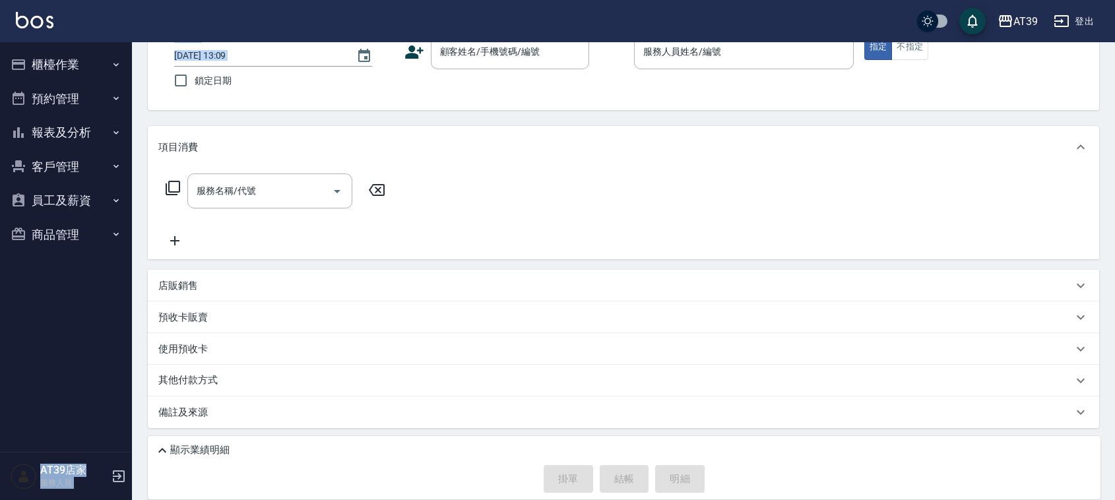
drag, startPoint x: 130, startPoint y: 61, endPoint x: 140, endPoint y: 60, distance: 10.0
click at [140, 60] on div "AT39 登出 櫃檯作業 打帳單 帳單列表 現金收支登錄 每日結帳 排班表 現場電腦打卡 預約管理 預約管理 單日預約紀錄 單週預約紀錄 報表及分析 報表目錄…" at bounding box center [557, 206] width 1115 height 588
click at [140, 60] on div "Key In 打帳單 上一筆訂單:#2 帳單速查 結帳前確認明細 連續打單結帳 掛單 結帳 明細 帳單日期 [DATE] 13:09 鎖定日期 顧客姓名/手機…" at bounding box center [623, 227] width 983 height 546
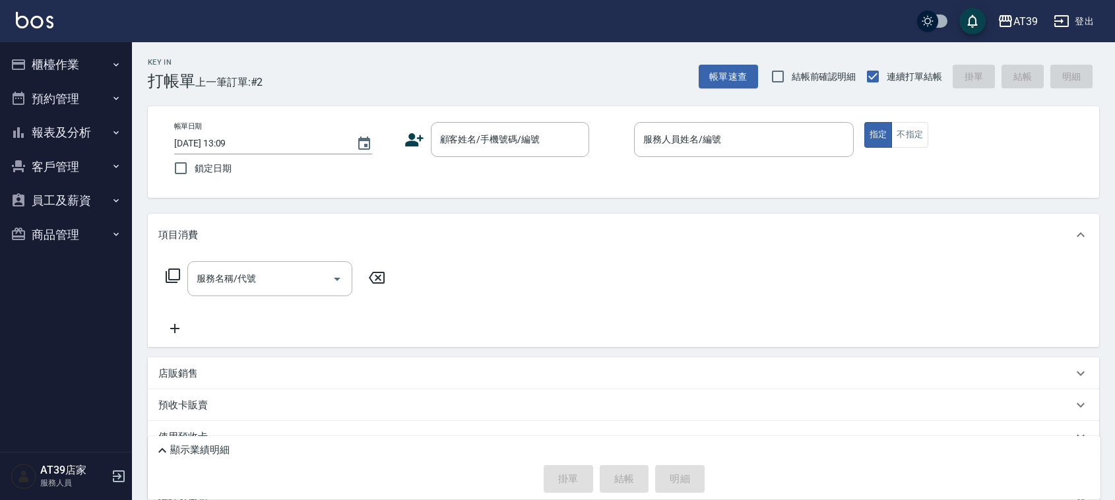
click at [156, 55] on div "Key In 打帳單 上一筆訂單:#2" at bounding box center [197, 66] width 131 height 48
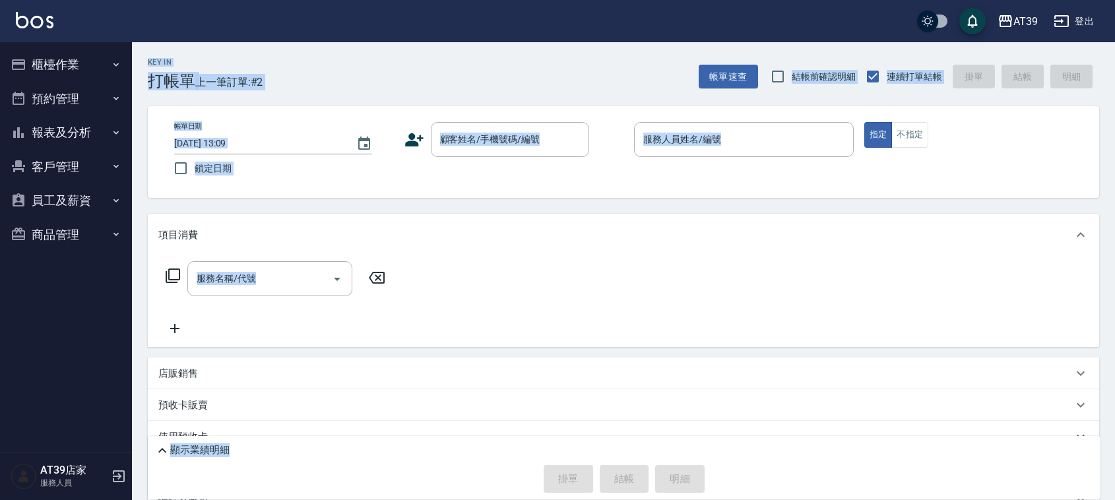
scroll to position [88, 0]
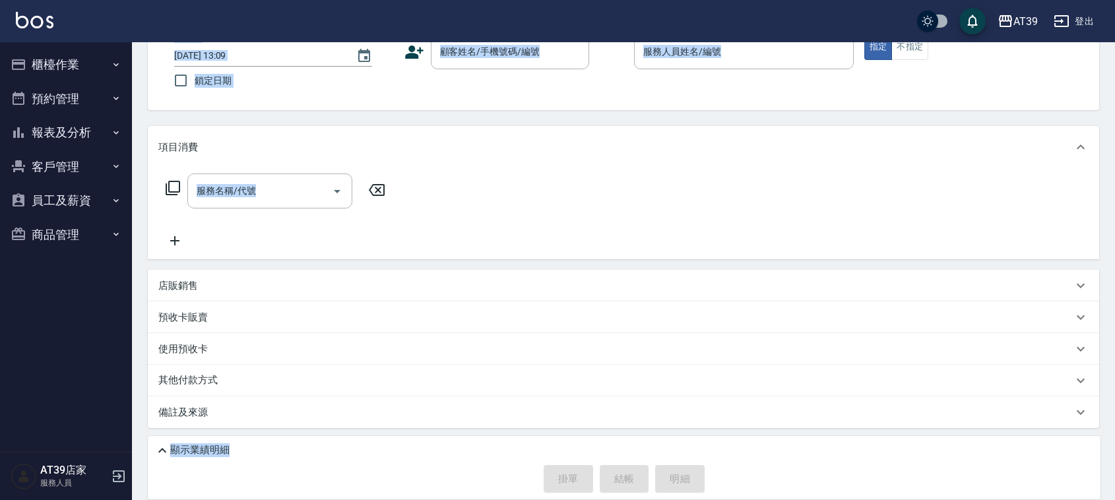
drag, startPoint x: 147, startPoint y: 63, endPoint x: 284, endPoint y: 454, distance: 413.8
click at [284, 454] on div "Key In 打帳單 上一筆訂單:#2 帳單速查 結帳前確認明細 連續打單結帳 掛單 結帳 明細 帳單日期 [DATE] 13:09 鎖定日期 顧客姓名/手機…" at bounding box center [623, 227] width 983 height 546
click at [276, 454] on div "顯示業績明細" at bounding box center [627, 451] width 946 height 16
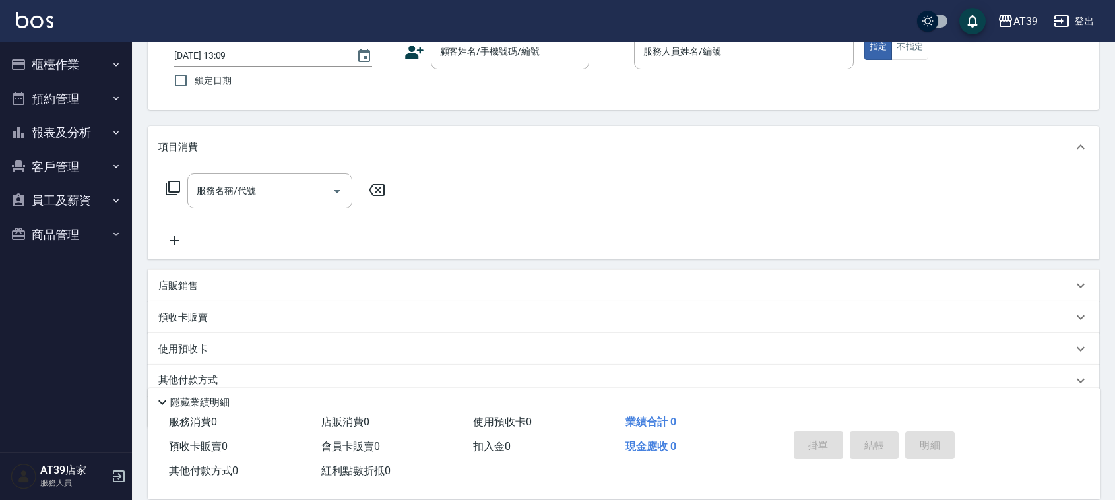
click at [172, 388] on div "隱藏業績明細" at bounding box center [624, 399] width 952 height 22
click at [172, 396] on p "隱藏業績明細" at bounding box center [199, 403] width 59 height 14
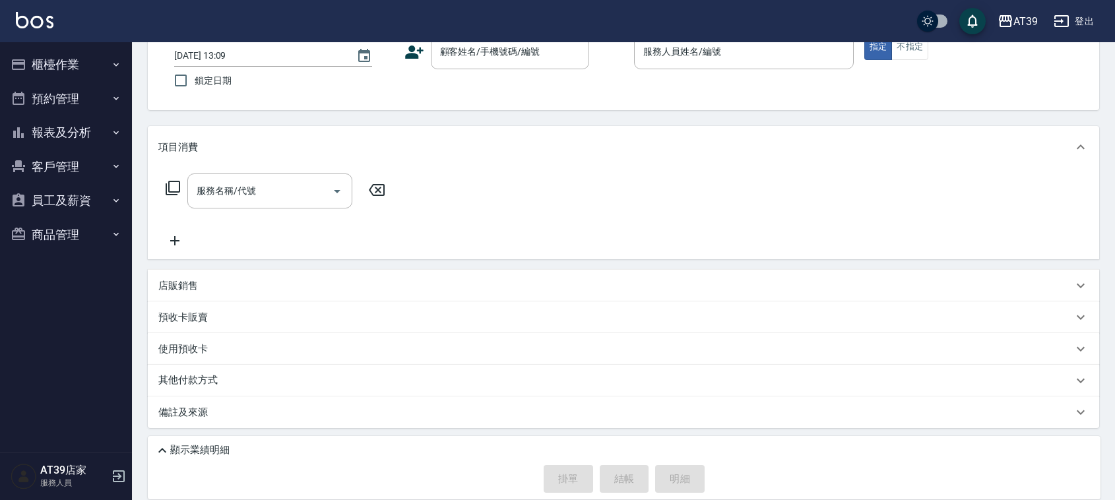
click at [142, 330] on div "Key In 打帳單 上一筆訂單:#2 帳單速查 結帳前確認明細 連續打單結帳 掛單 結帳 明細 帳單日期 [DATE] 13:09 鎖定日期 顧客姓名/手機…" at bounding box center [623, 227] width 983 height 546
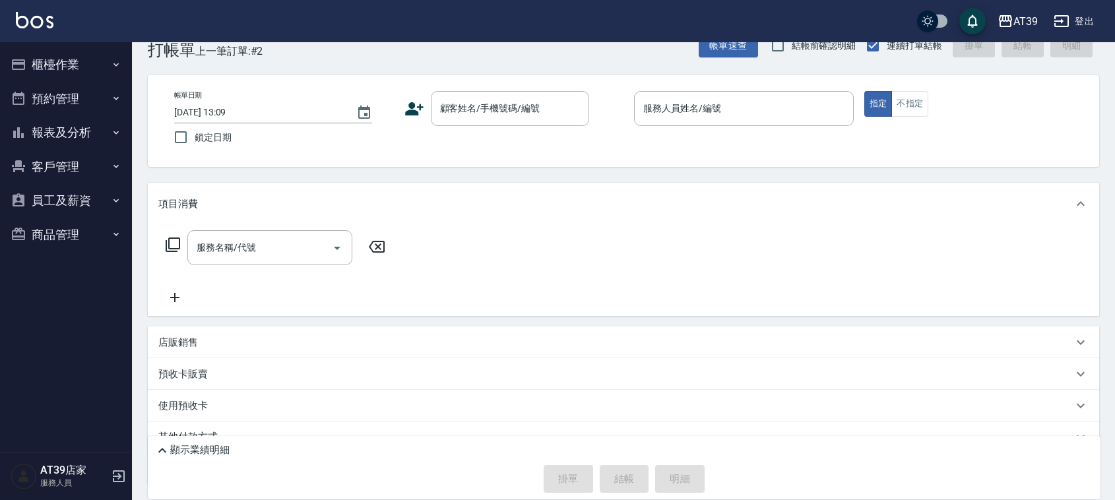
scroll to position [0, 0]
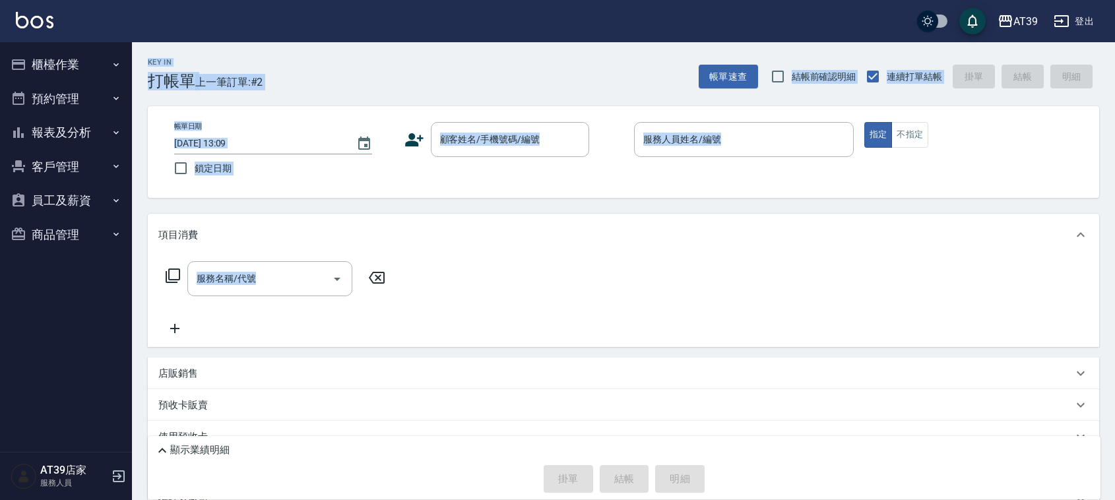
drag, startPoint x: 138, startPoint y: 54, endPoint x: 361, endPoint y: 355, distance: 374.4
click at [361, 355] on div "Key In 打帳單 上一筆訂單:#2 帳單速查 結帳前確認明細 連續打單結帳 掛單 結帳 明細 帳單日期 [DATE] 13:09 鎖定日期 顧客姓名/手機…" at bounding box center [623, 315] width 983 height 546
click at [133, 44] on div "Key In 打帳單 上一筆訂單:#2" at bounding box center [197, 66] width 131 height 48
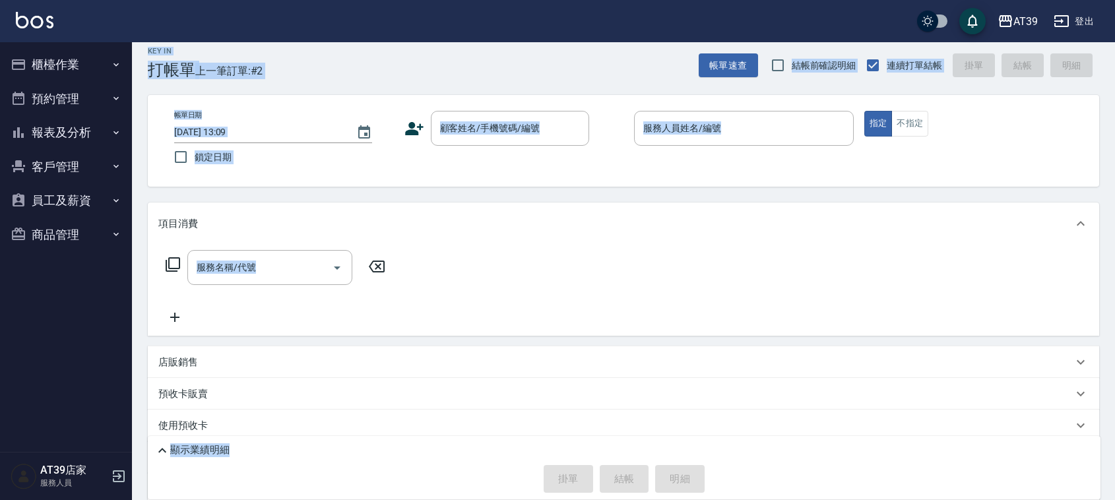
scroll to position [16, 0]
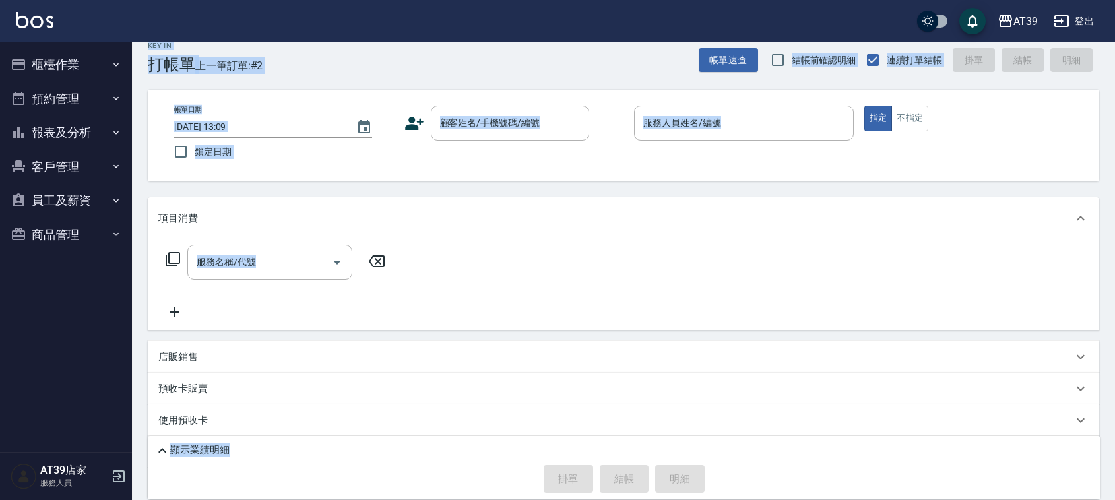
drag, startPoint x: 133, startPoint y: 44, endPoint x: 231, endPoint y: 464, distance: 431.0
click at [231, 464] on div "Key In 打帳單 上一筆訂單:#2 帳單速查 結帳前確認明細 連續打單結帳 掛單 結帳 明細 帳單日期 [DATE] 13:09 鎖定日期 顧客姓名/手機…" at bounding box center [623, 299] width 983 height 546
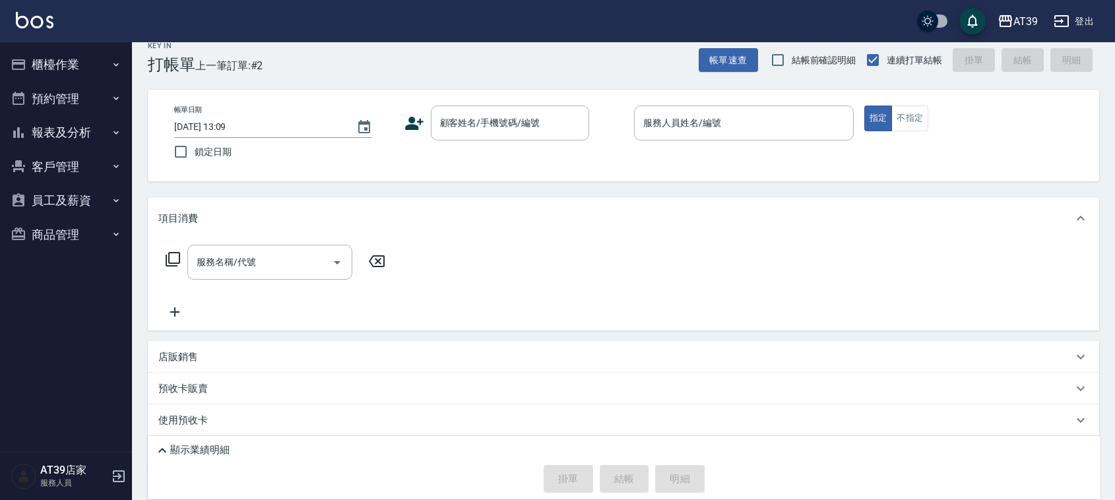
click at [231, 460] on div "顯示業績明細 掛單 結帳 明細" at bounding box center [624, 467] width 952 height 63
drag, startPoint x: 561, startPoint y: 219, endPoint x: 501, endPoint y: 116, distance: 118.8
click at [501, 116] on div "顧客姓名/手機號碼/編號 顧客姓名/手機號碼/編號" at bounding box center [510, 123] width 158 height 35
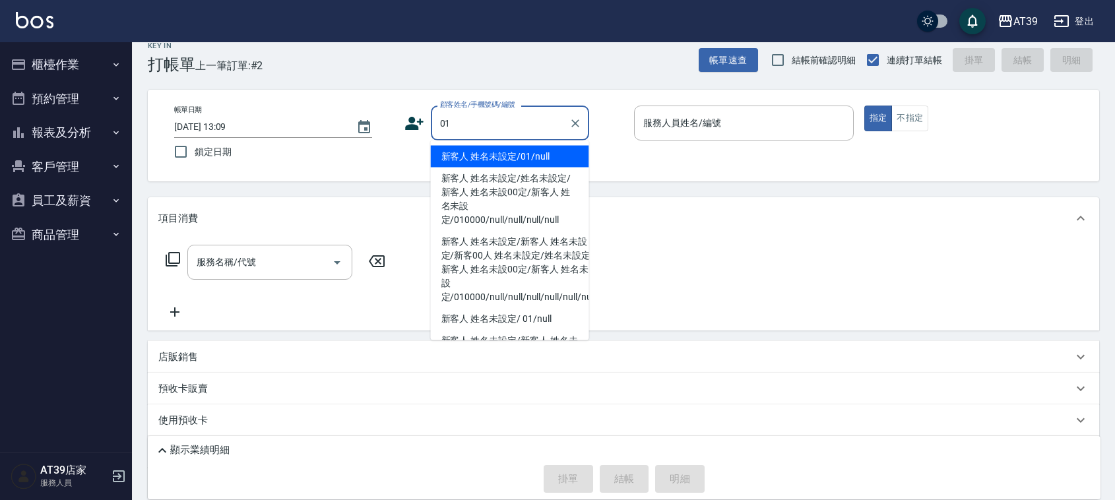
type input "新客人 姓名未設定/01/null"
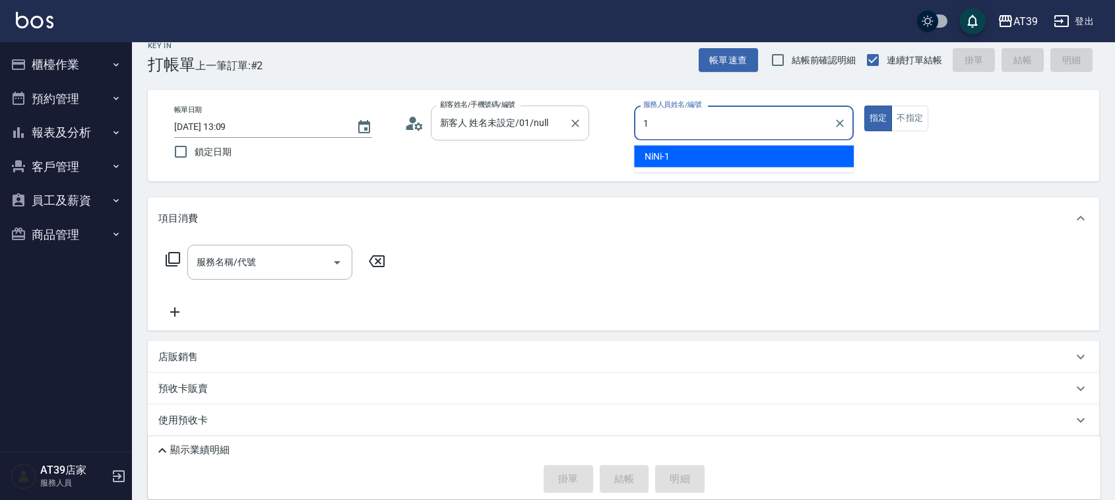
type input "NiNi-1"
type button "true"
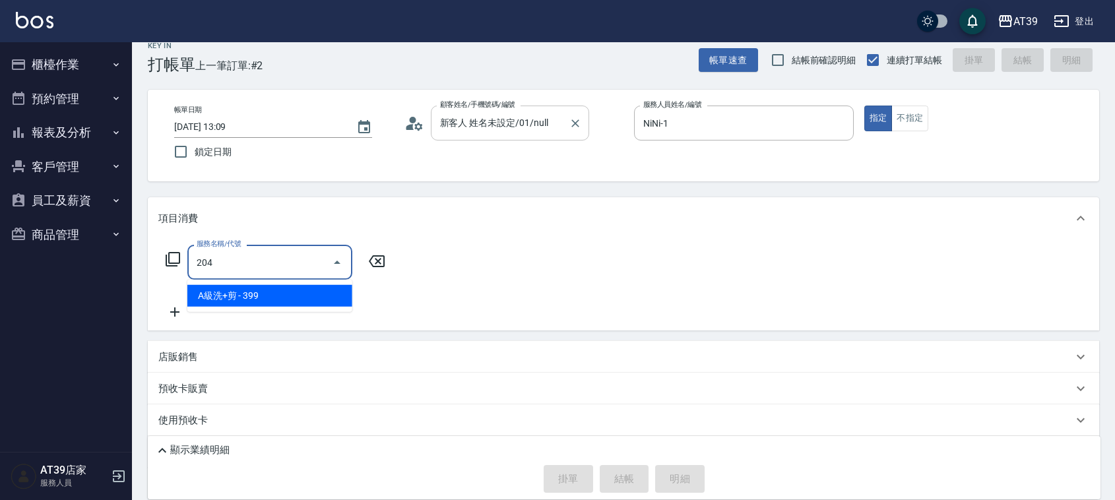
type input "A級洗+剪(204)"
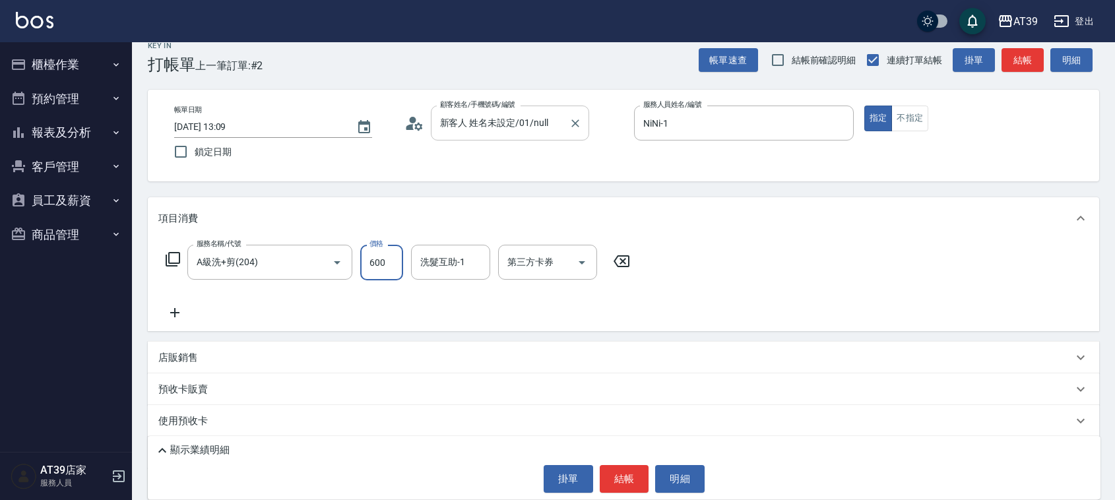
type input "600"
type input "饅頭-87"
click at [1033, 53] on button "結帳" at bounding box center [1022, 60] width 42 height 24
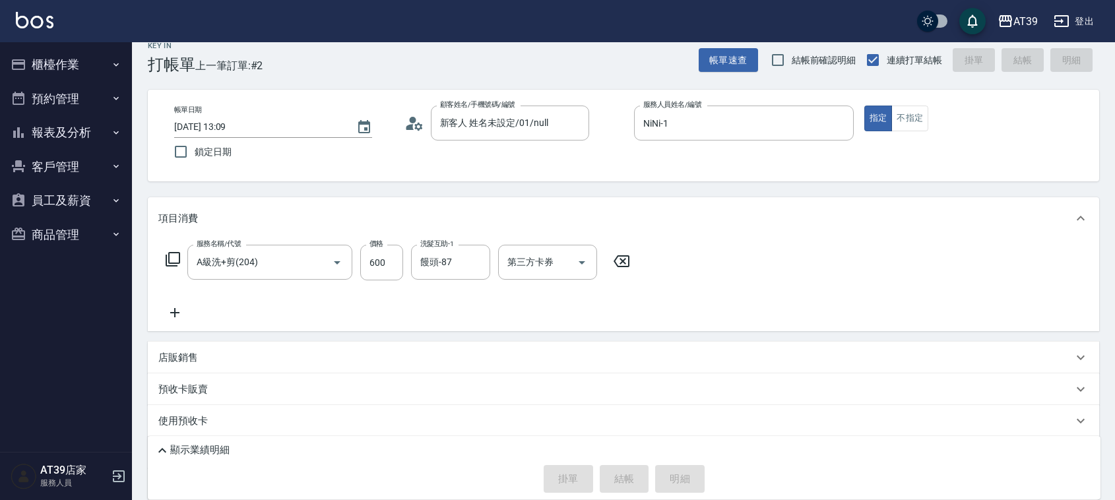
type input "[DATE] 13:54"
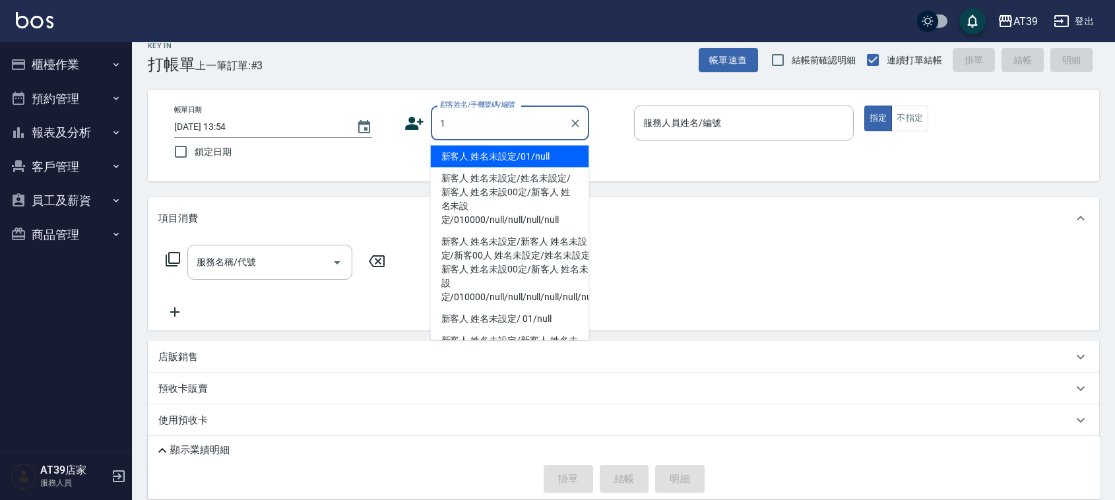
type input "新客人 姓名未設定/01/null"
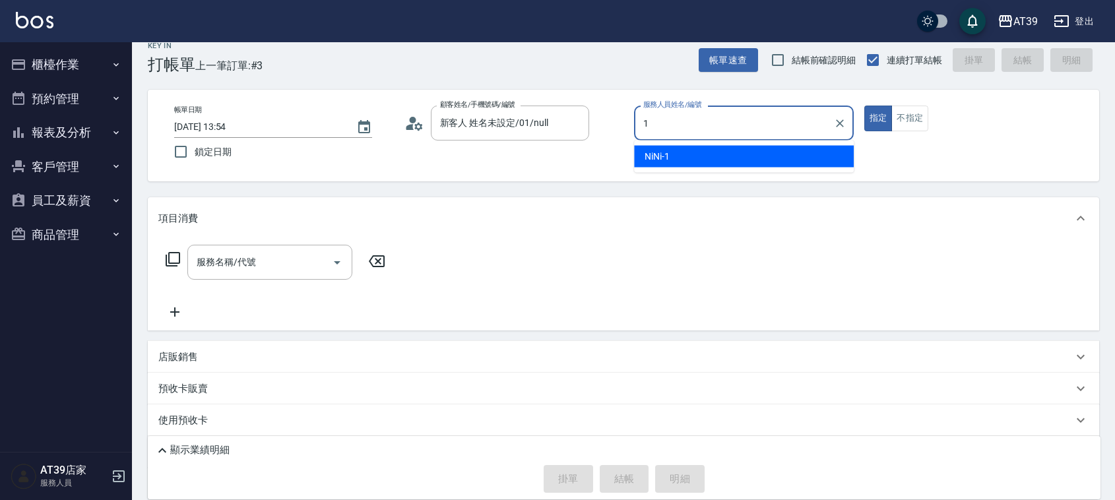
type input "NiNi-1"
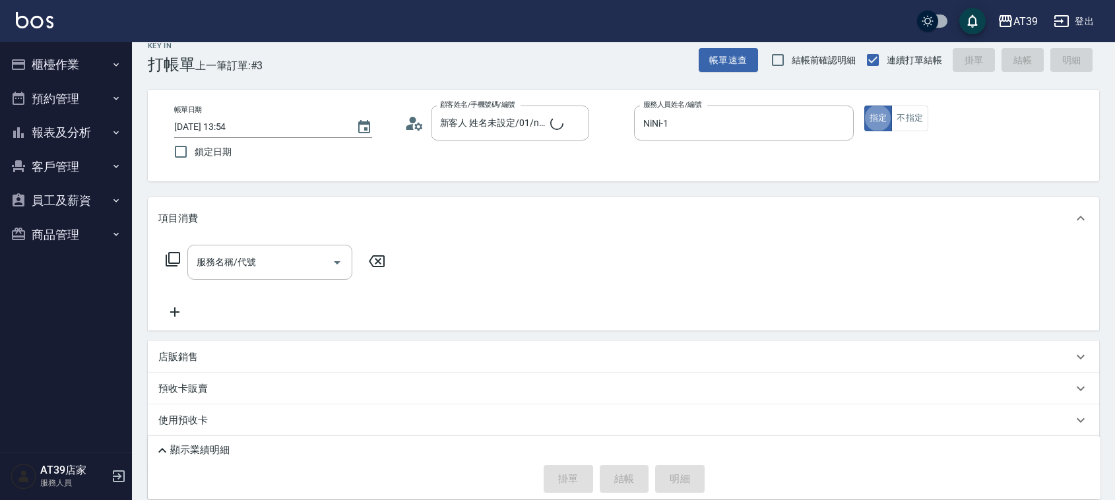
type input "[PERSON_NAME]/0938763865/1"
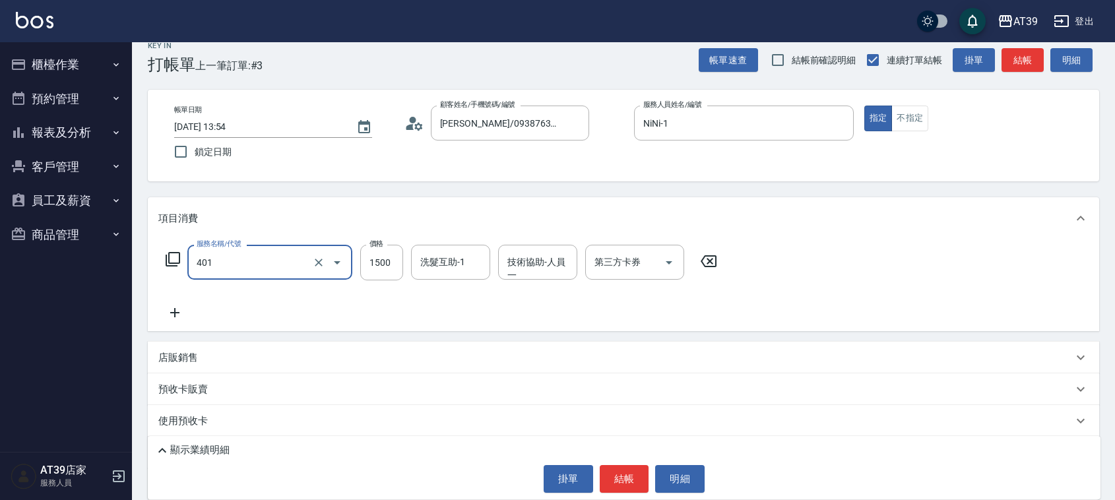
type input "基本染髮(401)"
type input "2200"
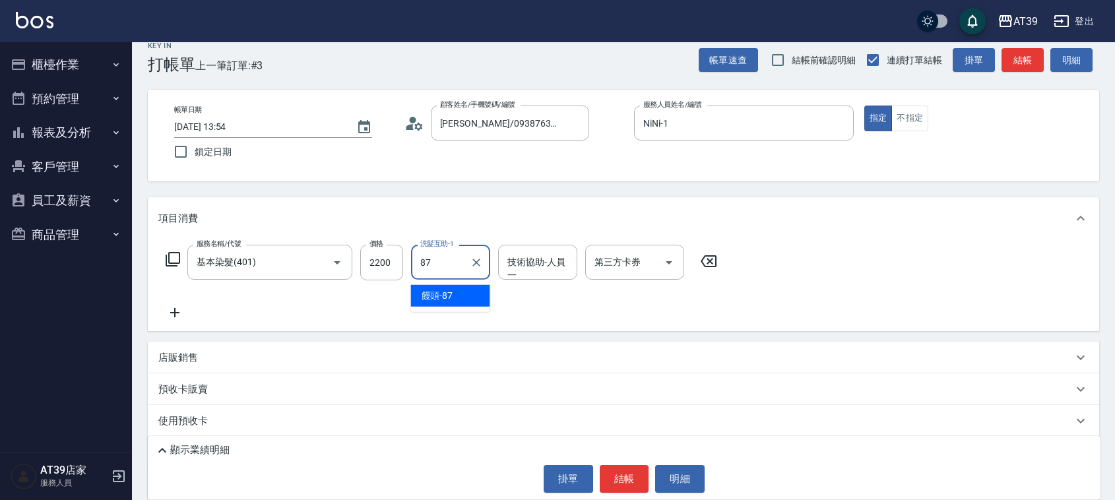
type input "饅頭-87"
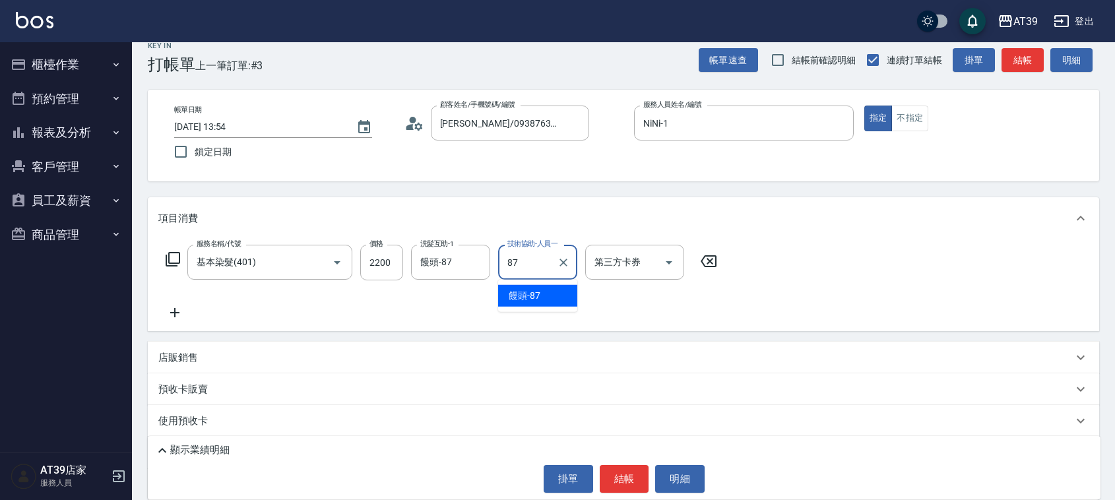
type input "饅頭-87"
click at [1031, 53] on button "結帳" at bounding box center [1022, 60] width 42 height 24
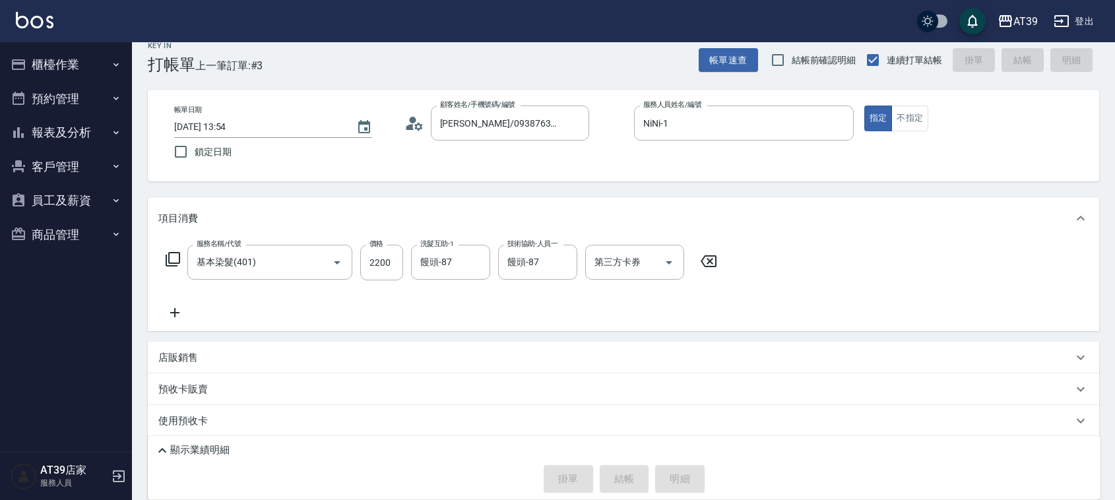
type input "[DATE] 13:55"
